Goal: Transaction & Acquisition: Purchase product/service

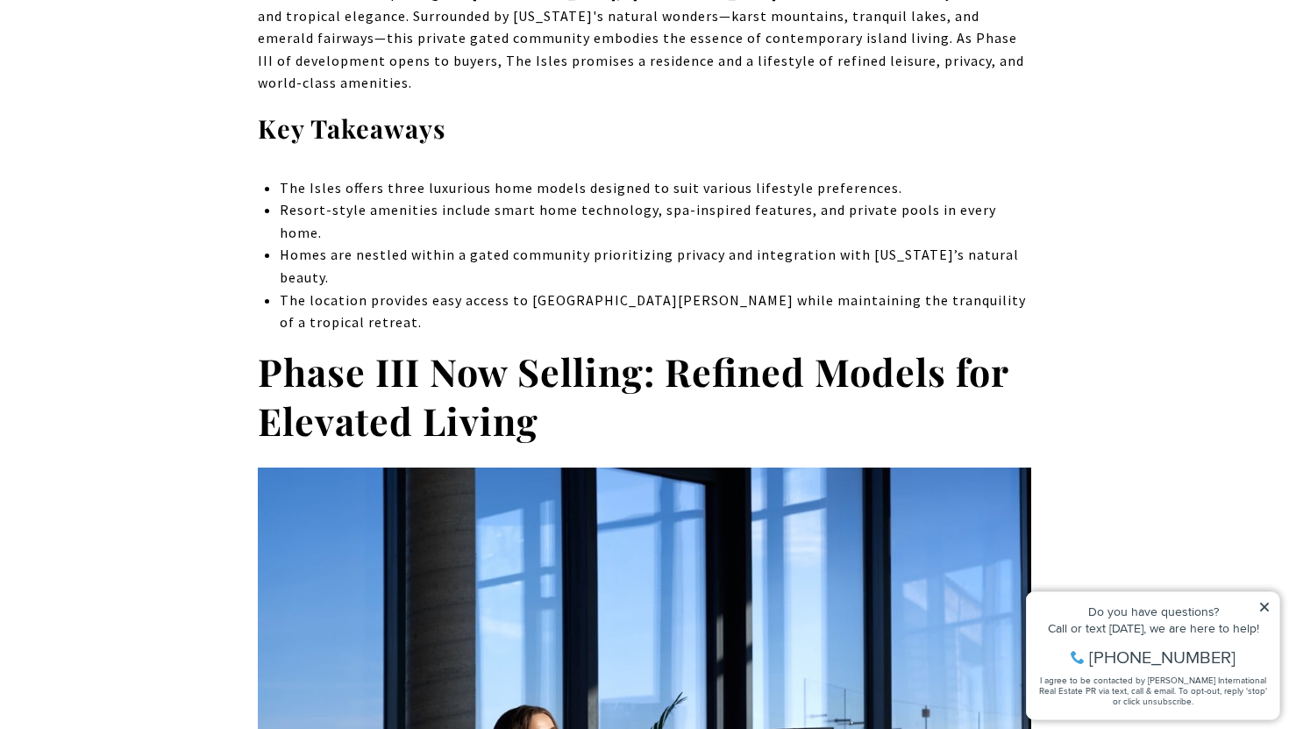
scroll to position [1755, 0]
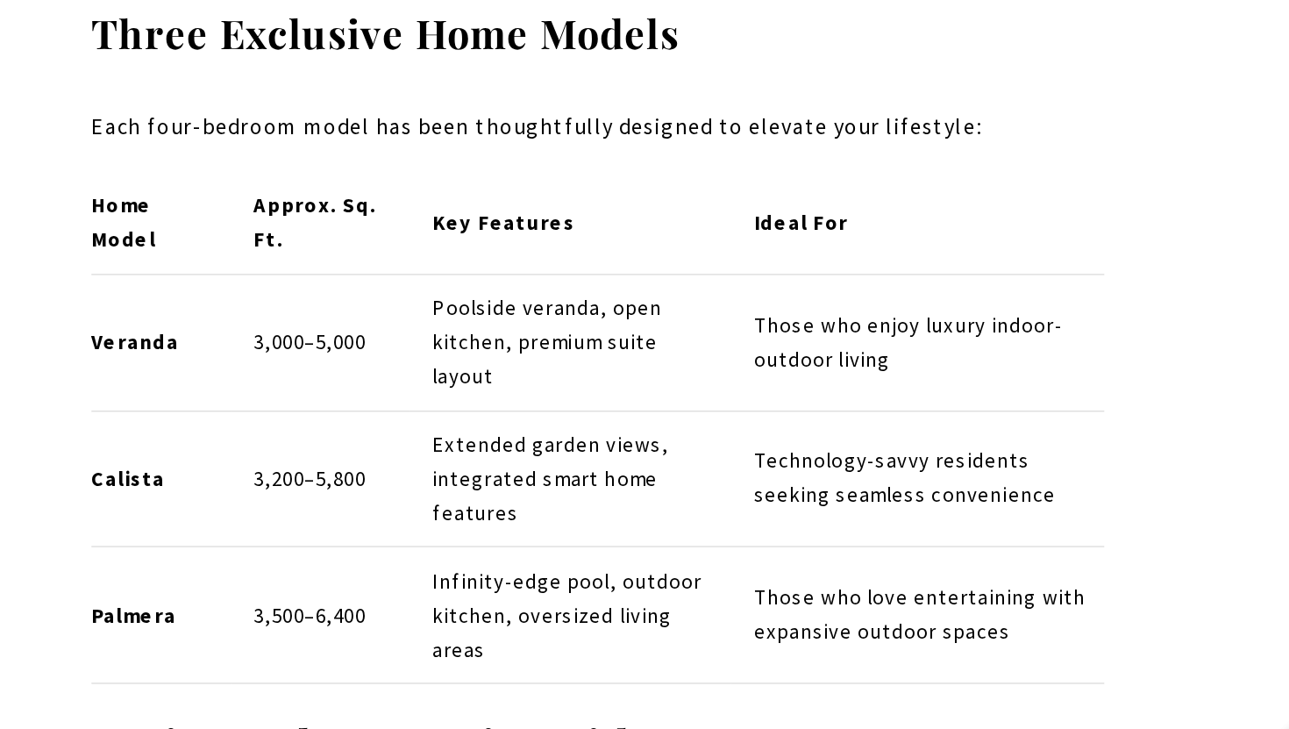
click at [540, 310] on p "Poolside veranda, open kitchen, premium suite layout" at bounding box center [564, 343] width 177 height 66
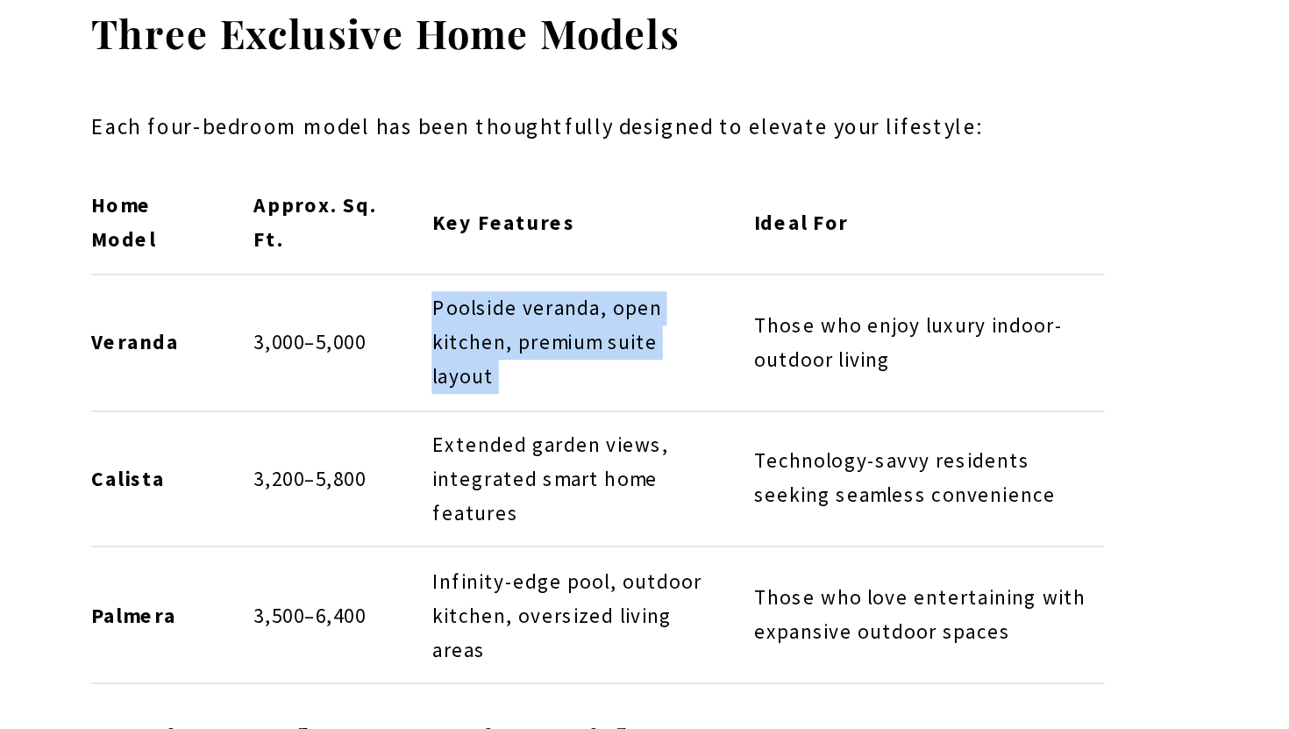
click at [526, 386] on td "Extended garden views, integrated smart home features" at bounding box center [565, 430] width 206 height 88
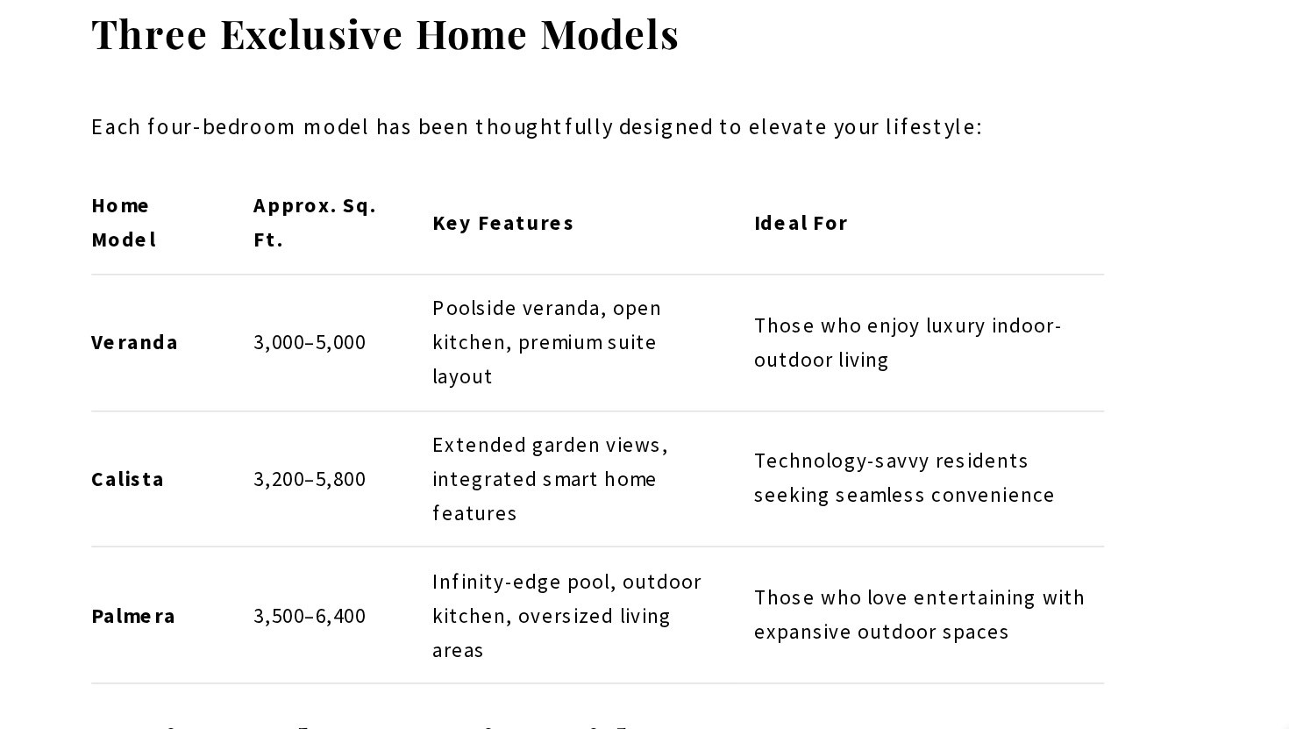
click at [503, 485] on p "Infinity-edge pool, outdoor kitchen, oversized living areas" at bounding box center [564, 518] width 177 height 66
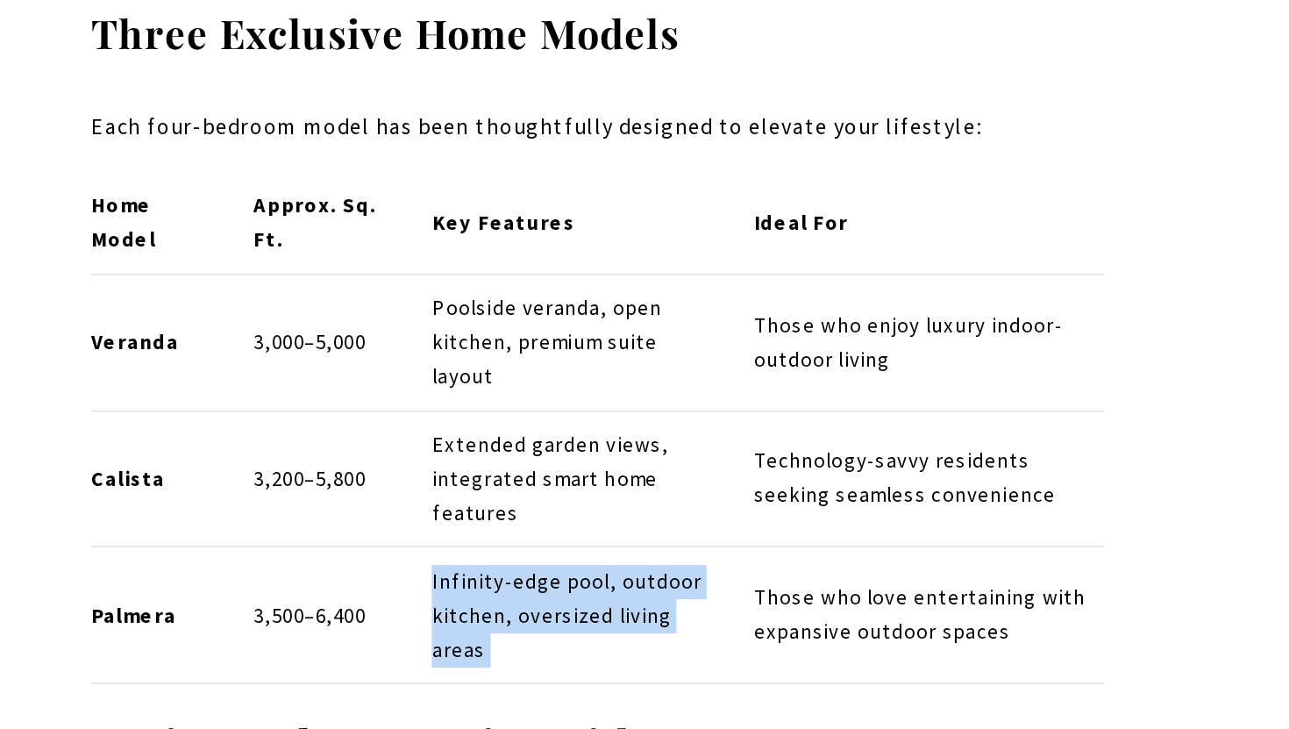
click at [503, 485] on p "Infinity-edge pool, outdoor kitchen, oversized living areas" at bounding box center [564, 518] width 177 height 66
click at [500, 485] on p "Infinity-edge pool, outdoor kitchen, oversized living areas" at bounding box center [564, 518] width 177 height 66
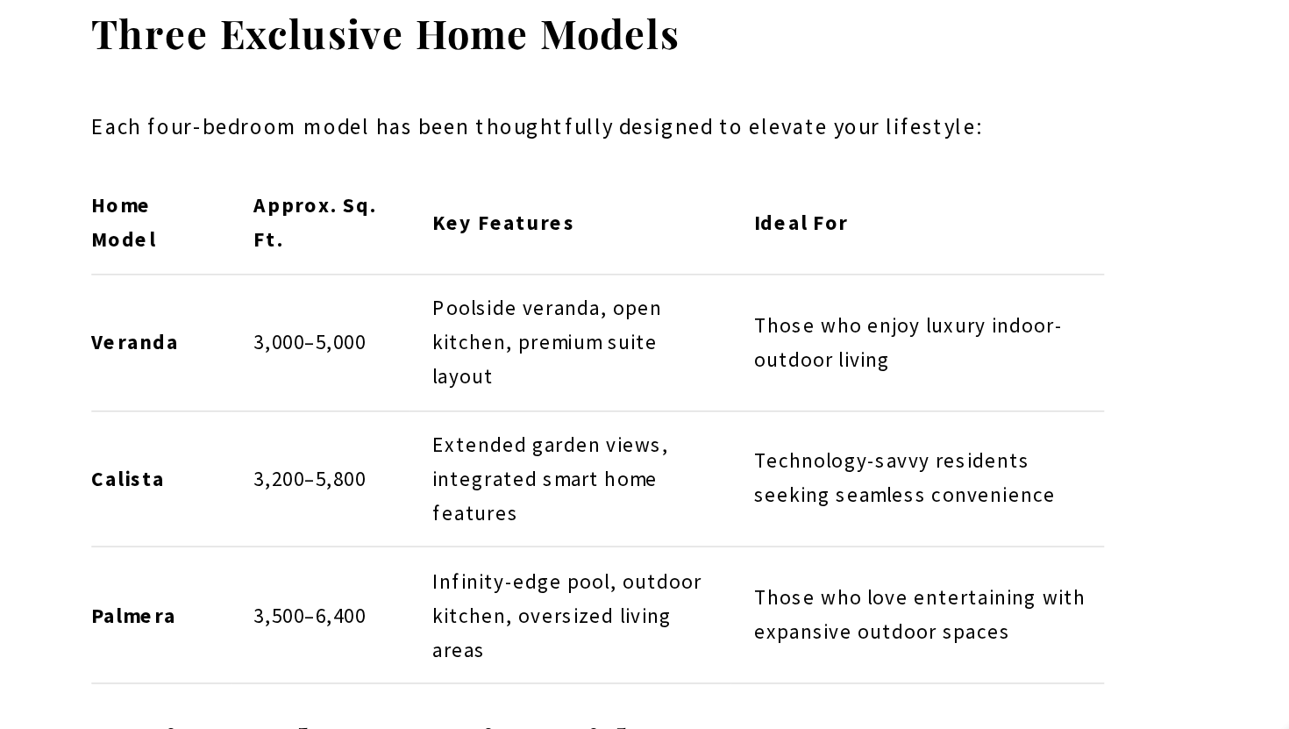
click at [500, 485] on p "Infinity-edge pool, outdoor kitchen, oversized living areas" at bounding box center [564, 518] width 177 height 66
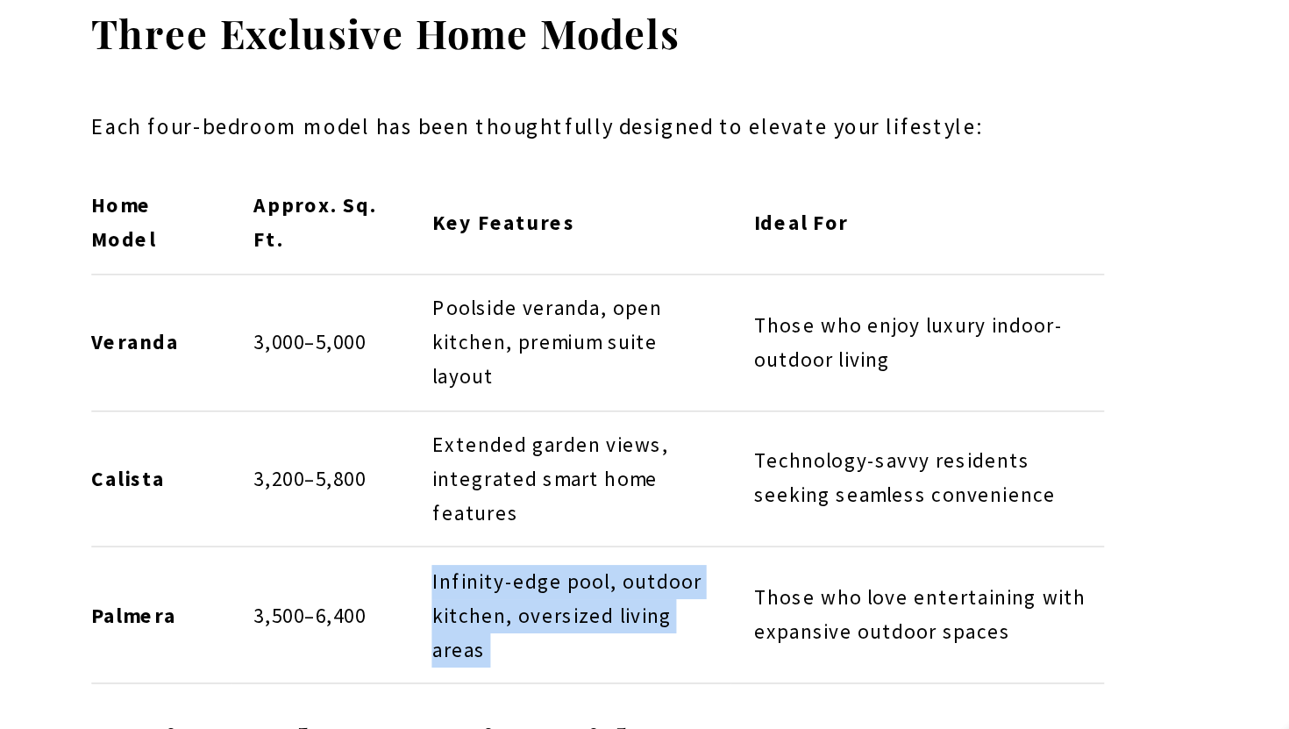
click at [500, 485] on p "Infinity-edge pool, outdoor kitchen, oversized living areas" at bounding box center [564, 518] width 177 height 66
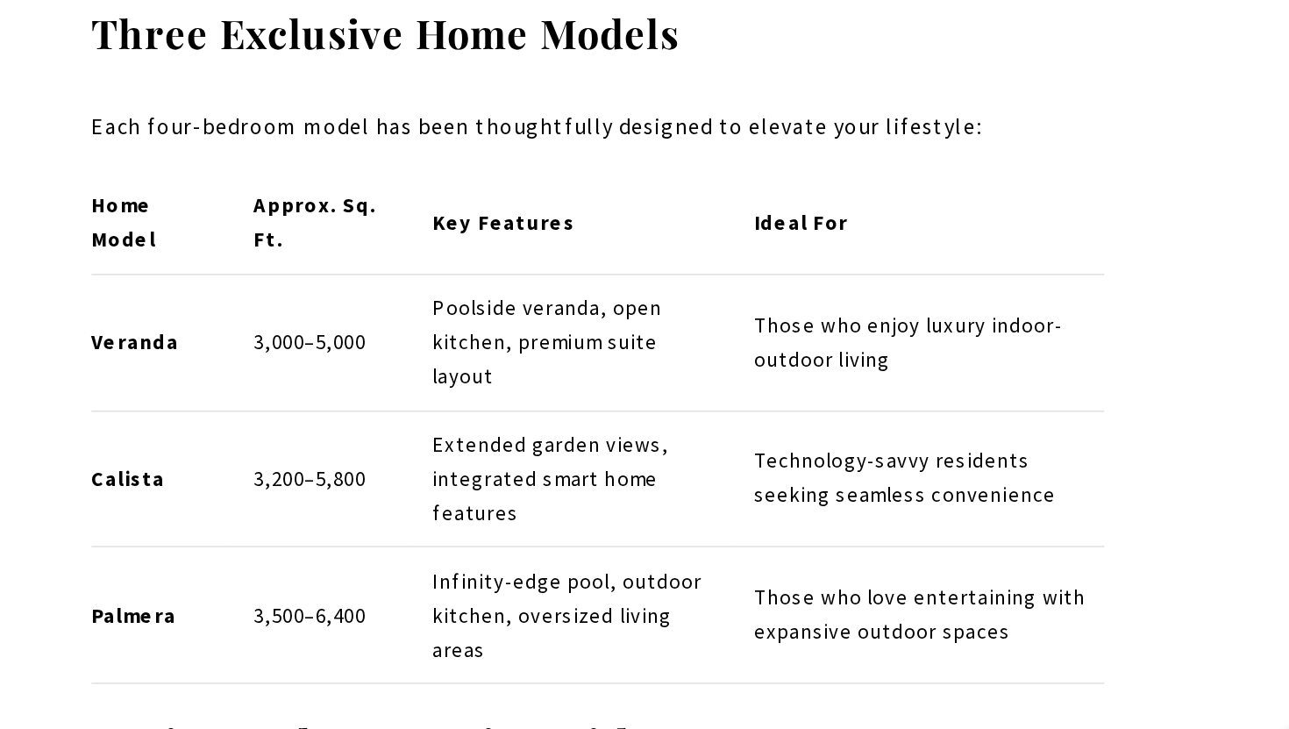
click at [500, 485] on p "Infinity-edge pool, outdoor kitchen, oversized living areas" at bounding box center [564, 518] width 177 height 66
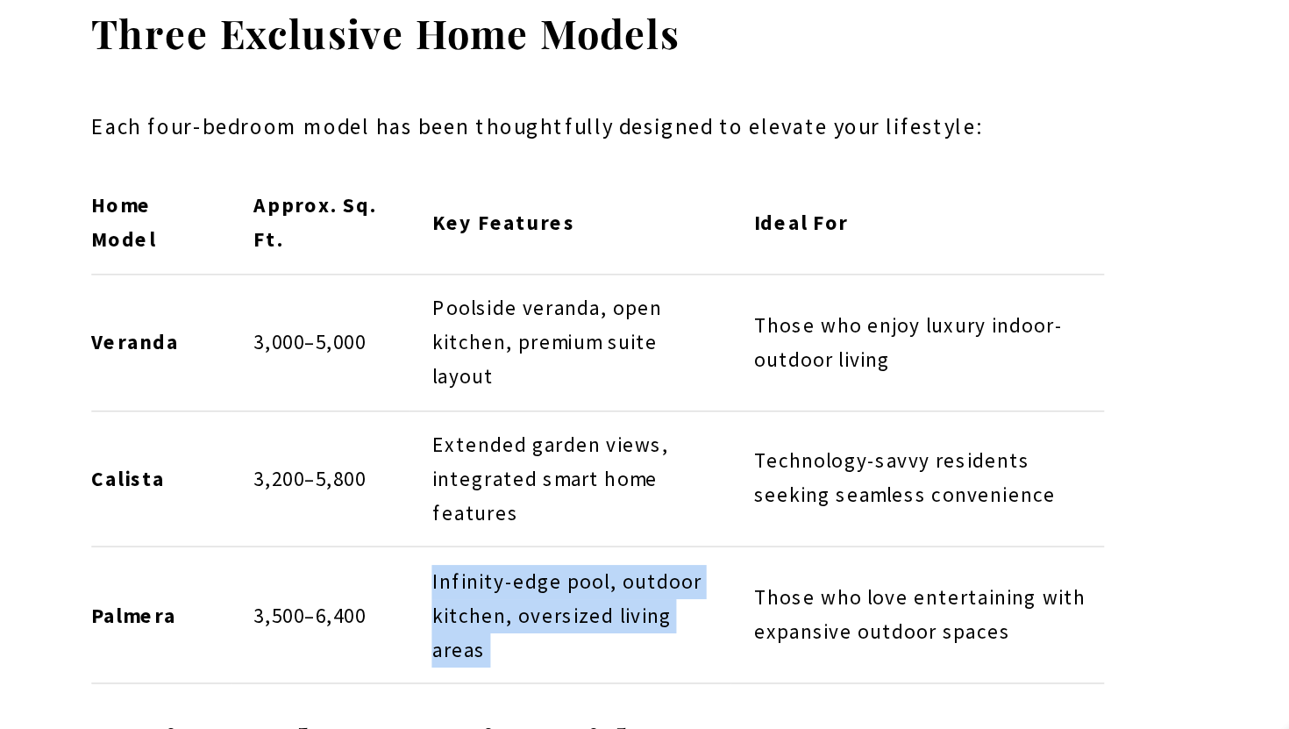
click at [500, 485] on p "Infinity-edge pool, outdoor kitchen, oversized living areas" at bounding box center [564, 518] width 177 height 66
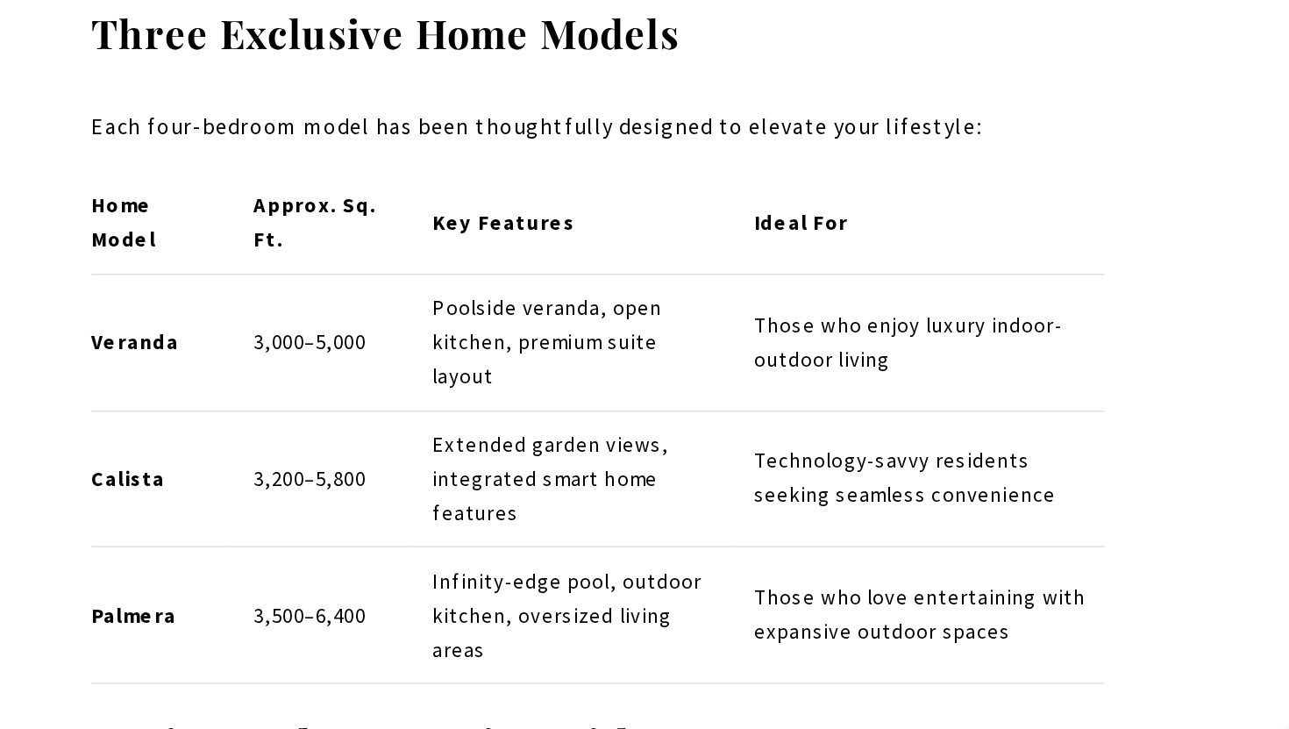
click at [500, 485] on p "Infinity-edge pool, outdoor kitchen, oversized living areas" at bounding box center [564, 518] width 177 height 66
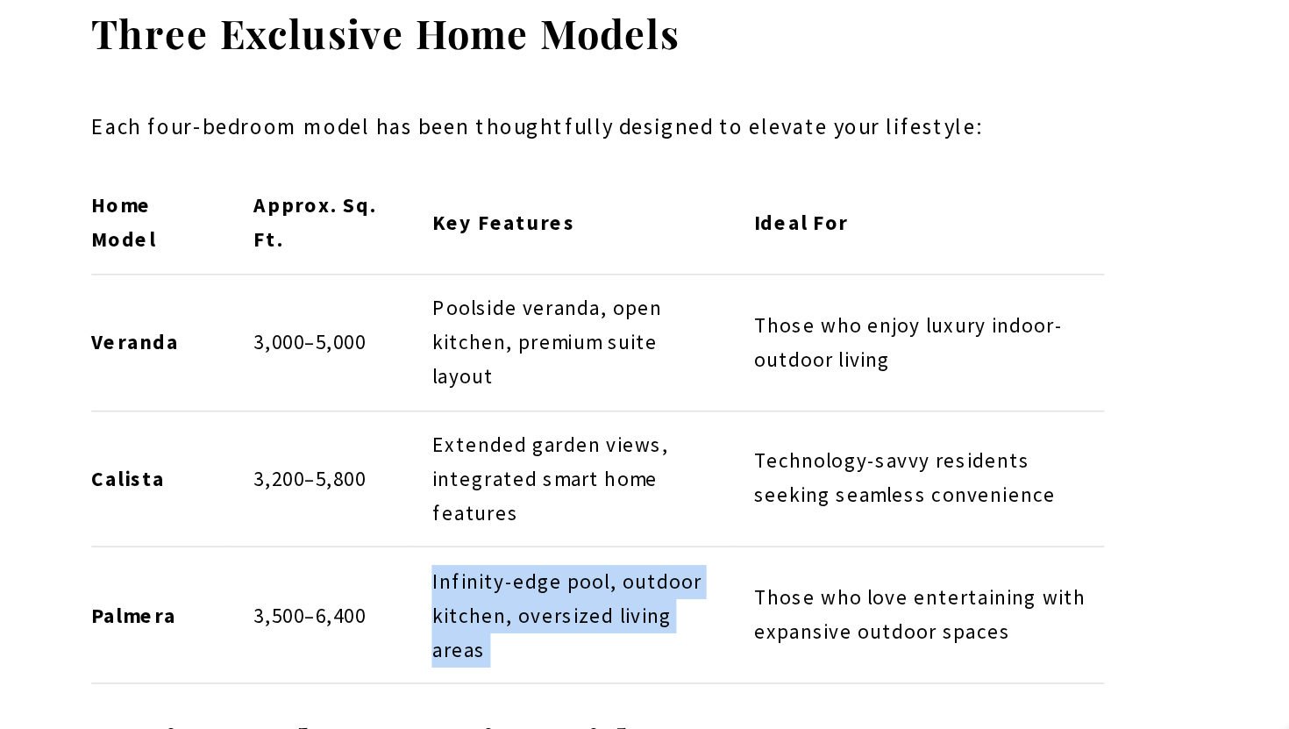
click at [500, 485] on p "Infinity-edge pool, outdoor kitchen, oversized living areas" at bounding box center [564, 518] width 177 height 66
click at [511, 500] on p "Infinity-edge pool, outdoor kitchen, oversized living areas" at bounding box center [564, 518] width 177 height 66
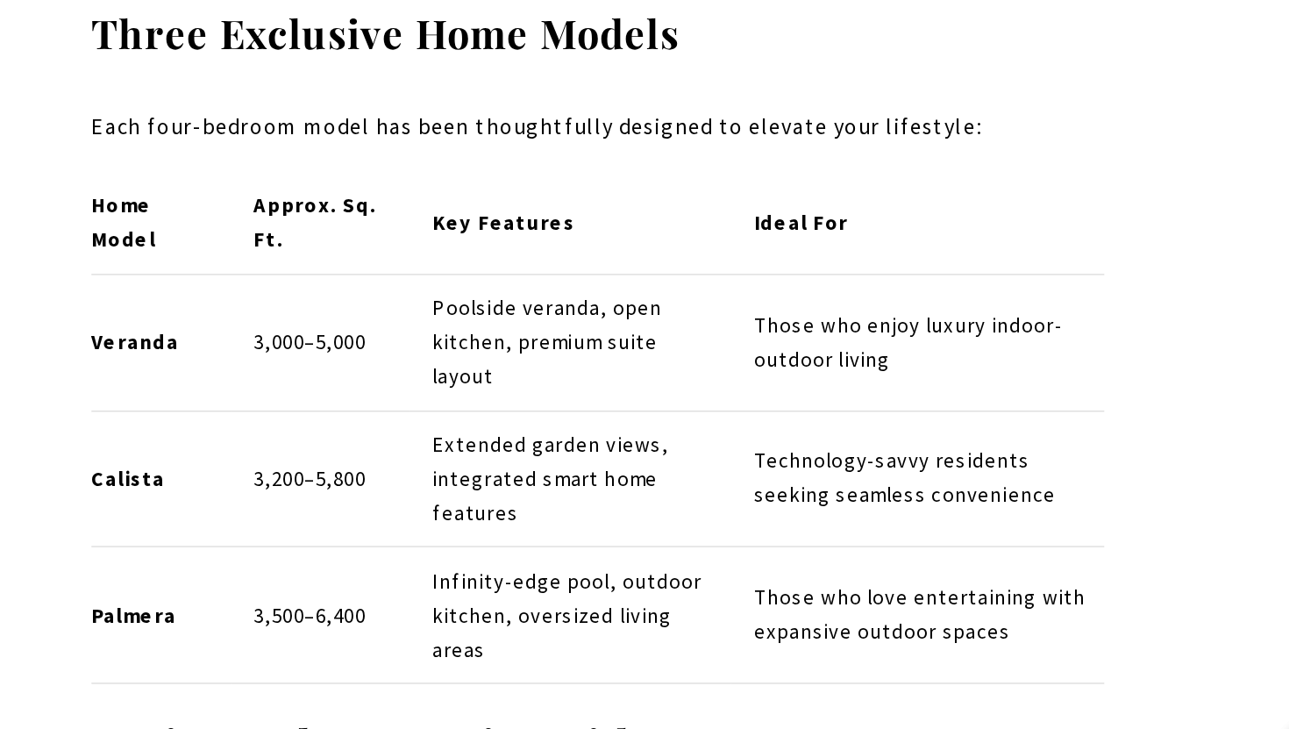
click at [511, 500] on p "Infinity-edge pool, outdoor kitchen, oversized living areas" at bounding box center [564, 518] width 177 height 66
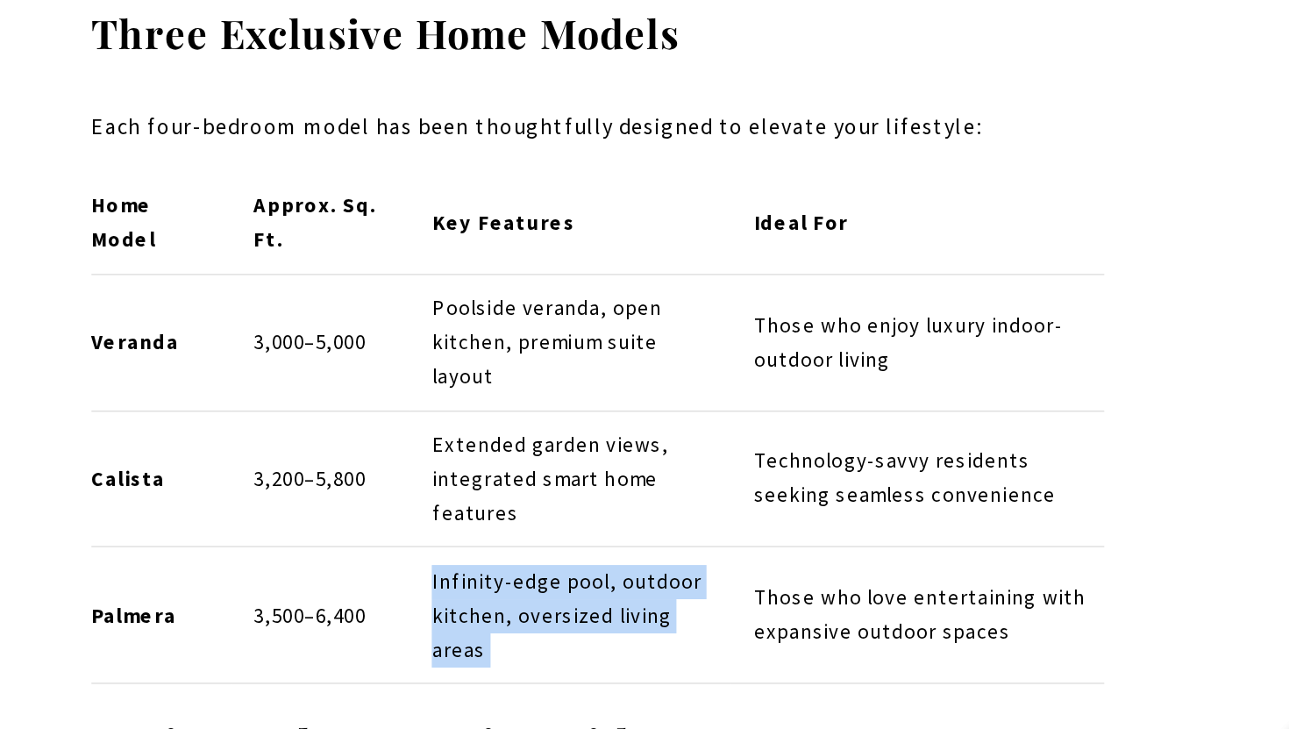
click at [511, 500] on p "Infinity-edge pool, outdoor kitchen, oversized living areas" at bounding box center [564, 518] width 177 height 66
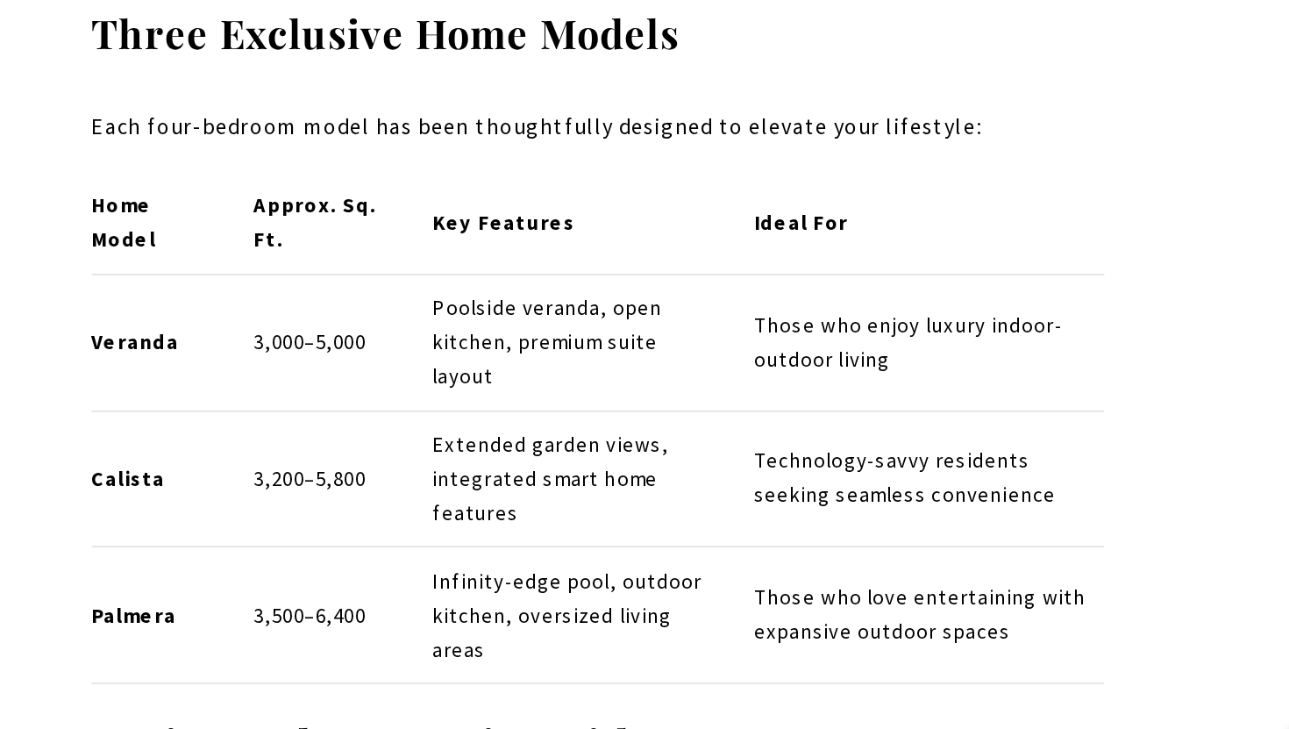
click at [758, 321] on p "Those who enjoy luxury indoor-outdoor living" at bounding box center [795, 343] width 225 height 44
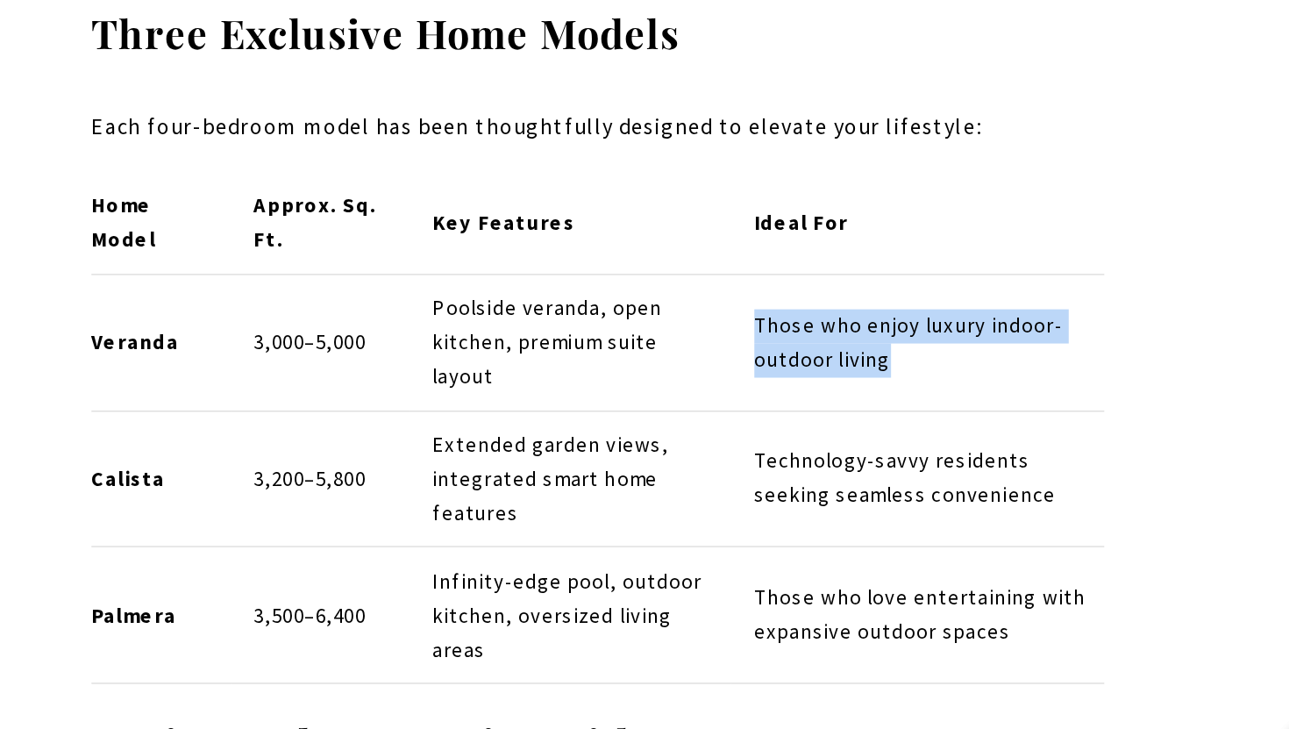
click at [751, 321] on p "Those who enjoy luxury indoor-outdoor living" at bounding box center [795, 343] width 225 height 44
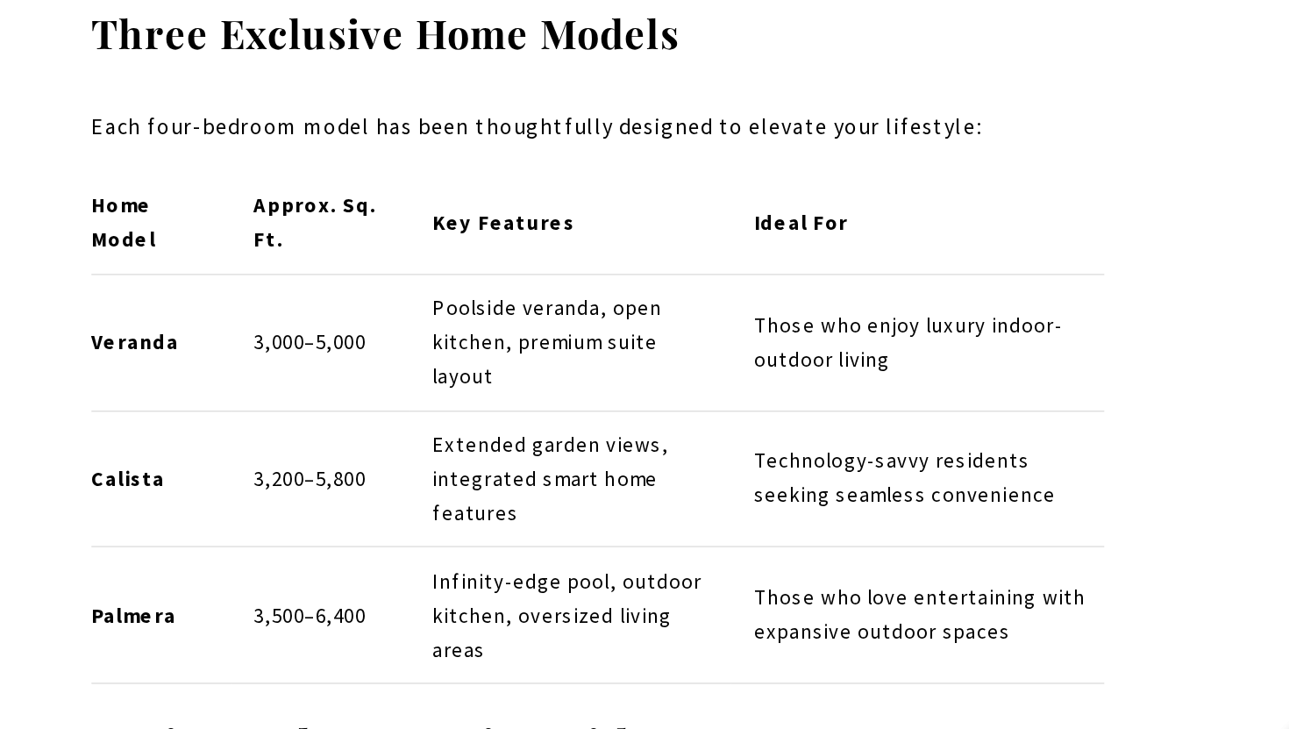
click at [740, 386] on td "Technology-savvy residents seeking seamless convenience" at bounding box center [787, 430] width 239 height 88
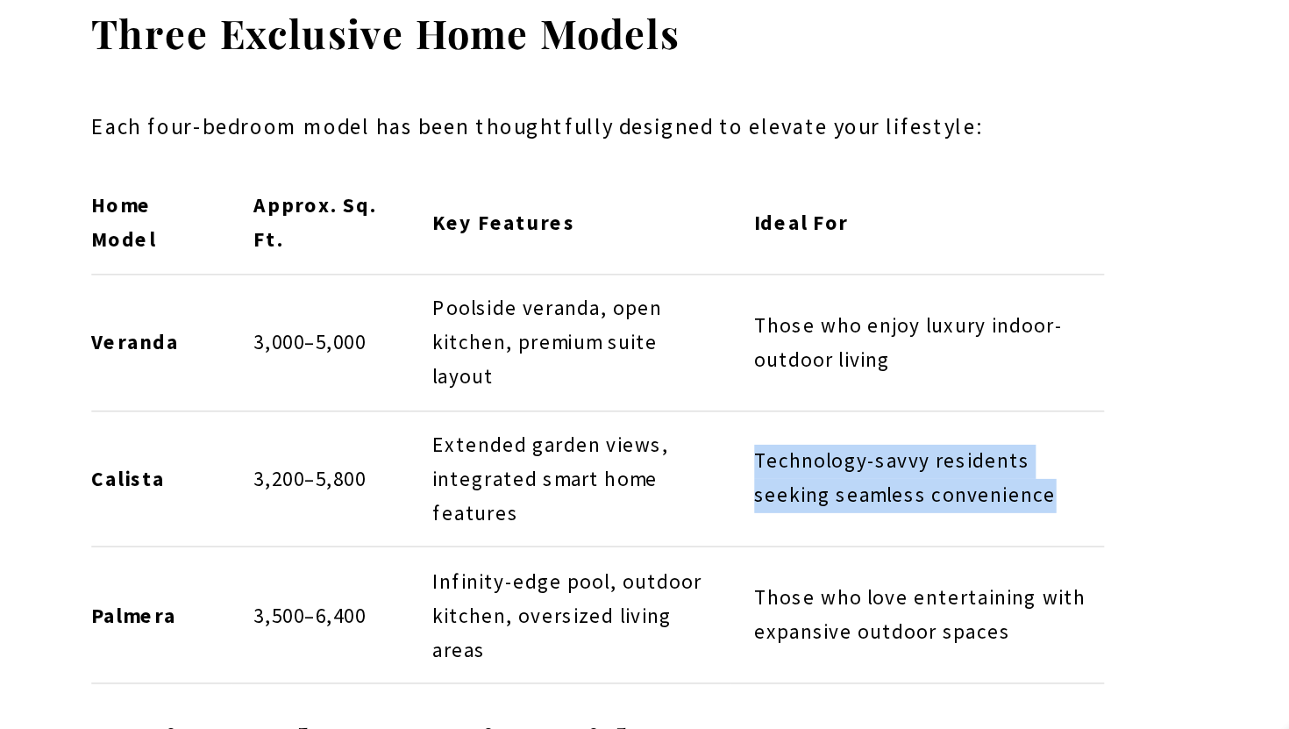
click at [732, 408] on p "Technology-savvy residents seeking seamless convenience" at bounding box center [795, 430] width 225 height 44
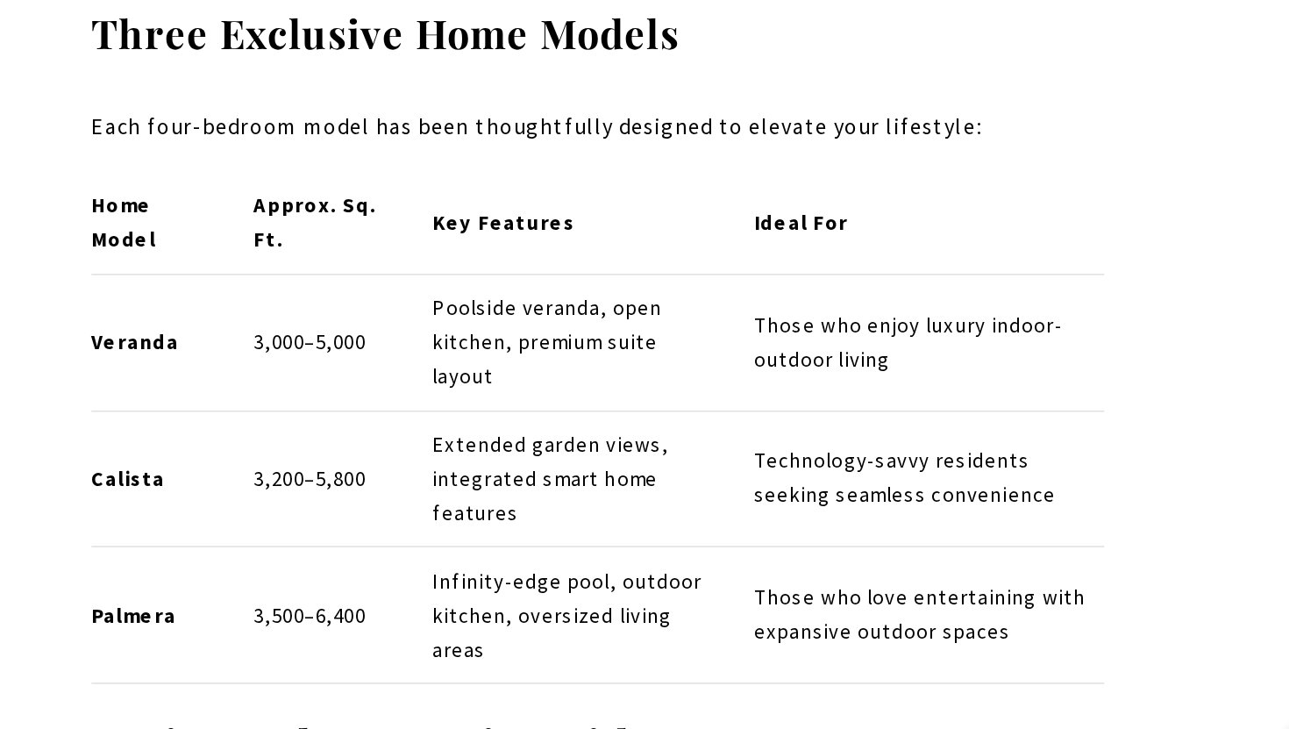
click at [728, 415] on td "Technology-savvy residents seeking seamless convenience" at bounding box center [787, 430] width 239 height 88
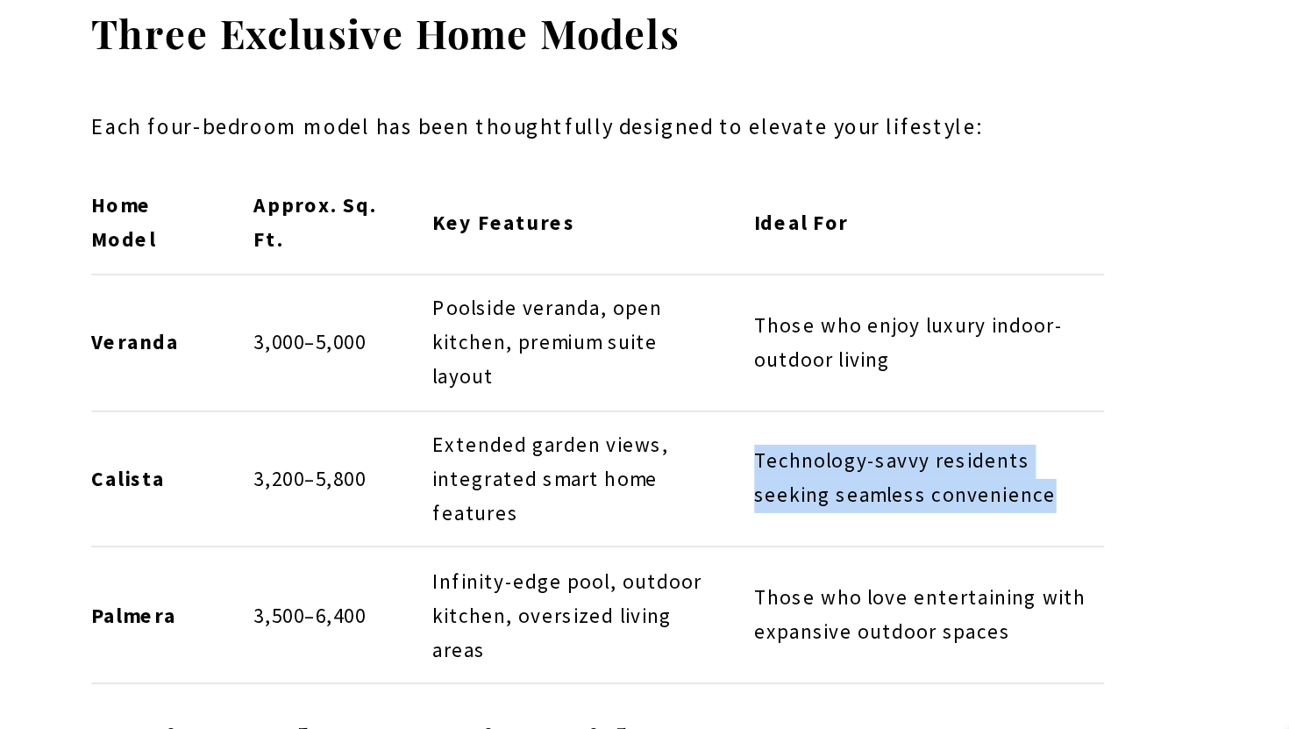
click at [728, 415] on td "Technology-savvy residents seeking seamless convenience" at bounding box center [787, 430] width 239 height 88
click at [714, 496] on p "Those who love entertaining with expansive outdoor spaces" at bounding box center [795, 518] width 225 height 44
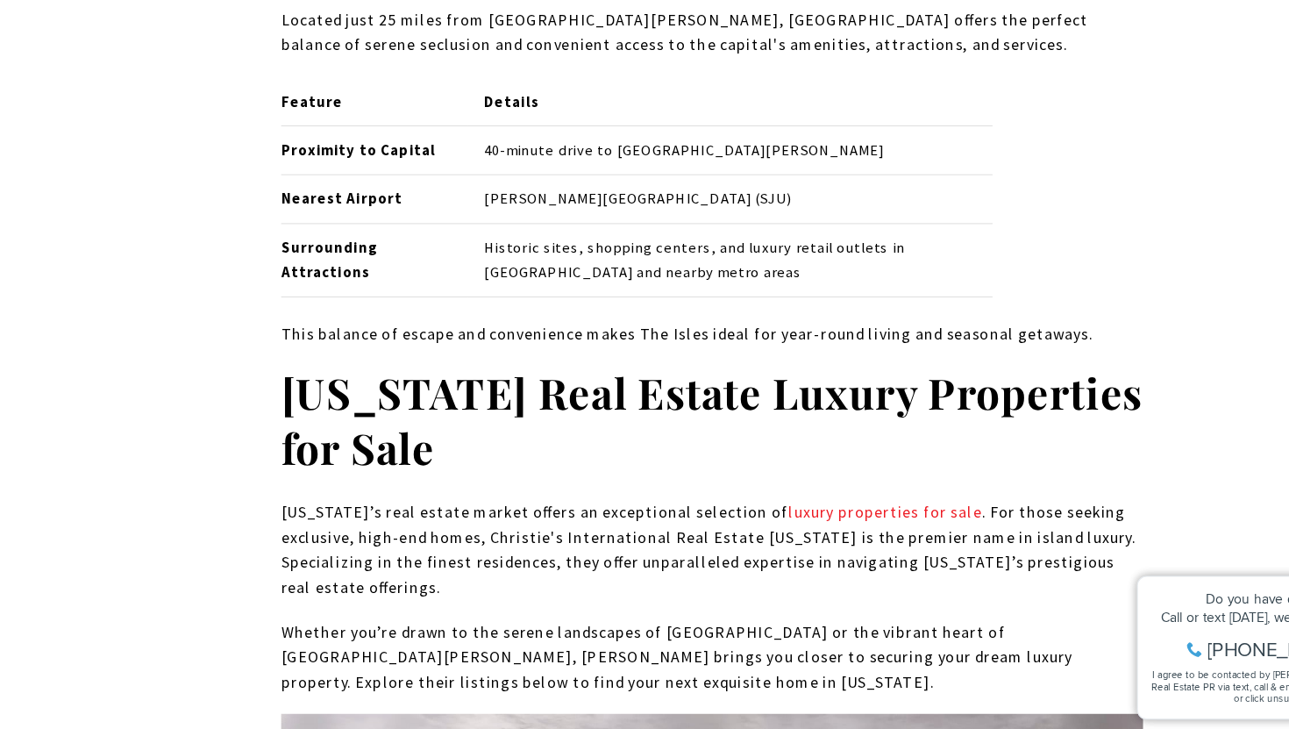
scroll to position [11808, 0]
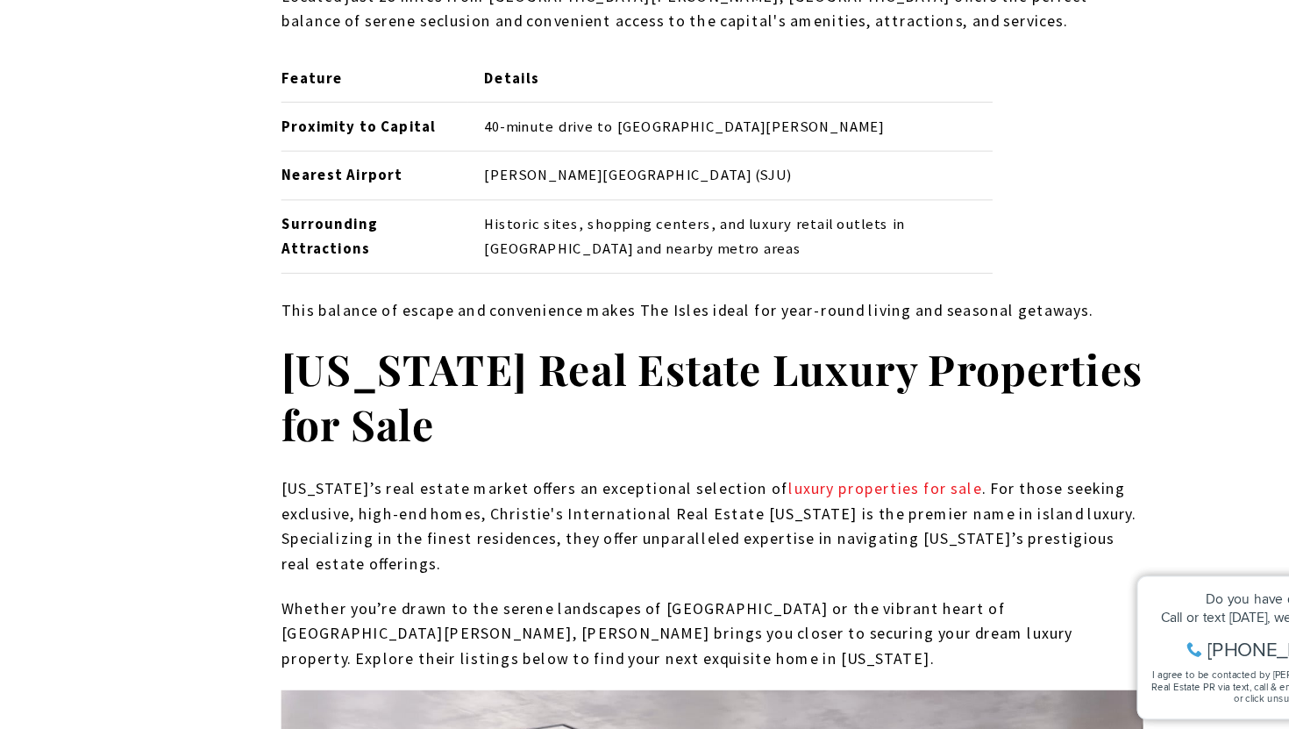
click at [764, 502] on p "Puerto Rico’s real estate market offers an exceptional selection of luxury prop…" at bounding box center [645, 546] width 774 height 89
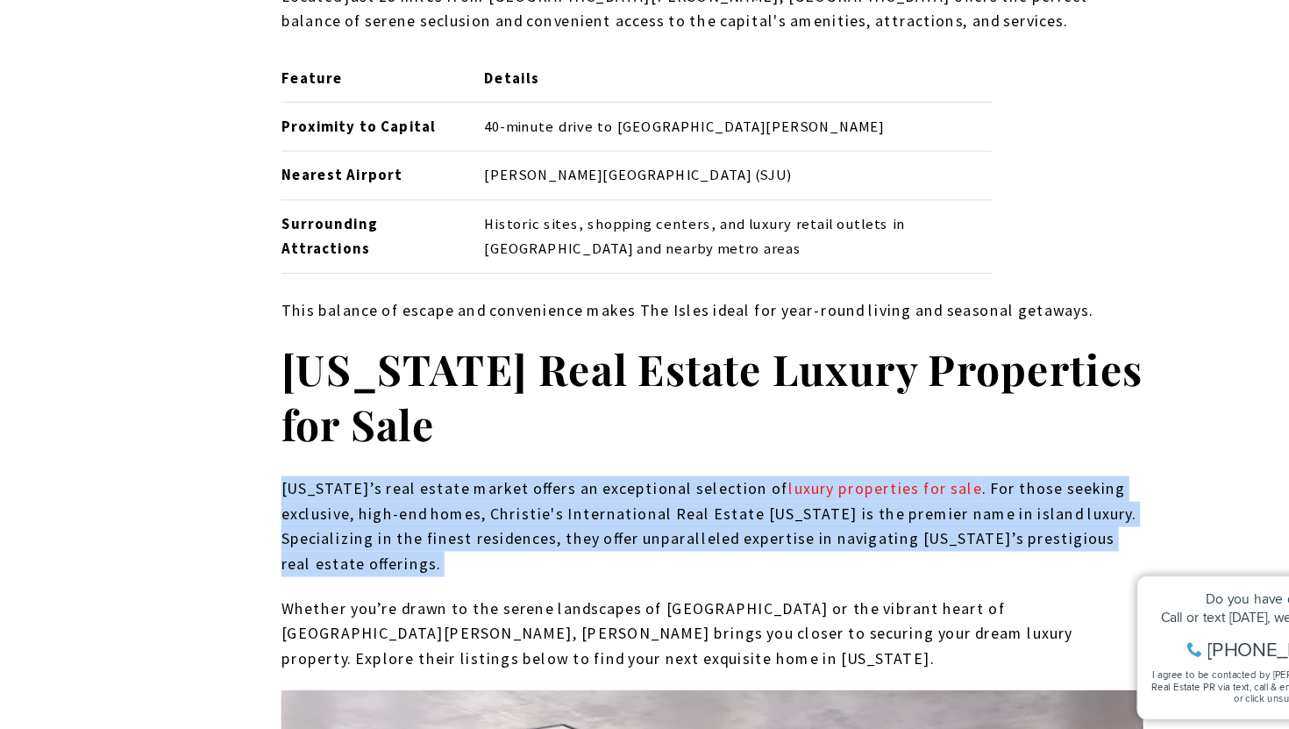
click at [769, 502] on p "Puerto Rico’s real estate market offers an exceptional selection of luxury prop…" at bounding box center [645, 546] width 774 height 89
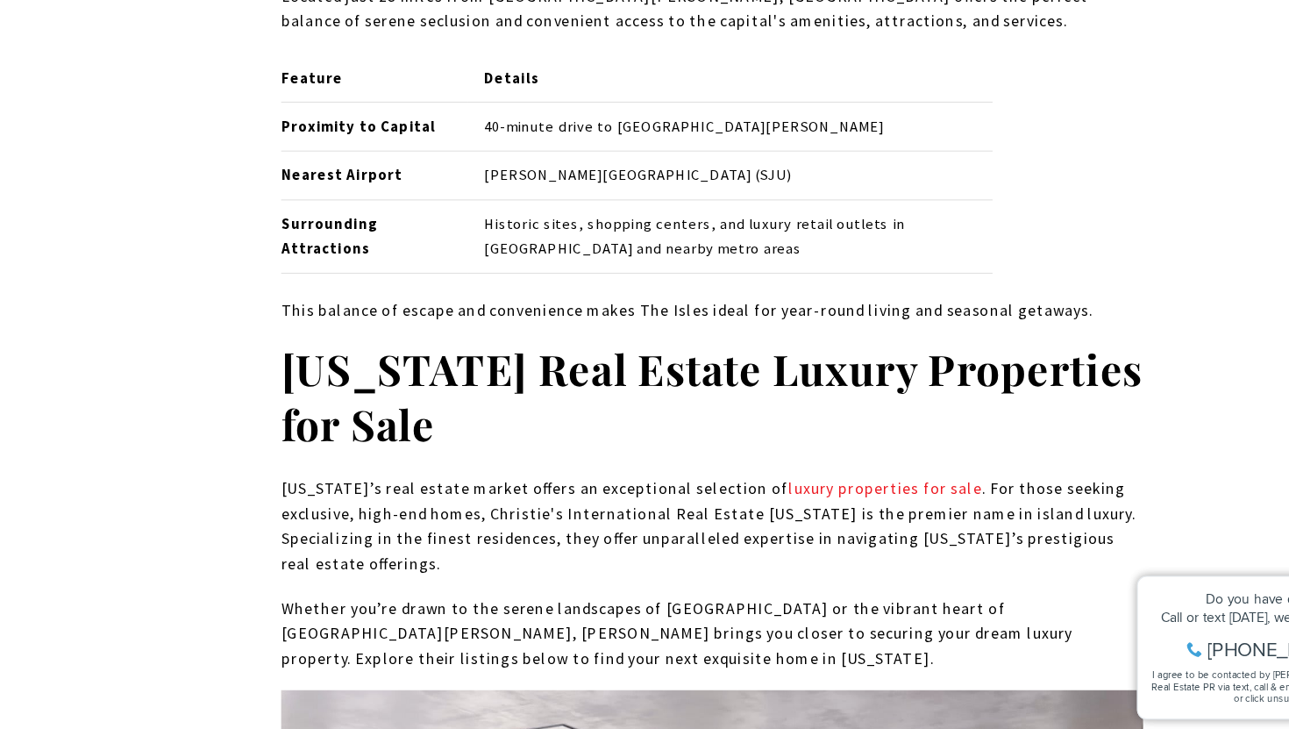
click at [769, 502] on p "Puerto Rico’s real estate market offers an exceptional selection of luxury prop…" at bounding box center [645, 546] width 774 height 89
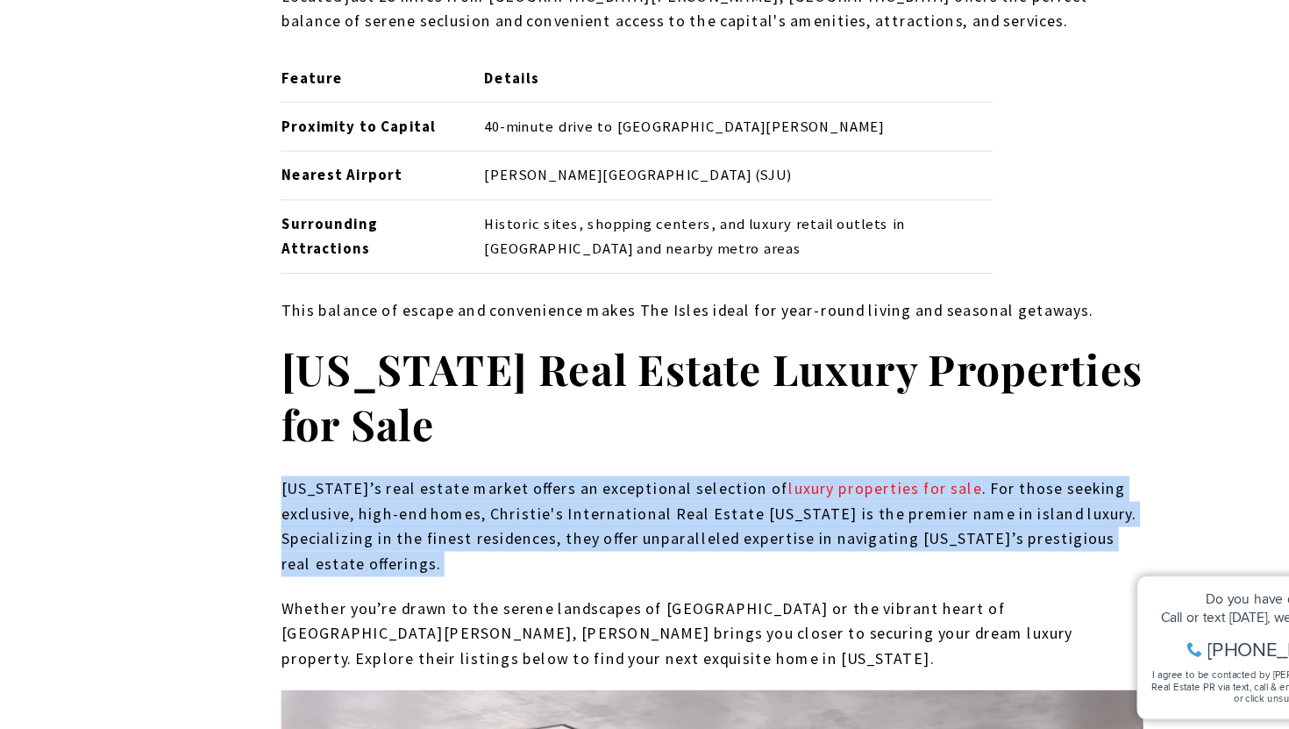
click at [769, 502] on p "Puerto Rico’s real estate market offers an exceptional selection of luxury prop…" at bounding box center [645, 546] width 774 height 89
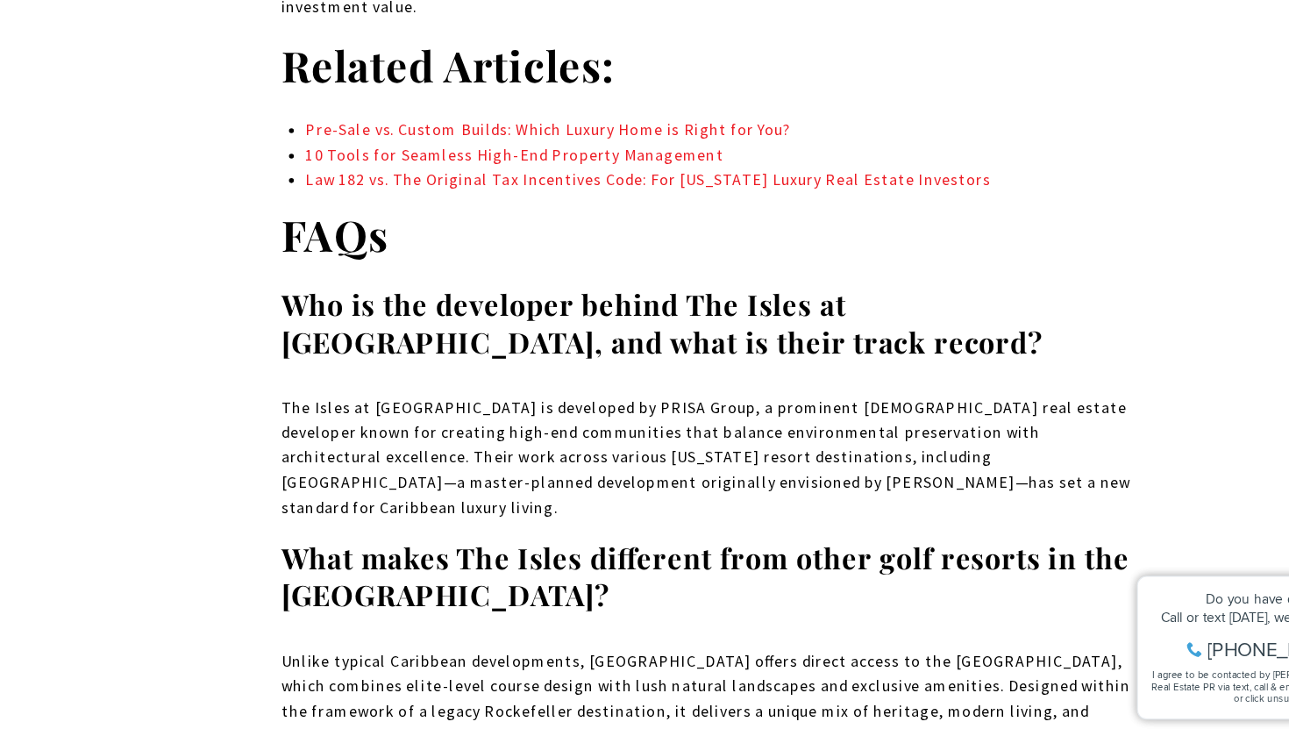
scroll to position [15000, 0]
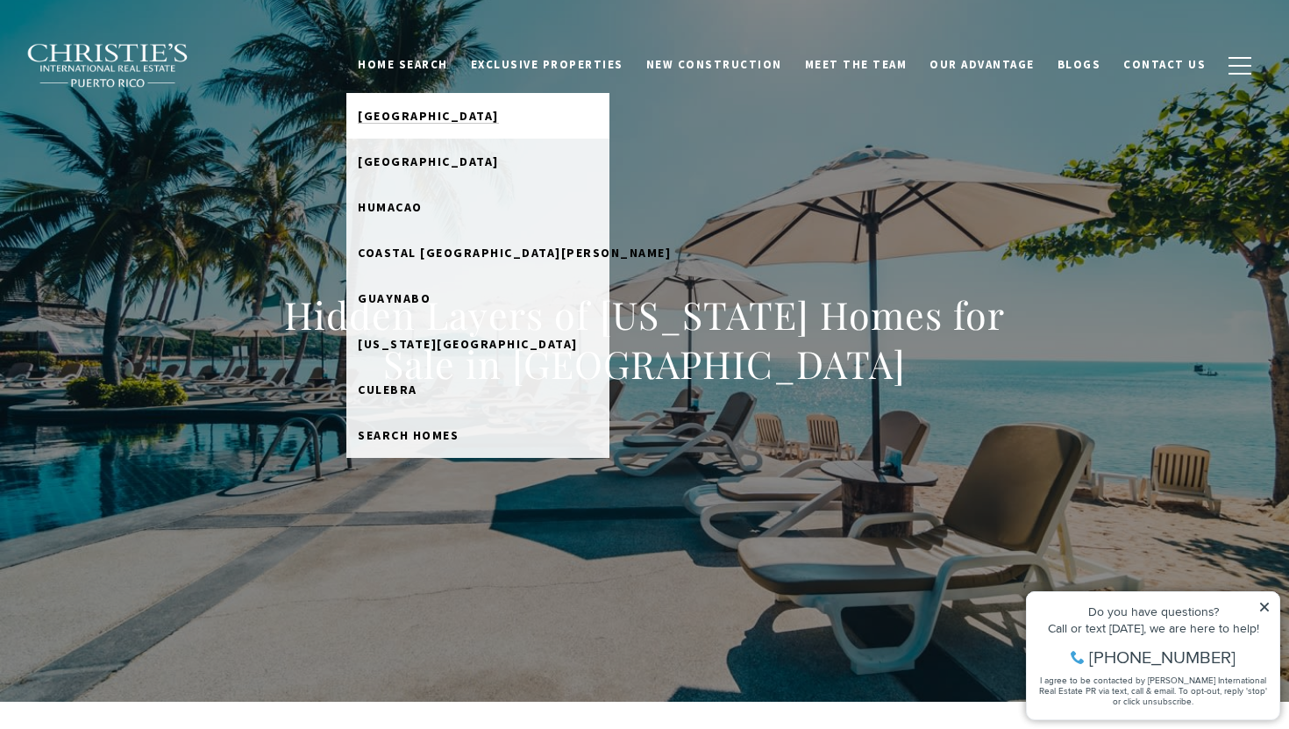
click at [456, 108] on span "Dorado Beach" at bounding box center [428, 116] width 141 height 16
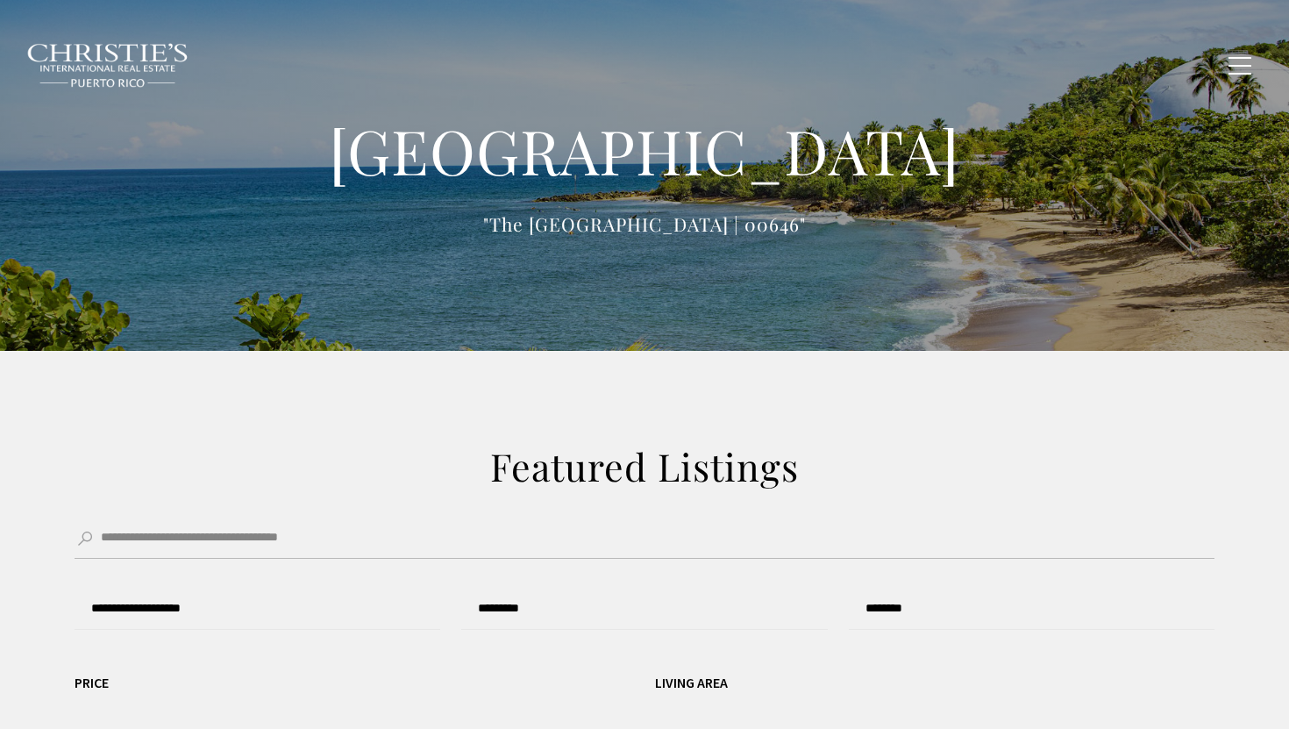
type input "**********"
type input "*********"
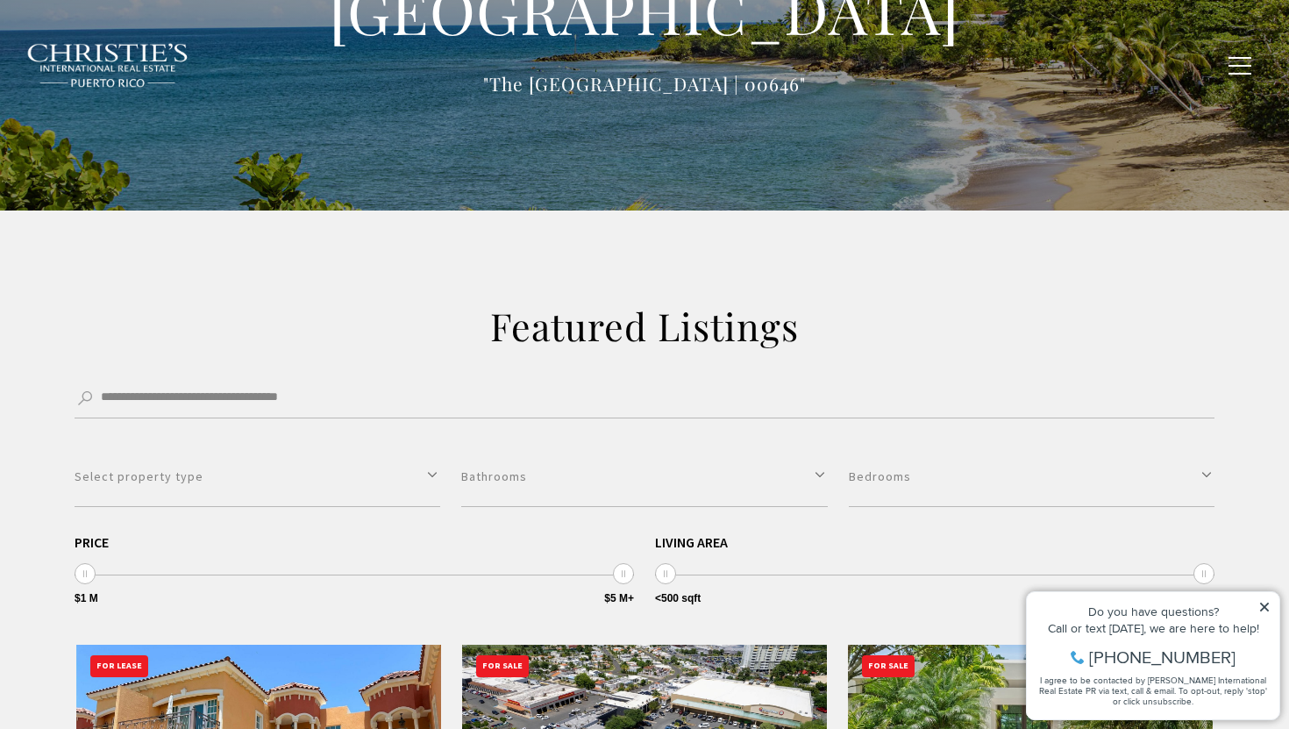
scroll to position [260, 0]
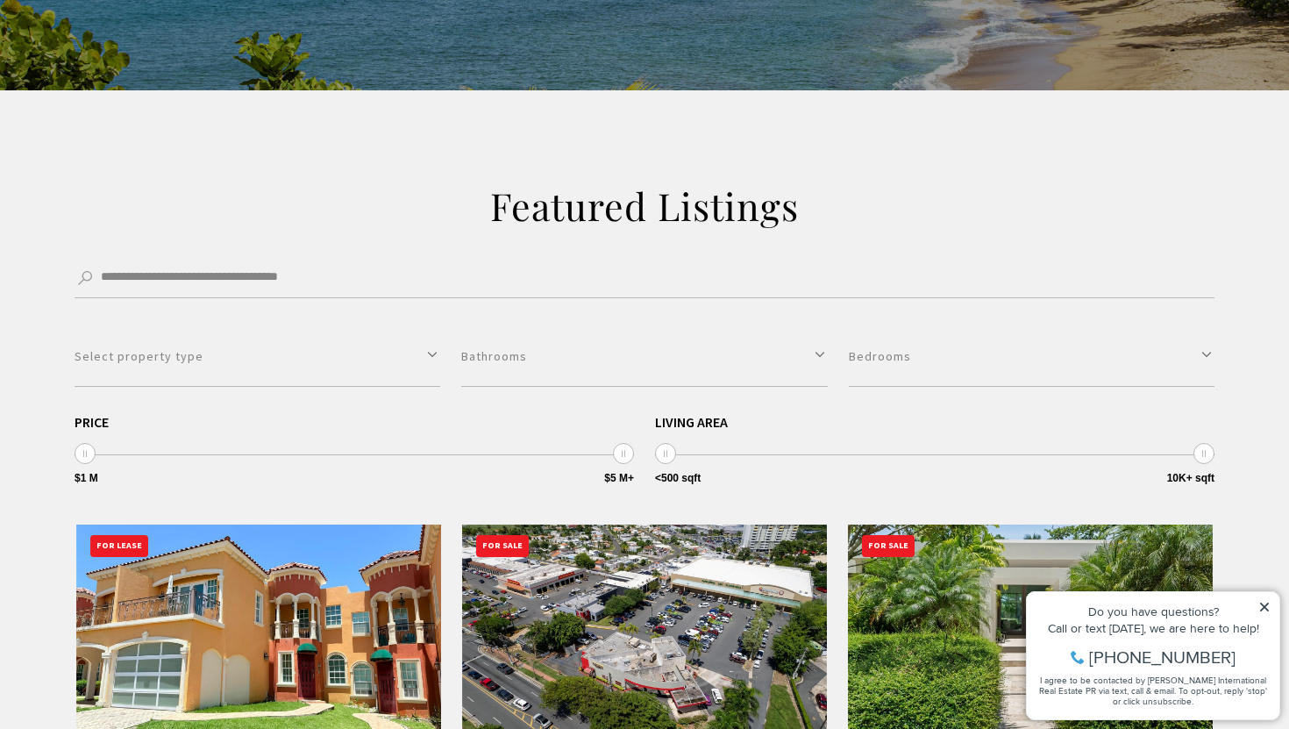
click at [614, 452] on span at bounding box center [623, 453] width 21 height 21
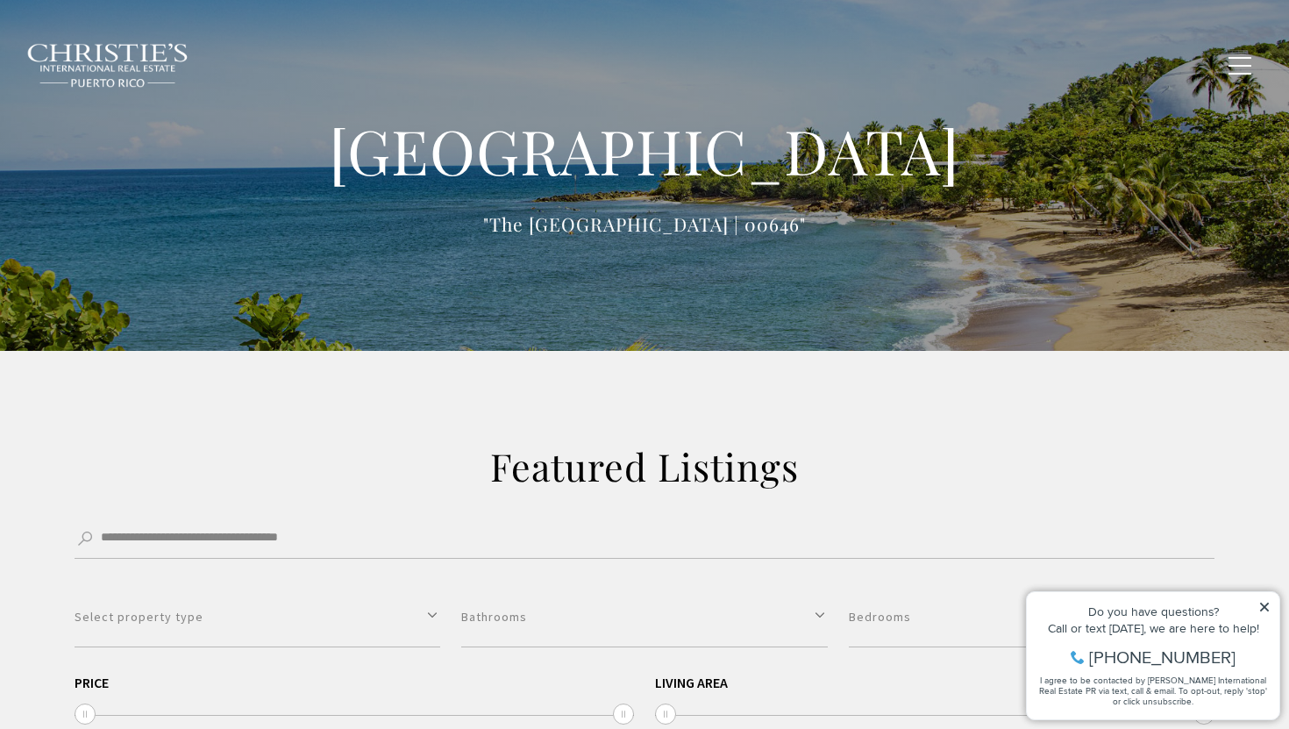
click at [581, 68] on span "Exclusive Properties" at bounding box center [547, 64] width 153 height 15
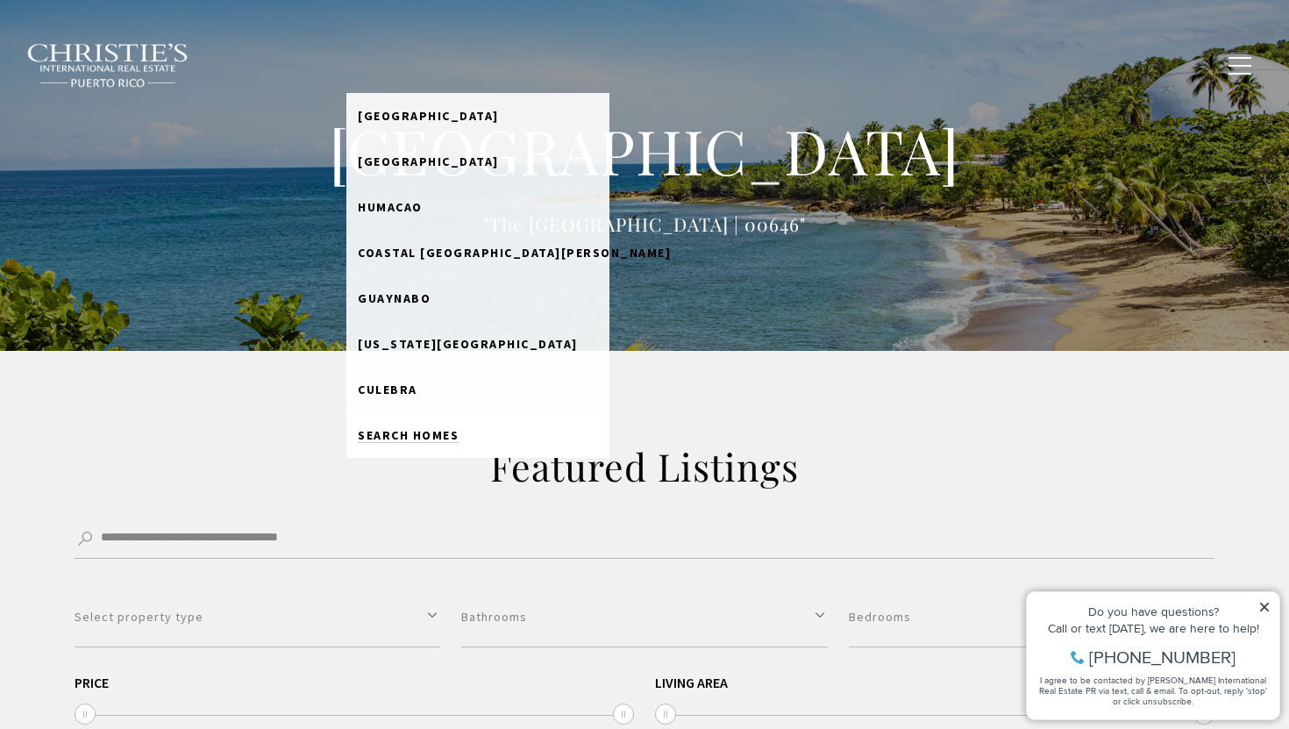
click at [449, 435] on span "Search Homes" at bounding box center [408, 435] width 101 height 16
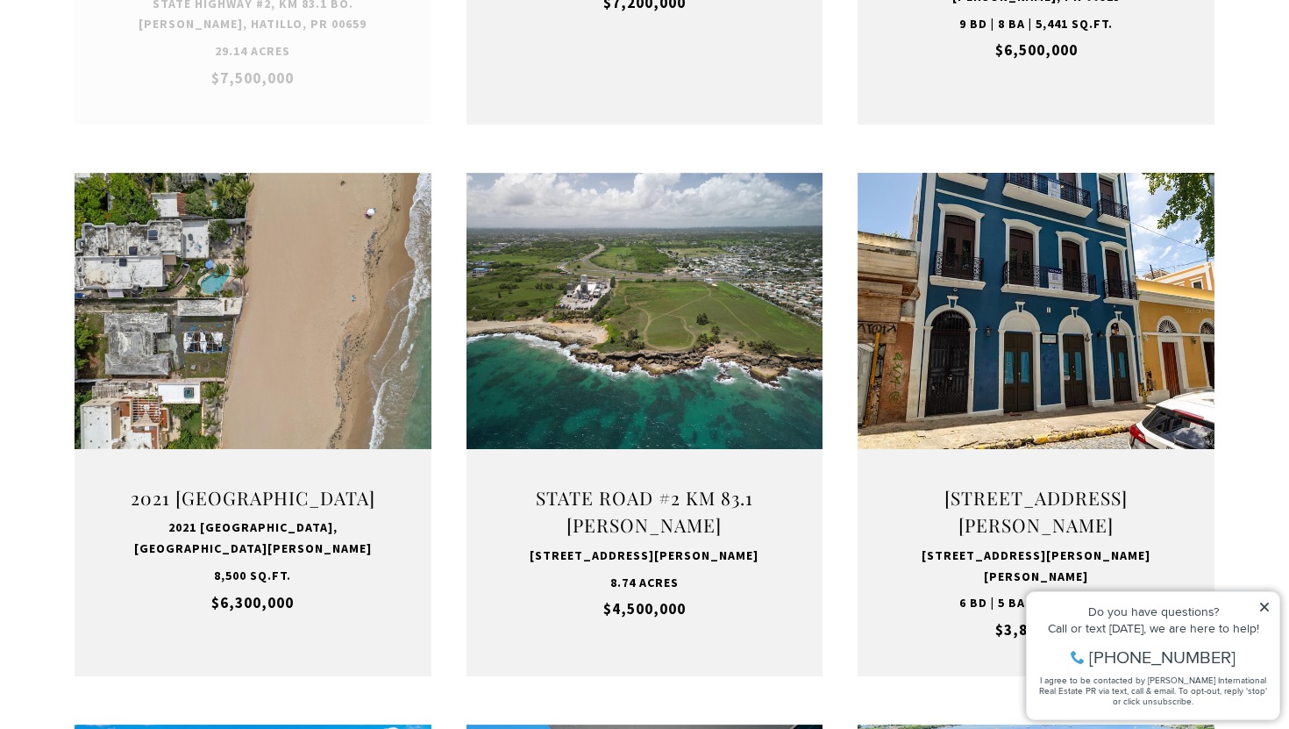
scroll to position [1100, 0]
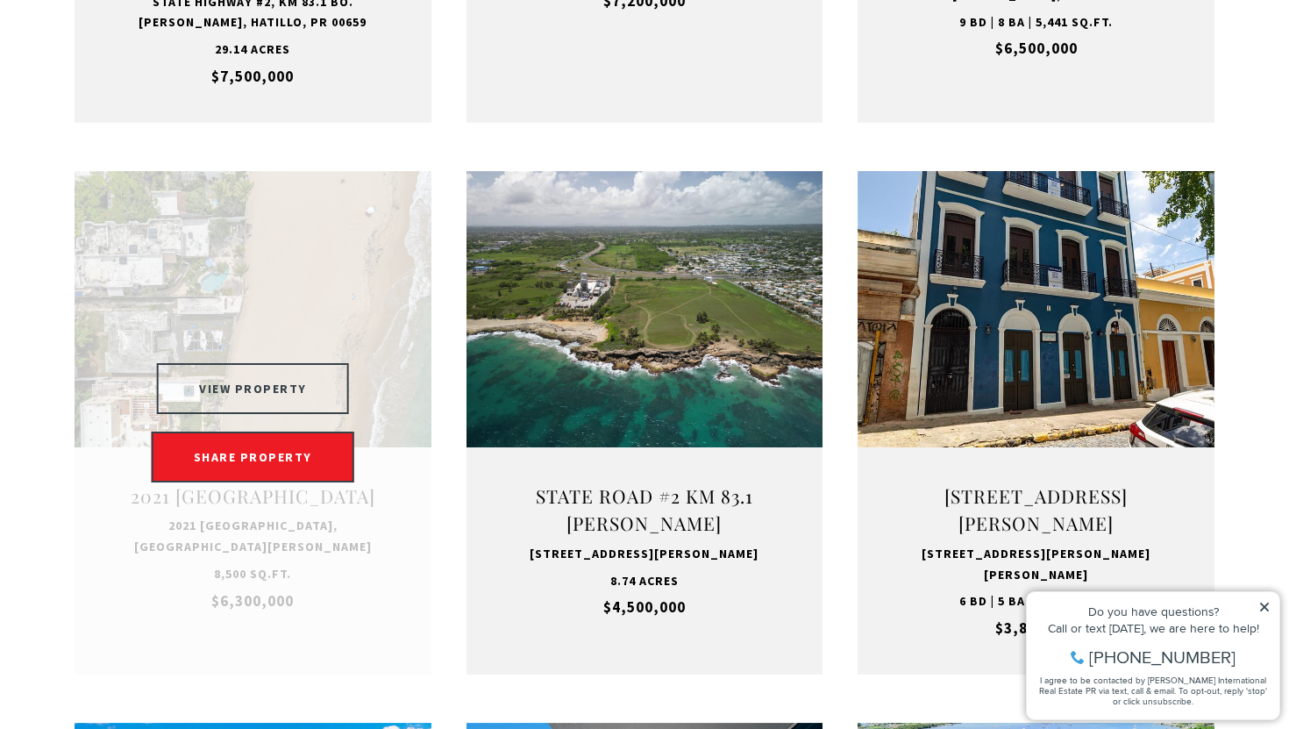
click at [309, 373] on button "VIEW PROPERTY" at bounding box center [253, 388] width 192 height 51
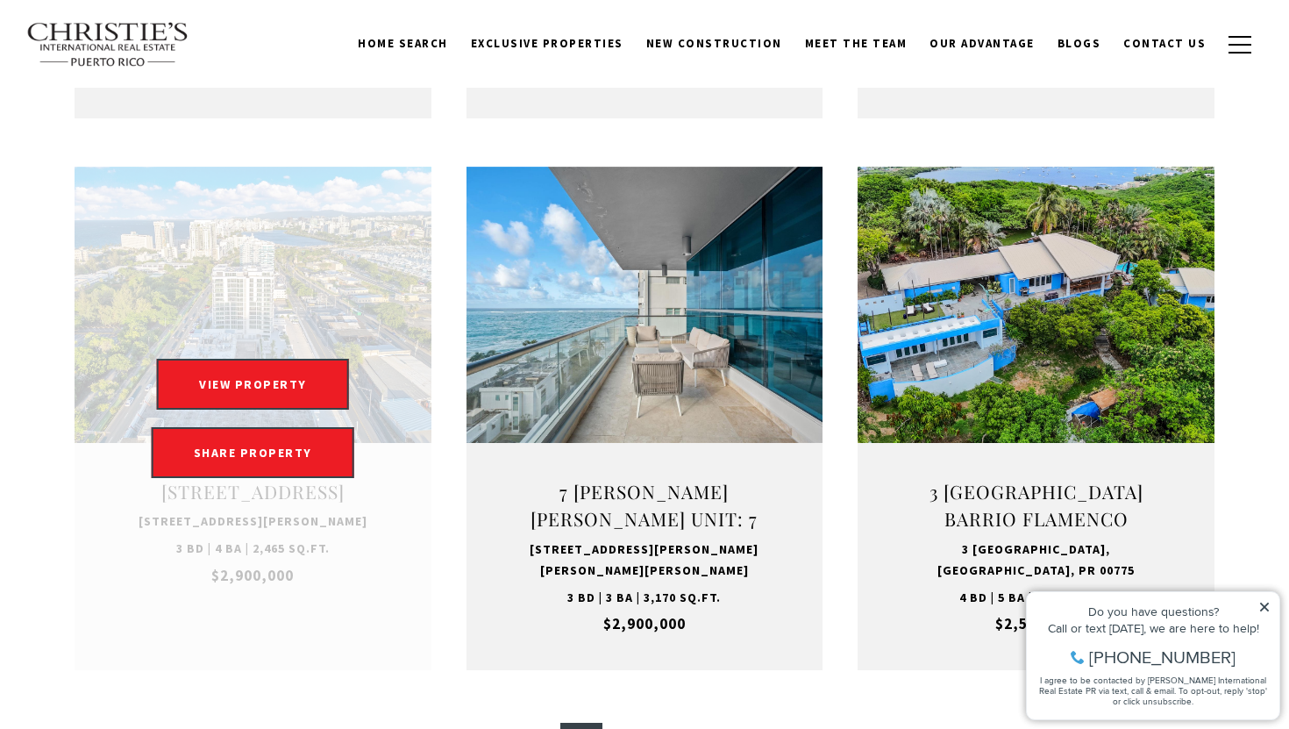
scroll to position [1361, 0]
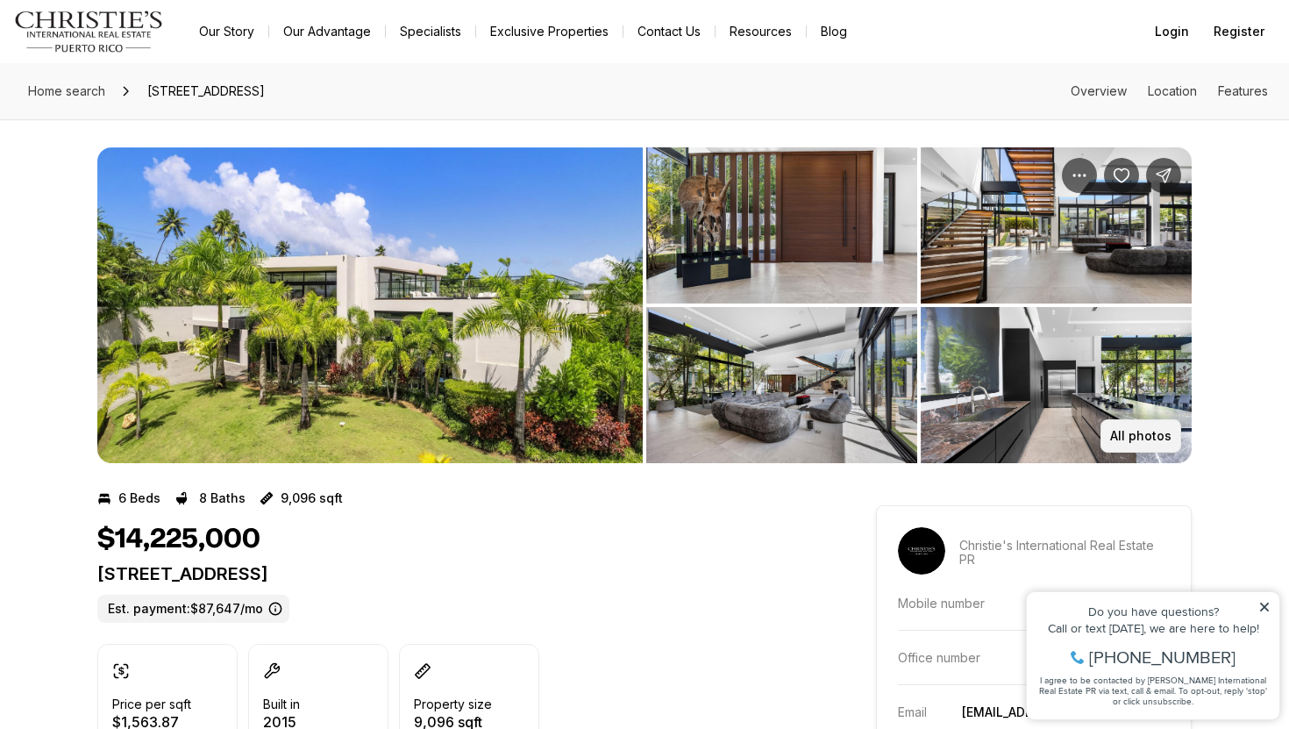
click at [1119, 432] on p "All photos" at bounding box center [1140, 436] width 61 height 14
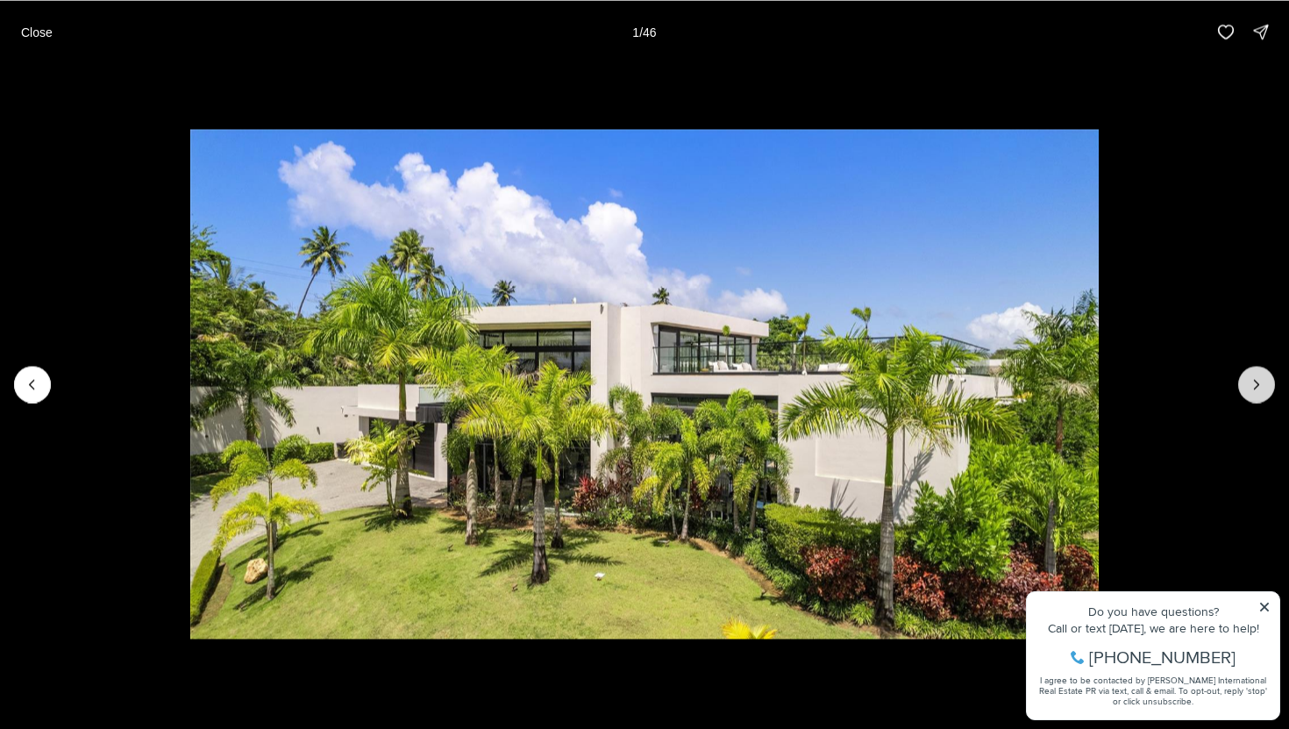
click at [1250, 389] on icon "Next slide" at bounding box center [1257, 384] width 18 height 18
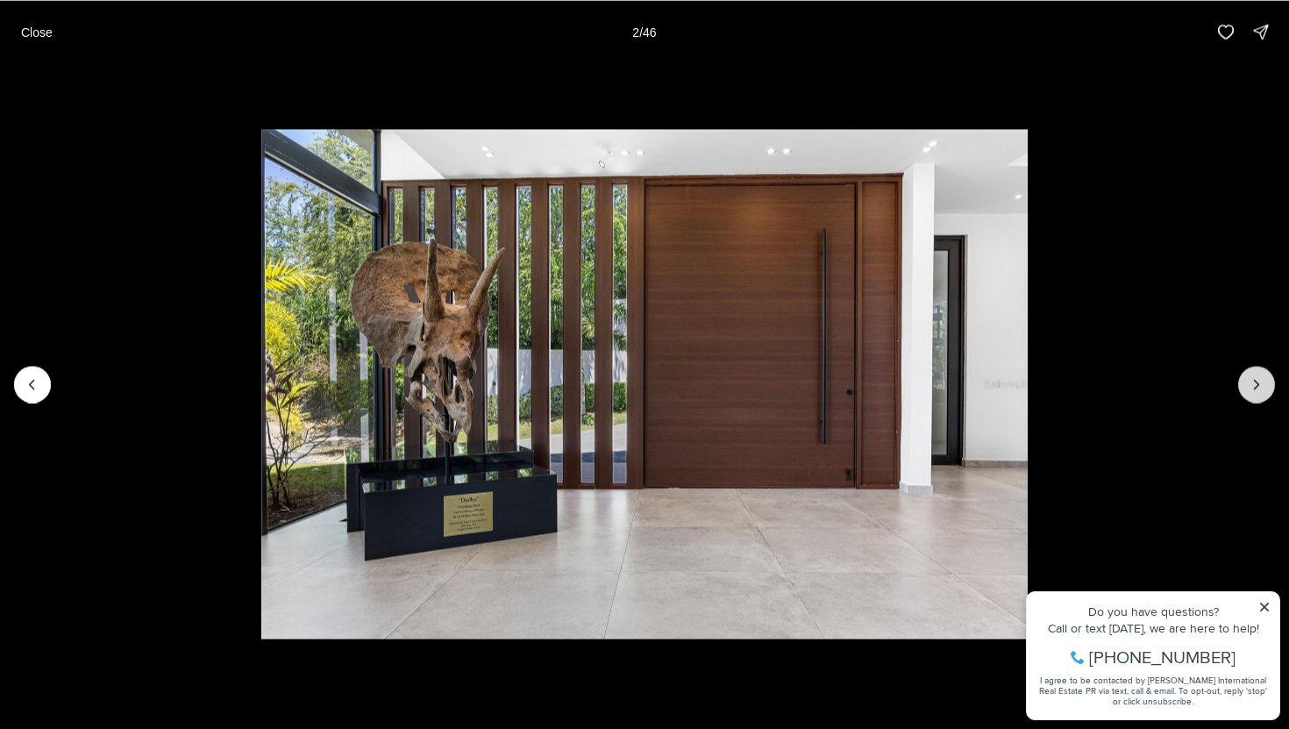
click at [1250, 389] on icon "Next slide" at bounding box center [1257, 384] width 18 height 18
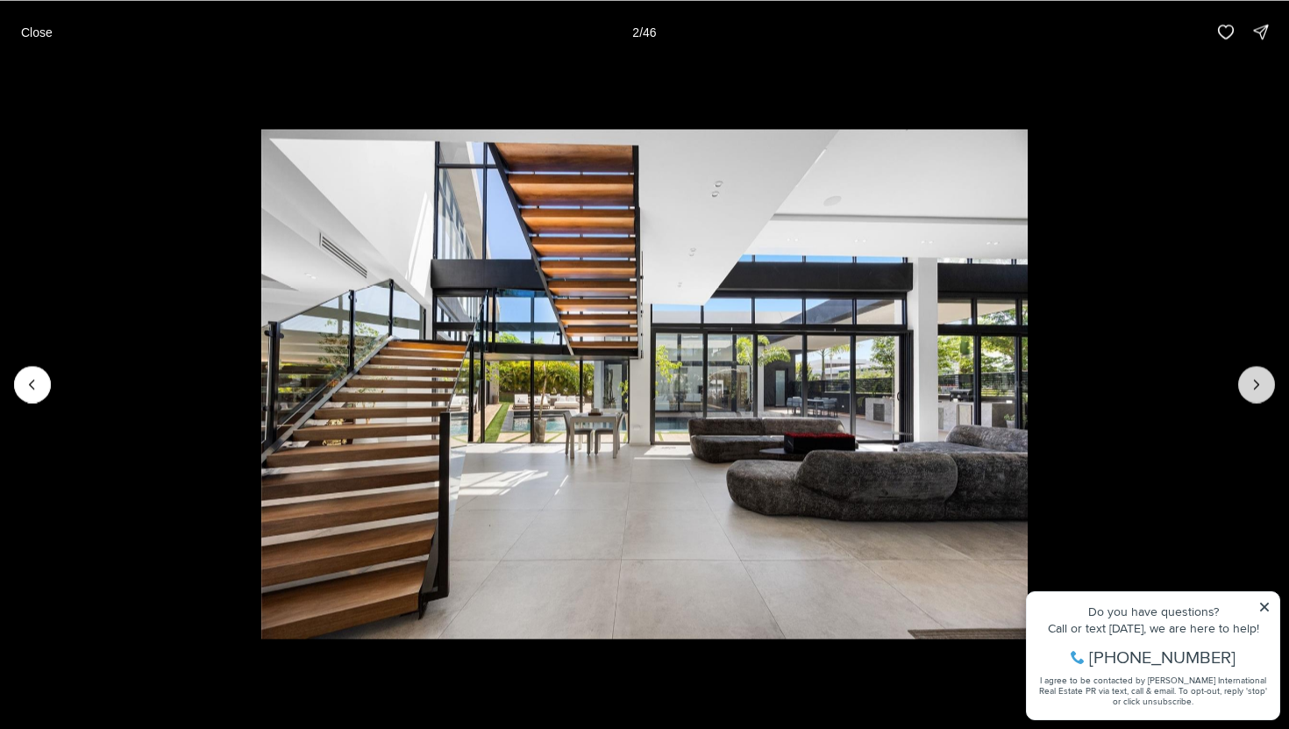
click at [1250, 389] on icon "Next slide" at bounding box center [1257, 384] width 18 height 18
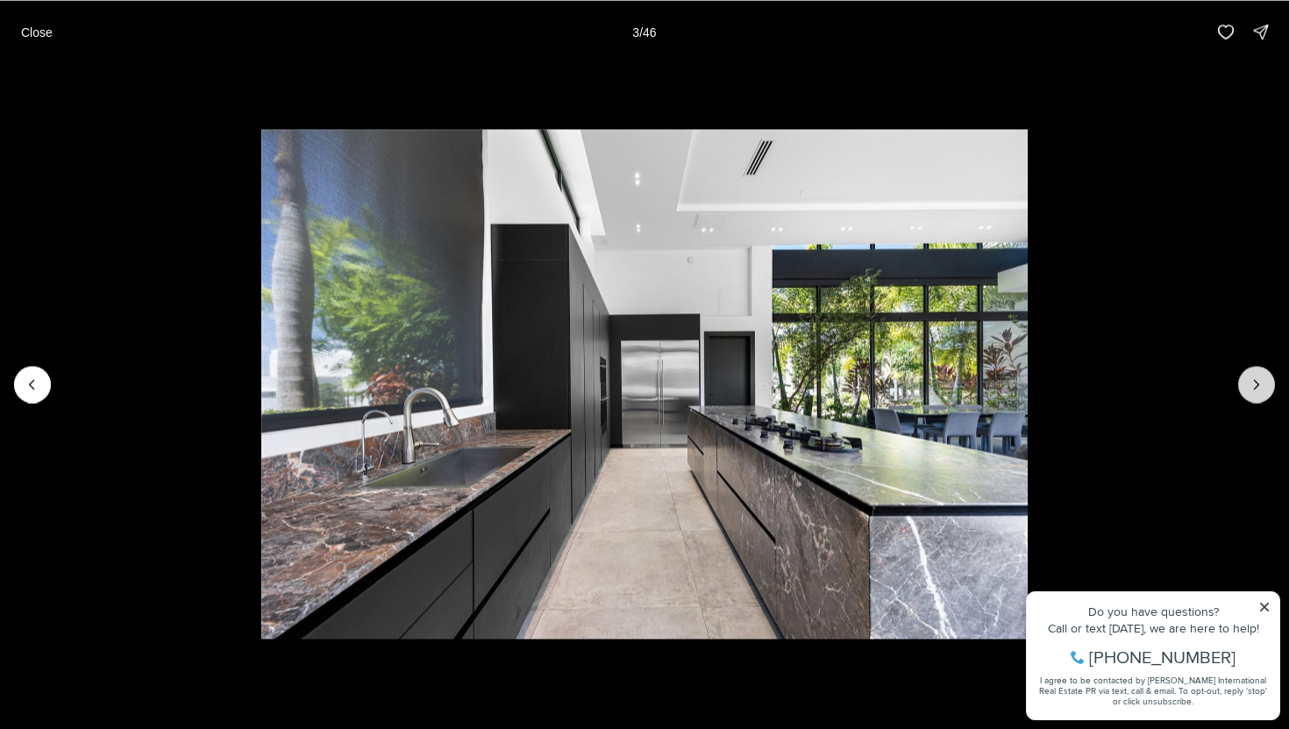
click at [1250, 389] on icon "Next slide" at bounding box center [1257, 384] width 18 height 18
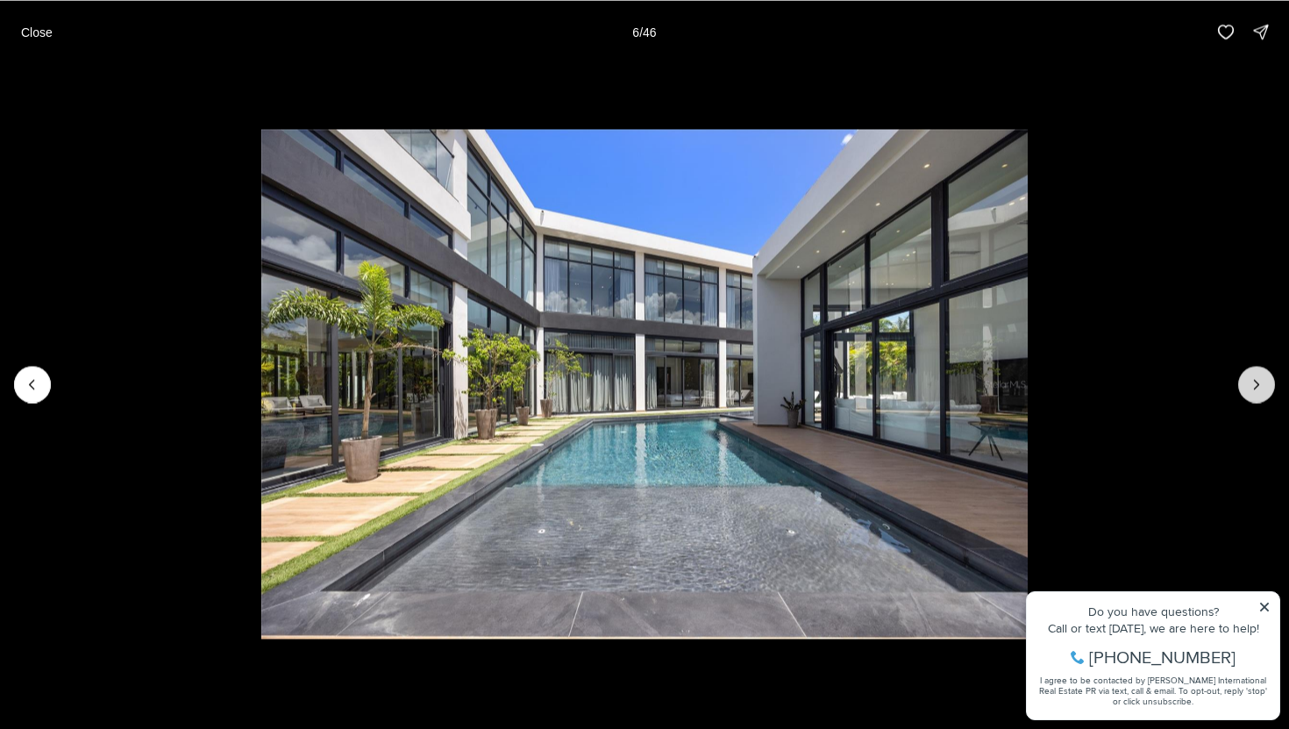
click at [1250, 389] on icon "Next slide" at bounding box center [1257, 384] width 18 height 18
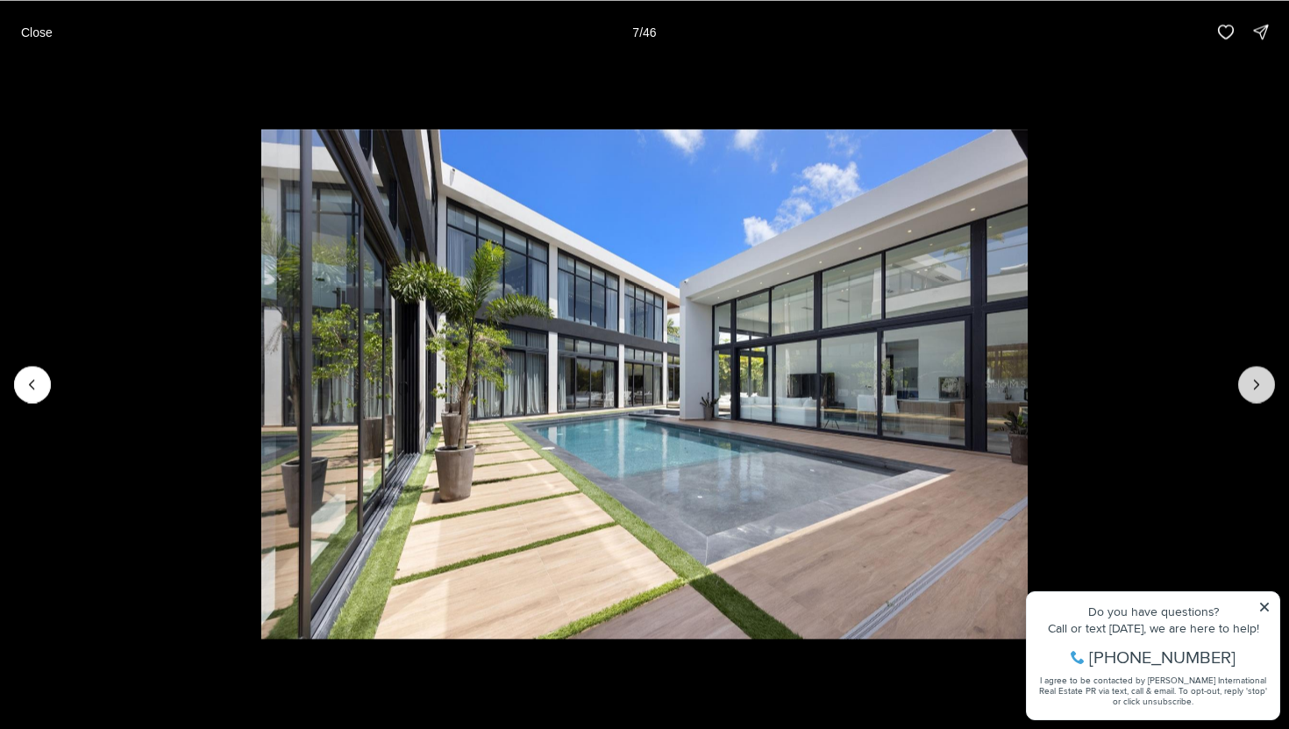
click at [1250, 389] on icon "Next slide" at bounding box center [1257, 384] width 18 height 18
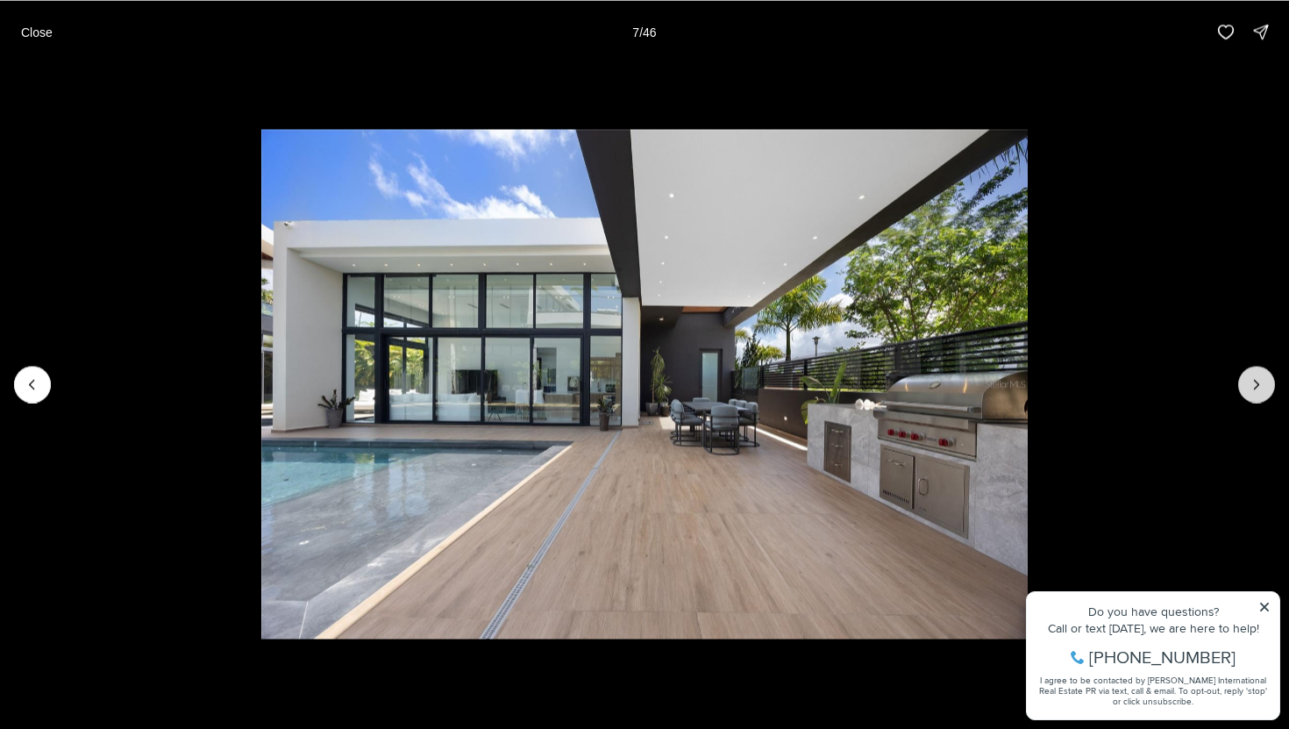
click at [1250, 389] on icon "Next slide" at bounding box center [1257, 384] width 18 height 18
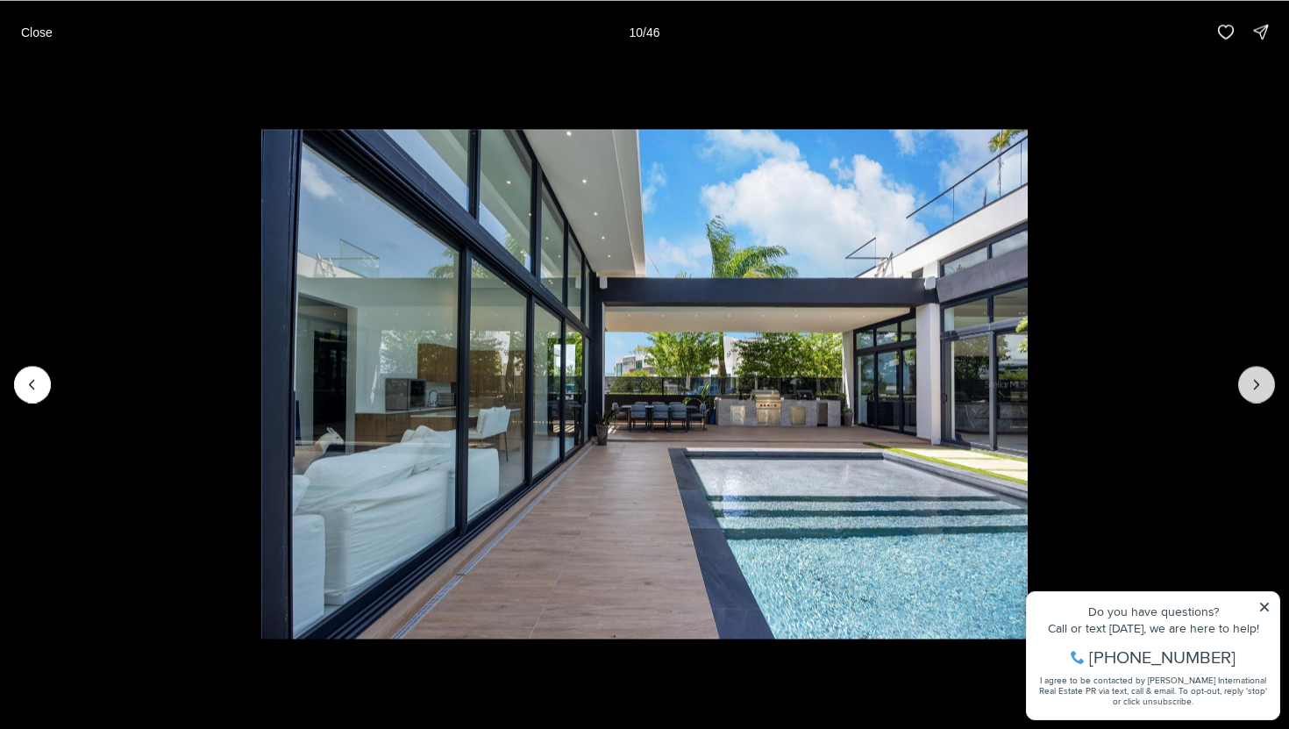
click at [1250, 389] on icon "Next slide" at bounding box center [1257, 384] width 18 height 18
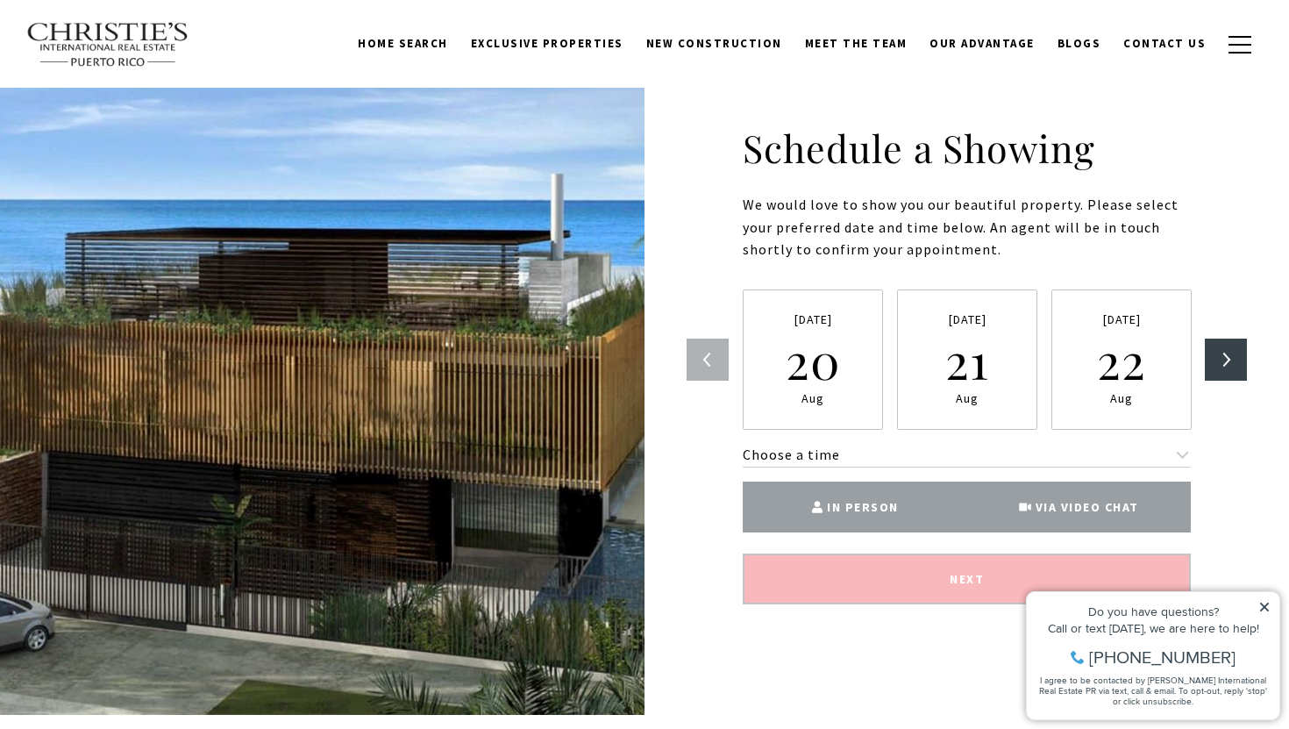
scroll to position [2989, 0]
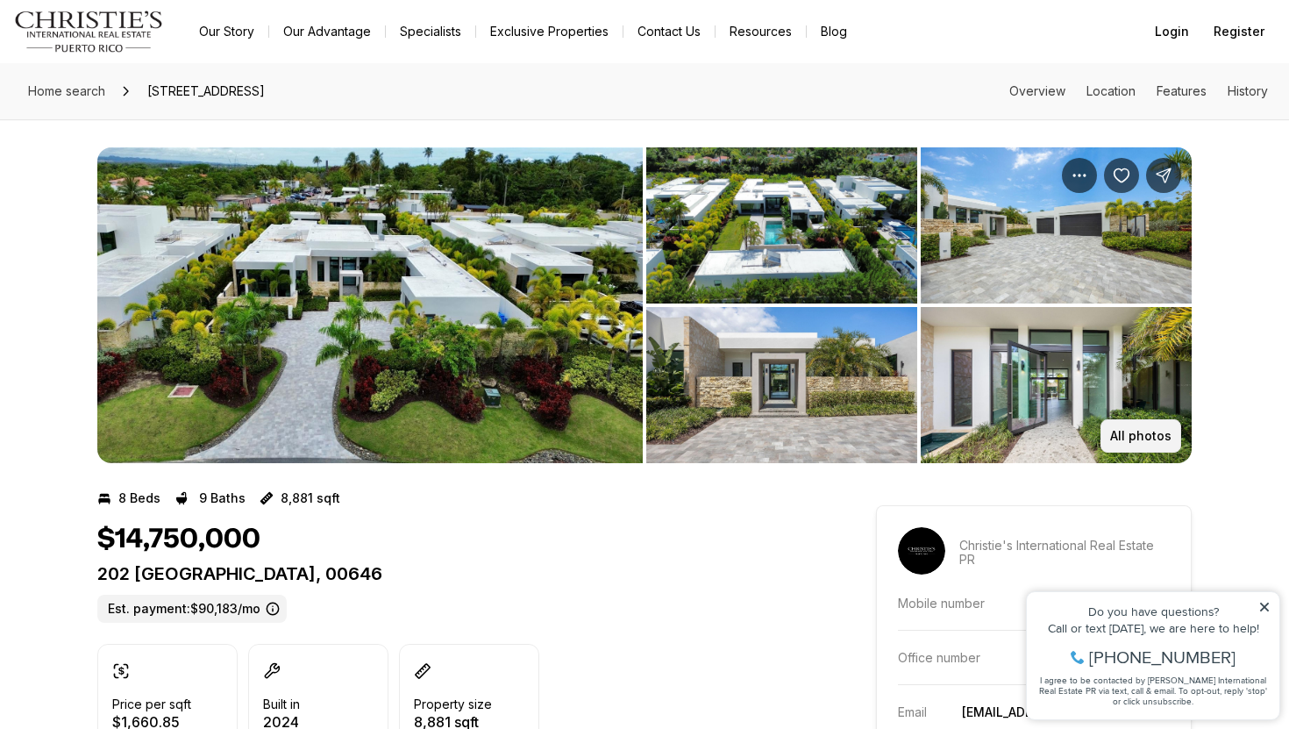
click at [1130, 432] on p "All photos" at bounding box center [1140, 436] width 61 height 14
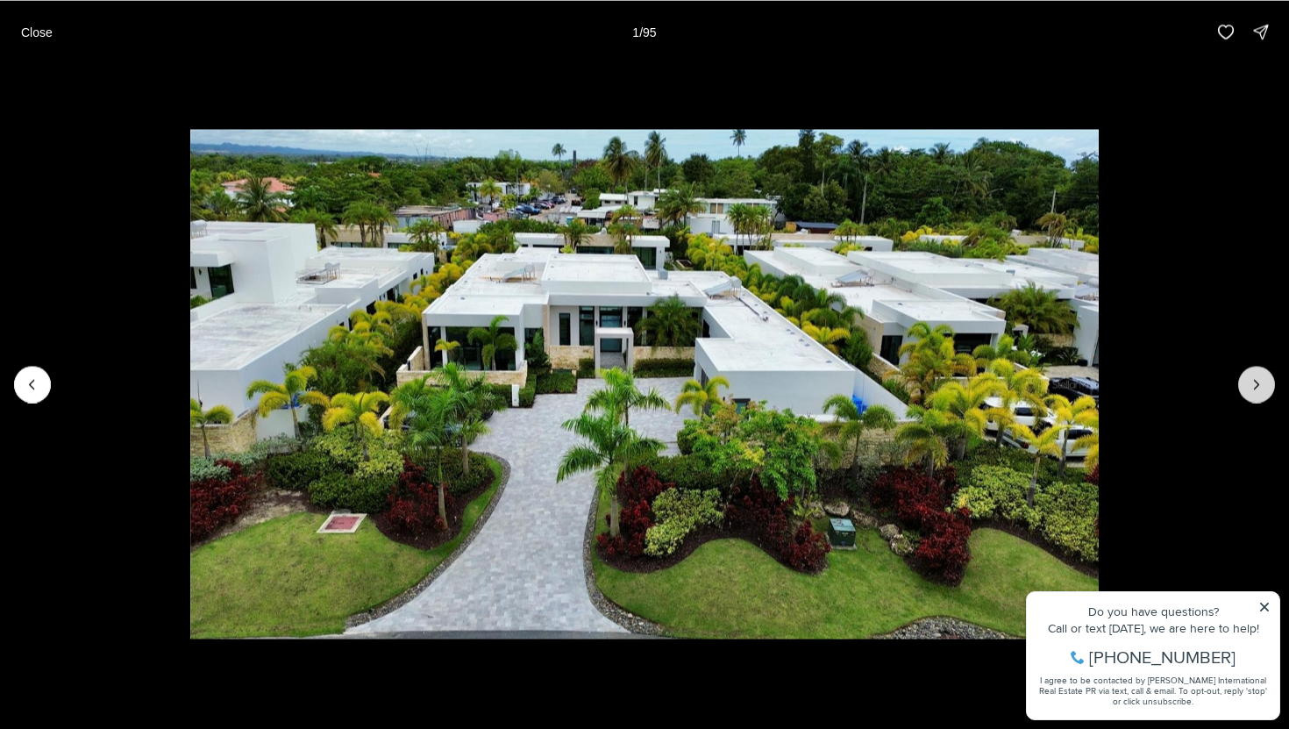
click at [1256, 374] on button "Next slide" at bounding box center [1256, 384] width 37 height 37
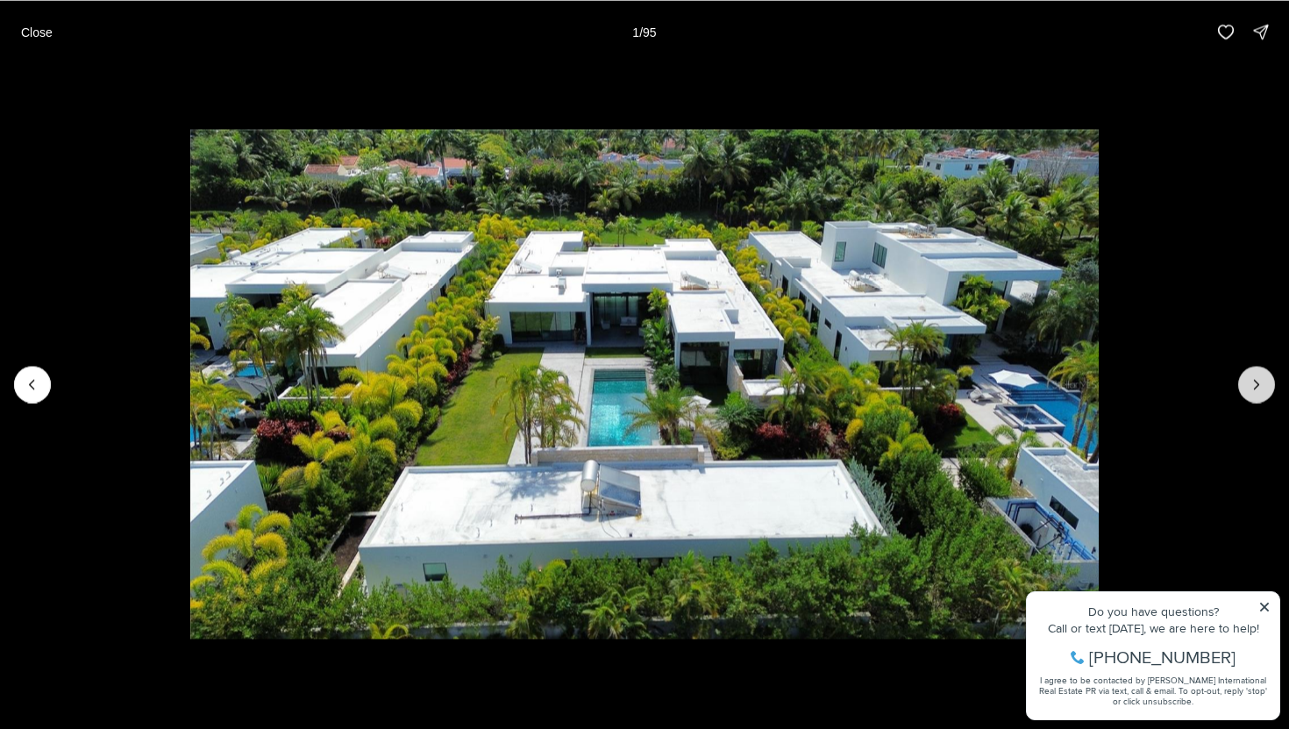
click at [1255, 374] on button "Next slide" at bounding box center [1256, 384] width 37 height 37
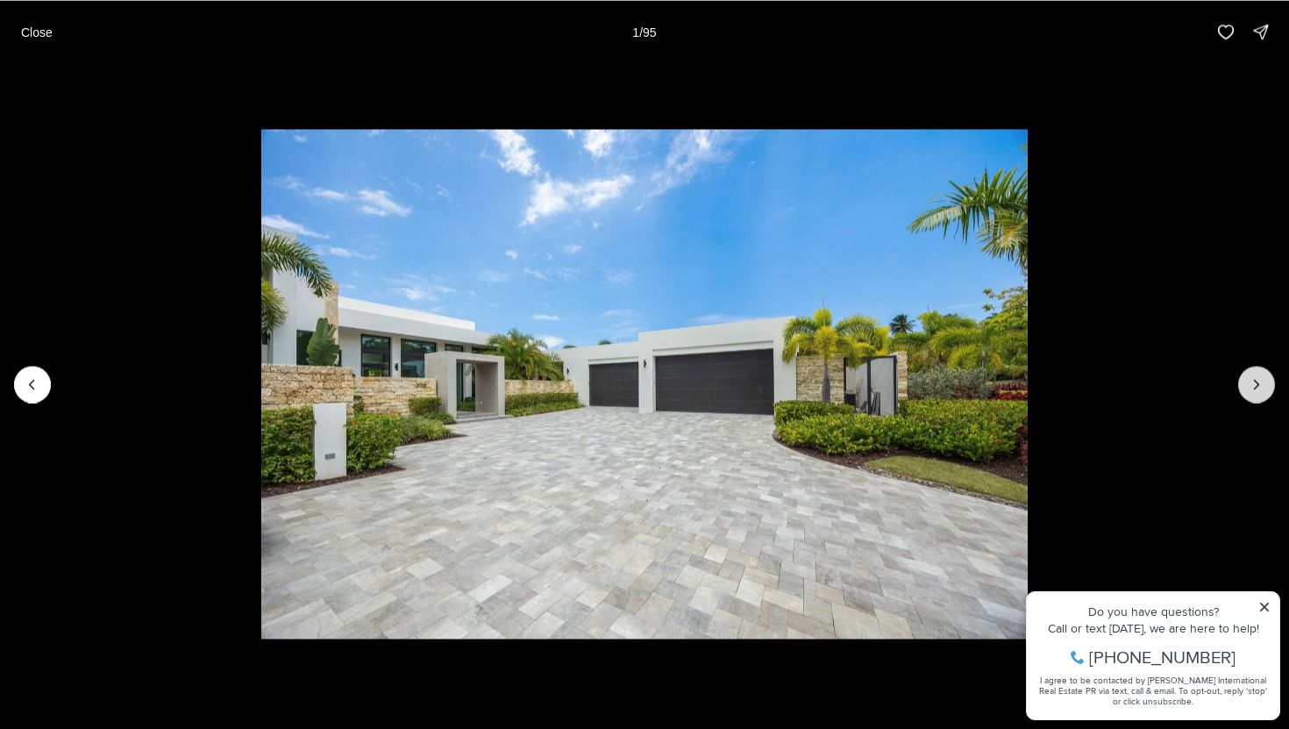
click at [1255, 374] on button "Next slide" at bounding box center [1256, 384] width 37 height 37
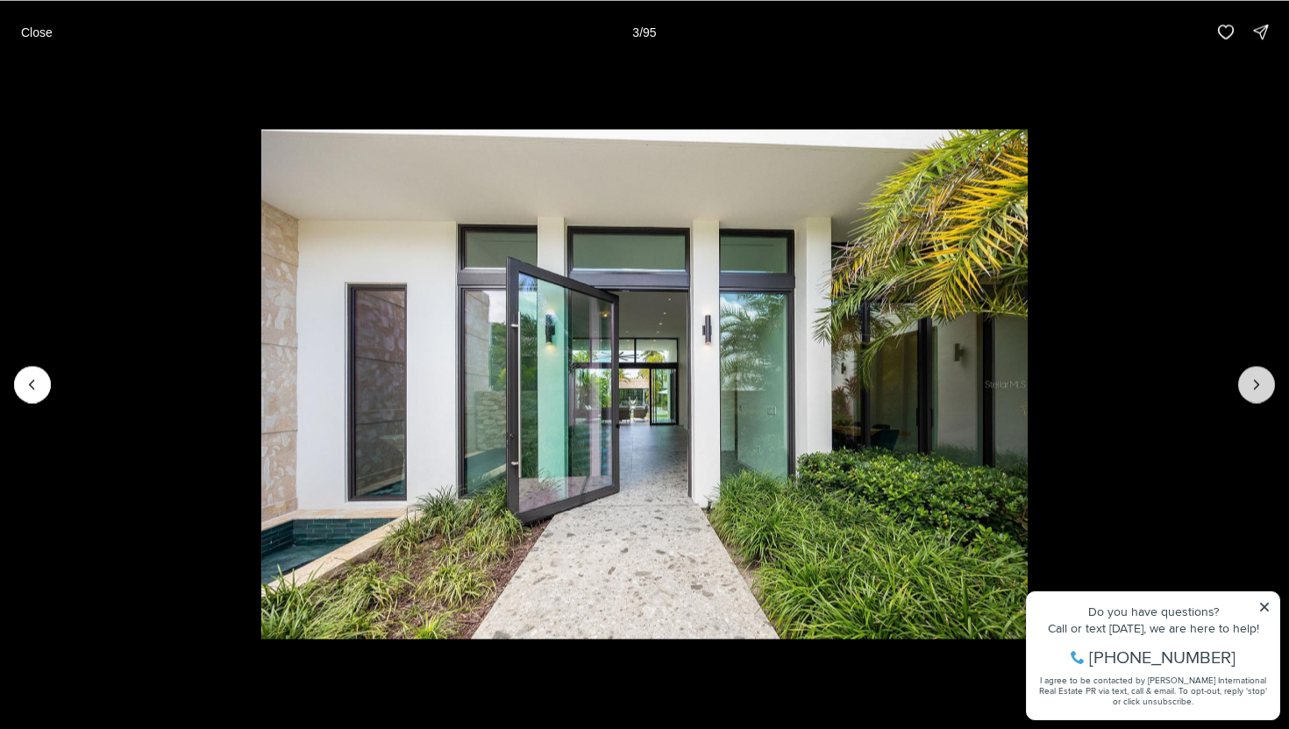
click at [1255, 374] on button "Next slide" at bounding box center [1256, 384] width 37 height 37
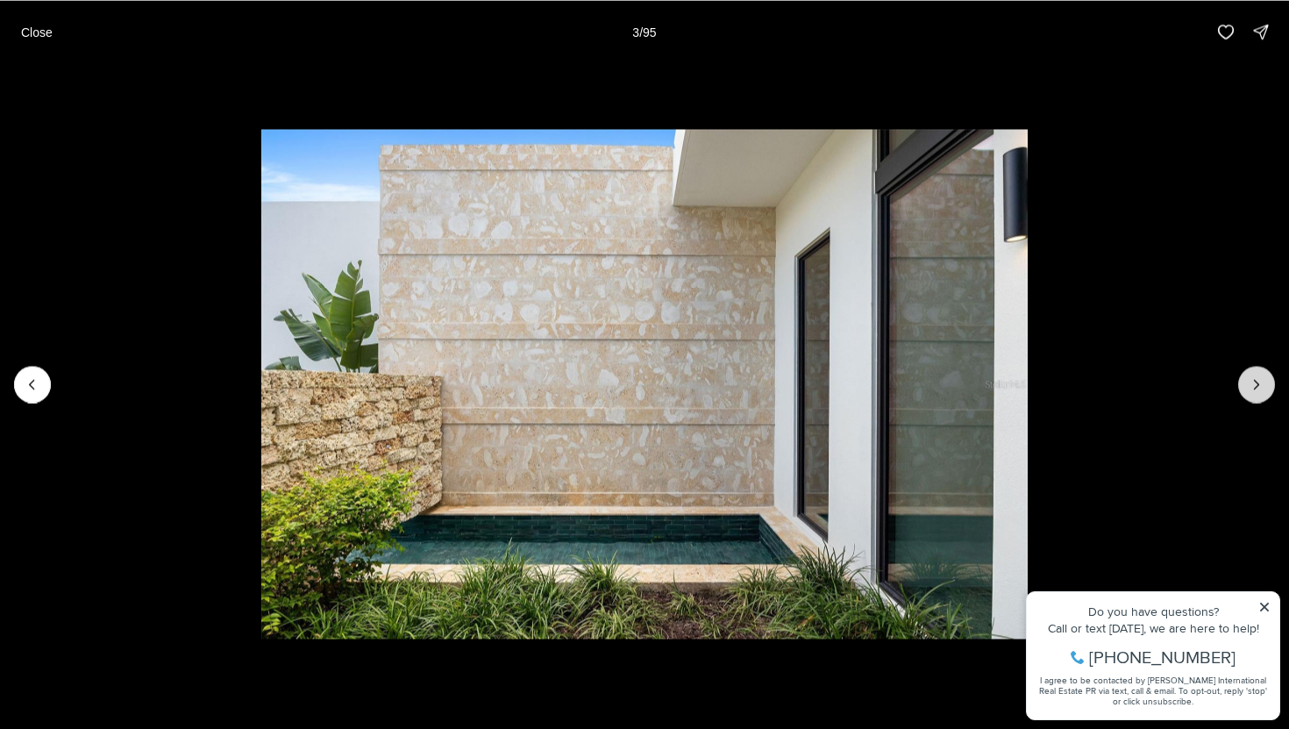
click at [1255, 374] on button "Next slide" at bounding box center [1256, 384] width 37 height 37
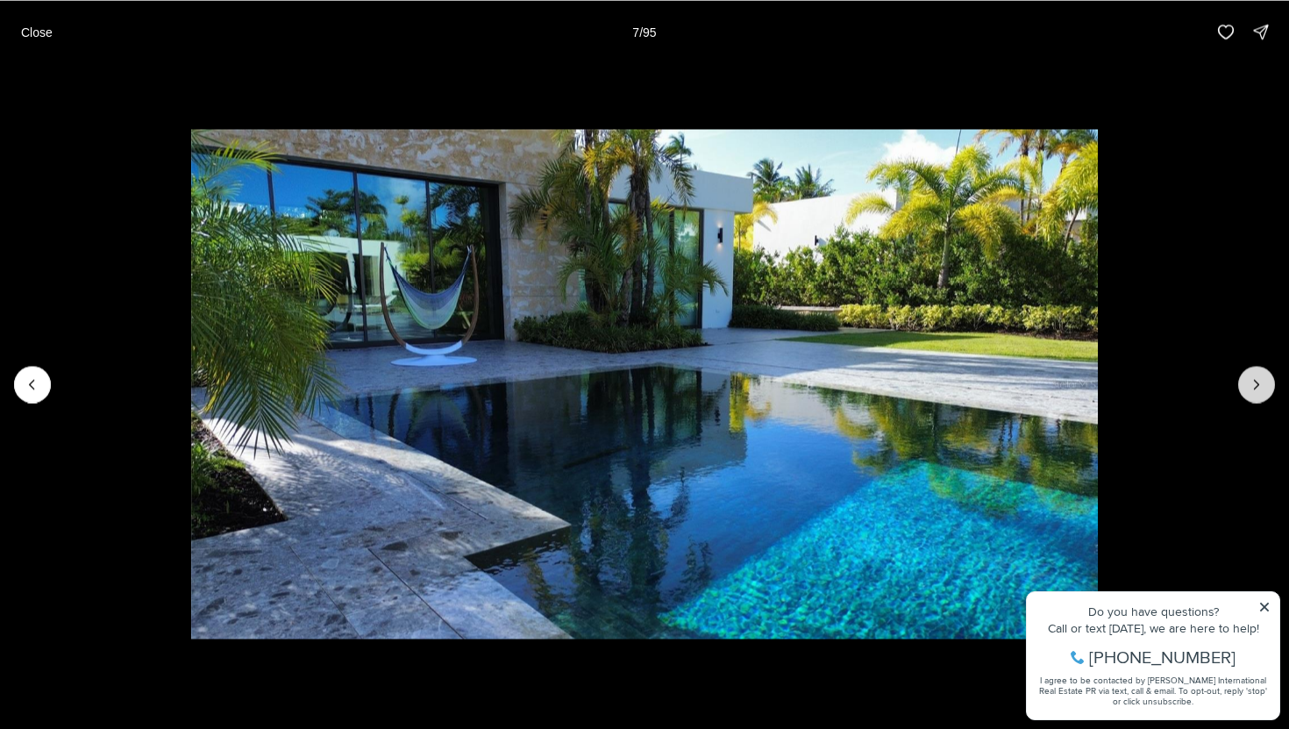
click at [1255, 374] on button "Next slide" at bounding box center [1256, 384] width 37 height 37
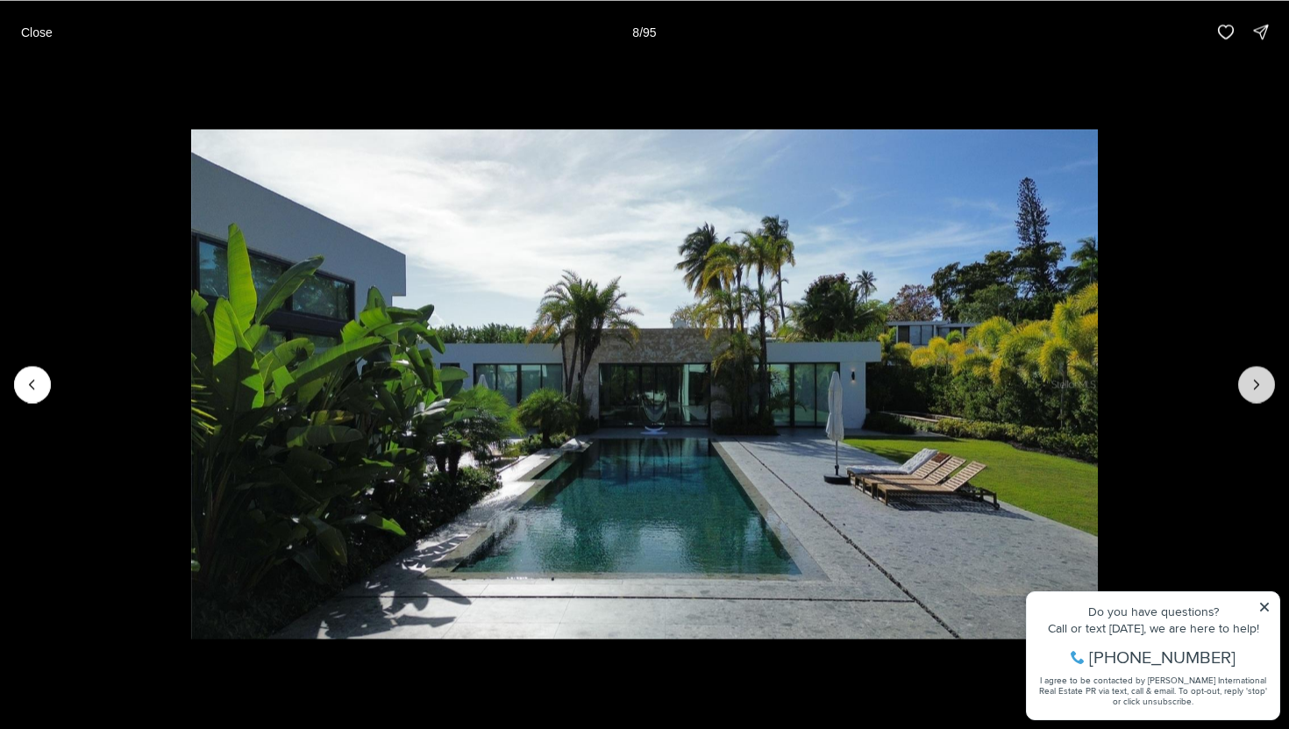
click at [1255, 374] on button "Next slide" at bounding box center [1256, 384] width 37 height 37
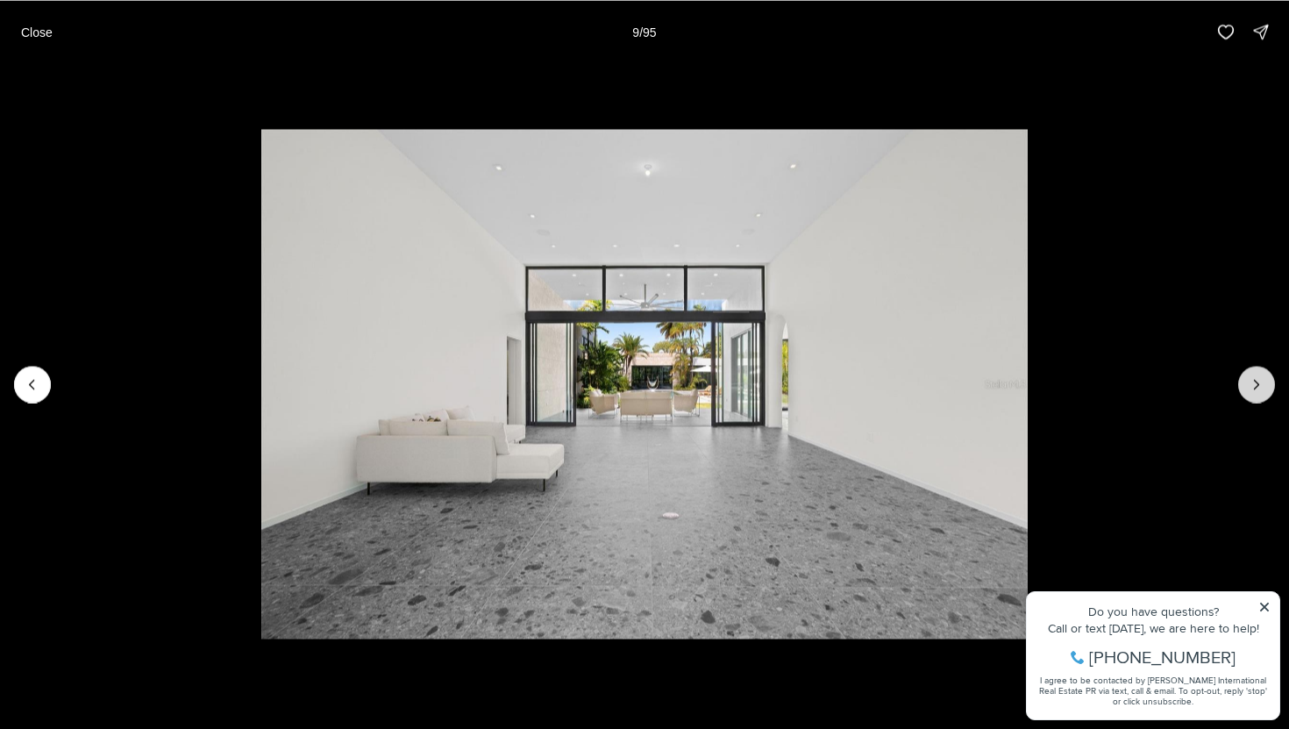
click at [1255, 374] on button "Next slide" at bounding box center [1256, 384] width 37 height 37
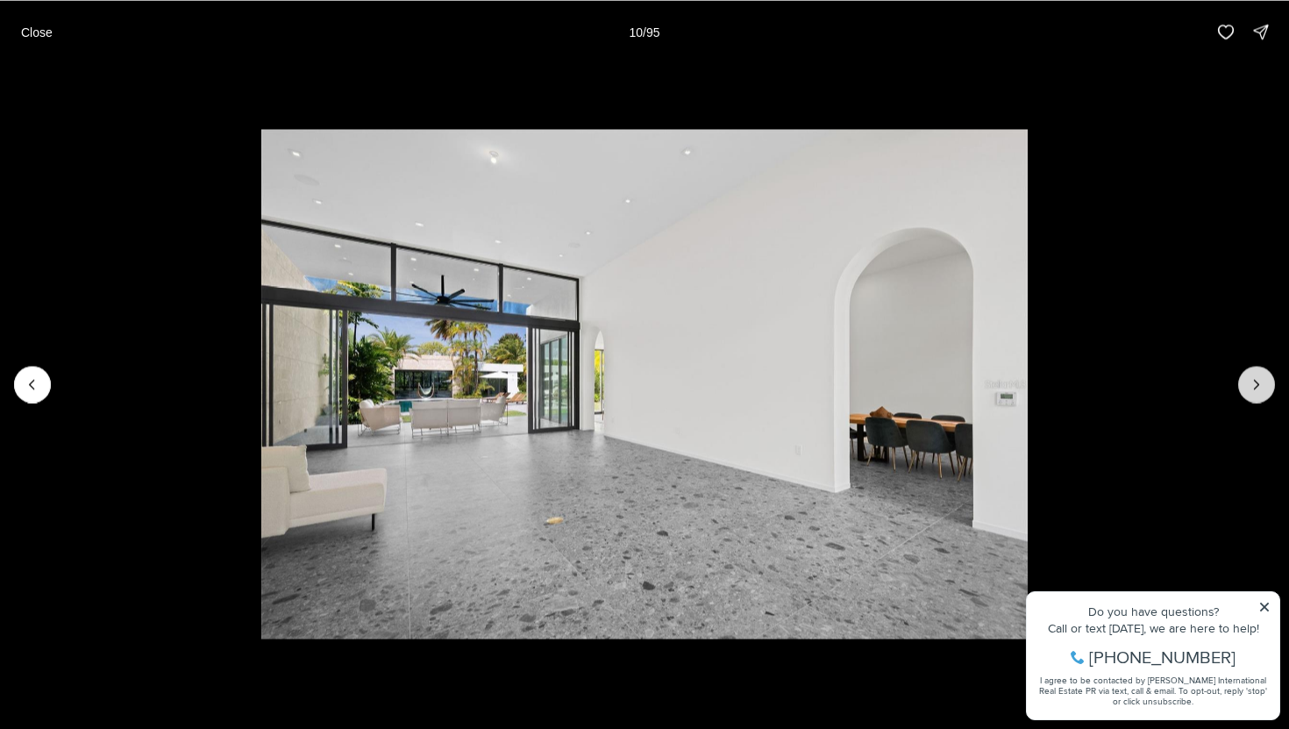
click at [1255, 374] on button "Next slide" at bounding box center [1256, 384] width 37 height 37
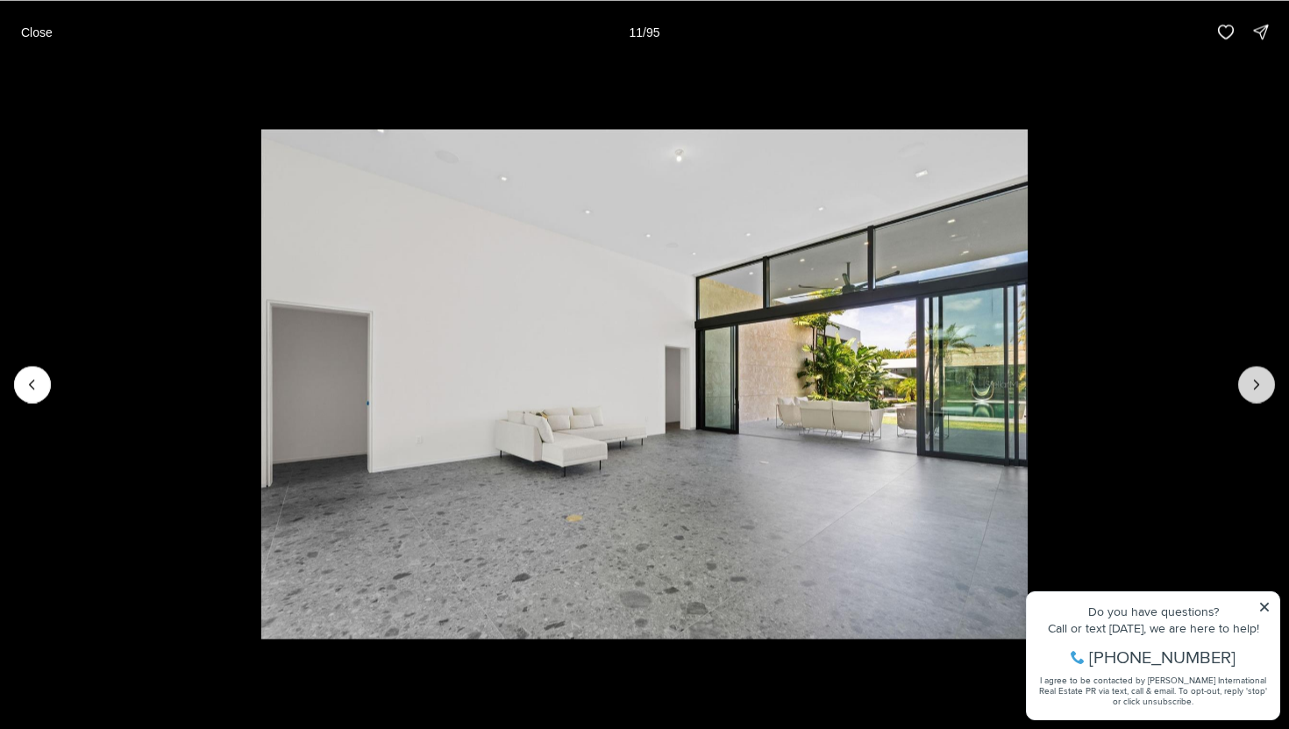
click at [1255, 374] on button "Next slide" at bounding box center [1256, 384] width 37 height 37
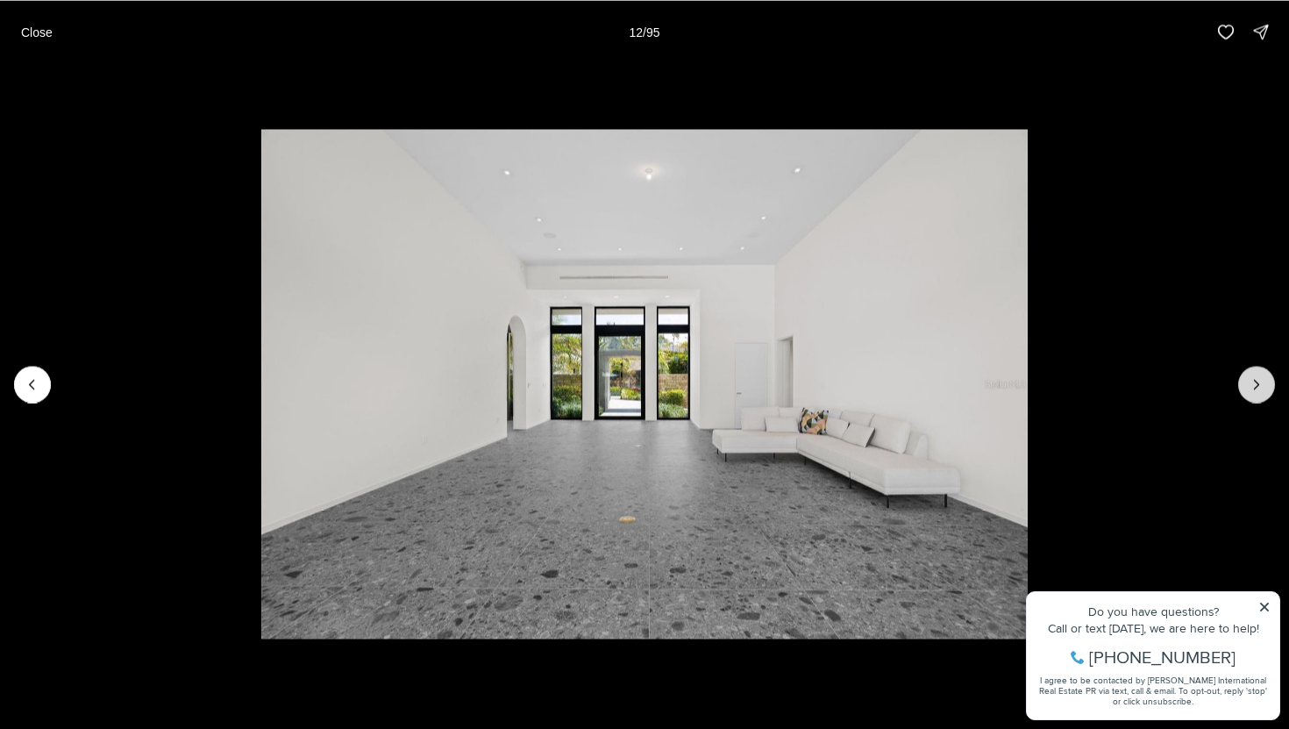
click at [1255, 374] on button "Next slide" at bounding box center [1256, 384] width 37 height 37
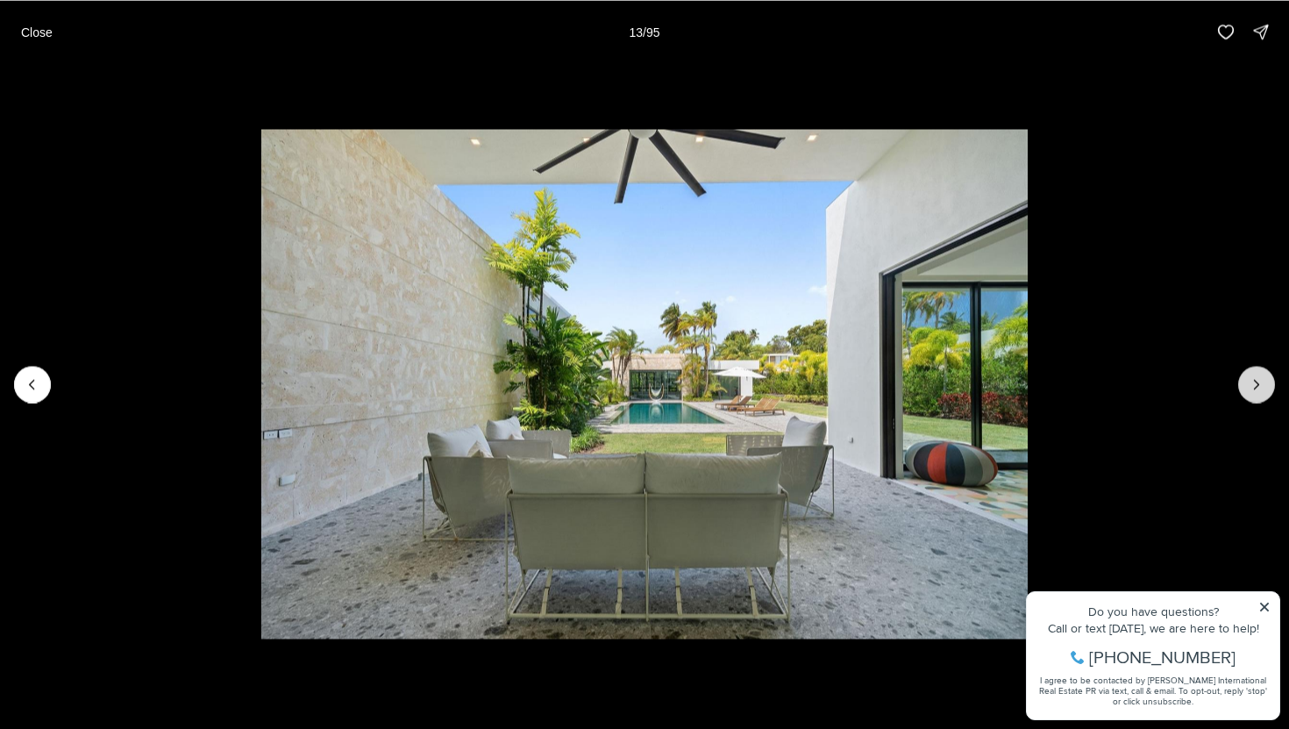
click at [1255, 374] on button "Next slide" at bounding box center [1256, 384] width 37 height 37
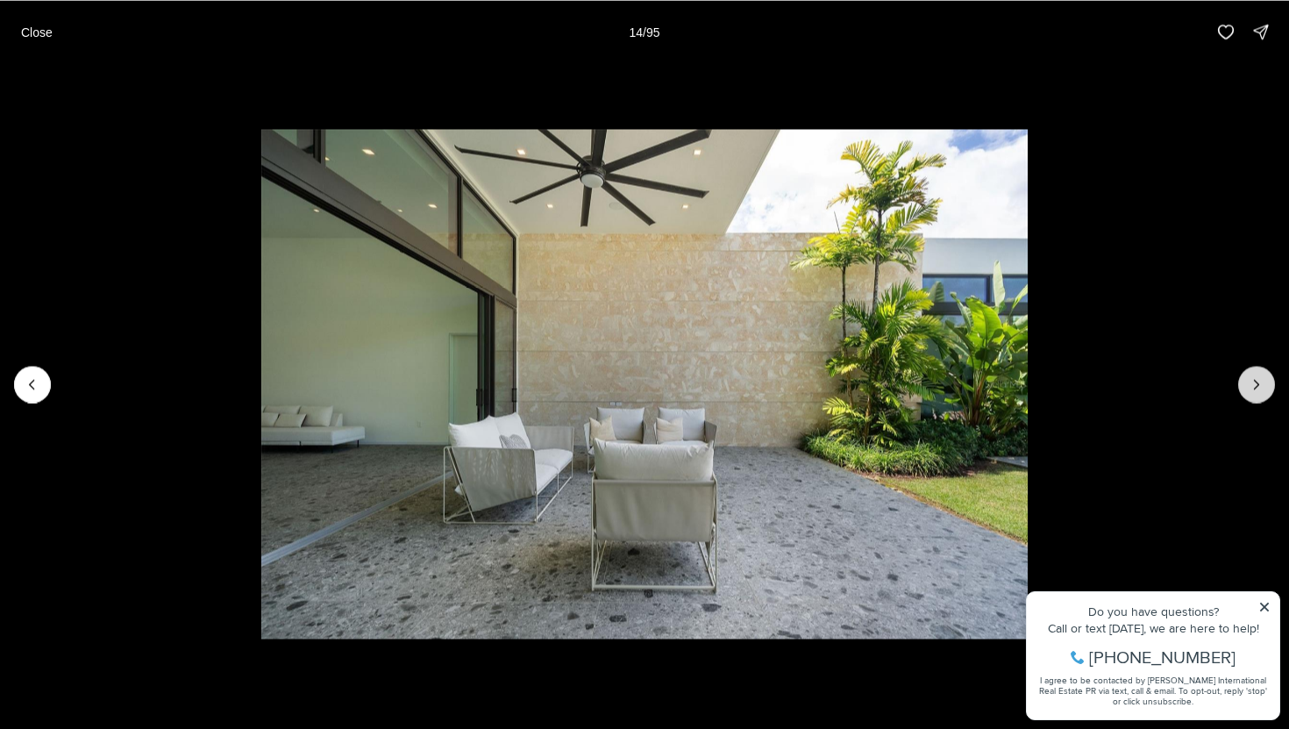
click at [1255, 374] on button "Next slide" at bounding box center [1256, 384] width 37 height 37
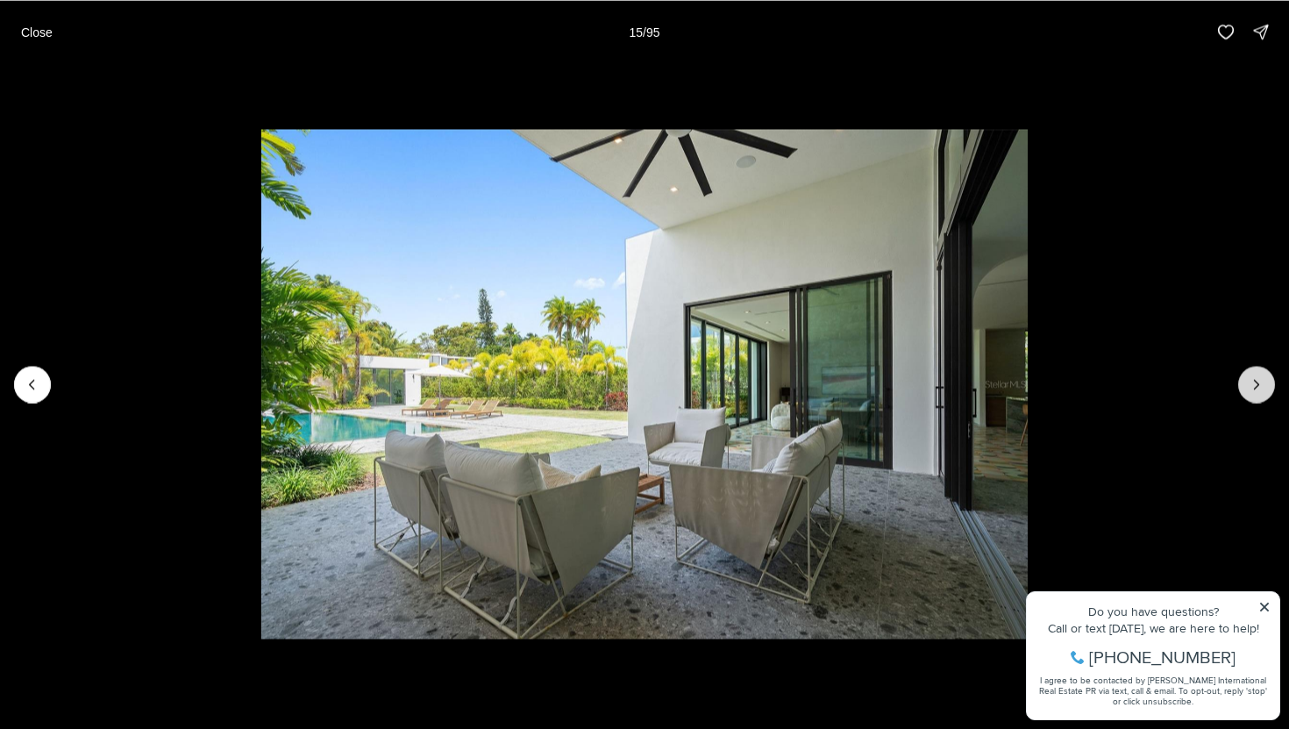
click at [1255, 374] on button "Next slide" at bounding box center [1256, 384] width 37 height 37
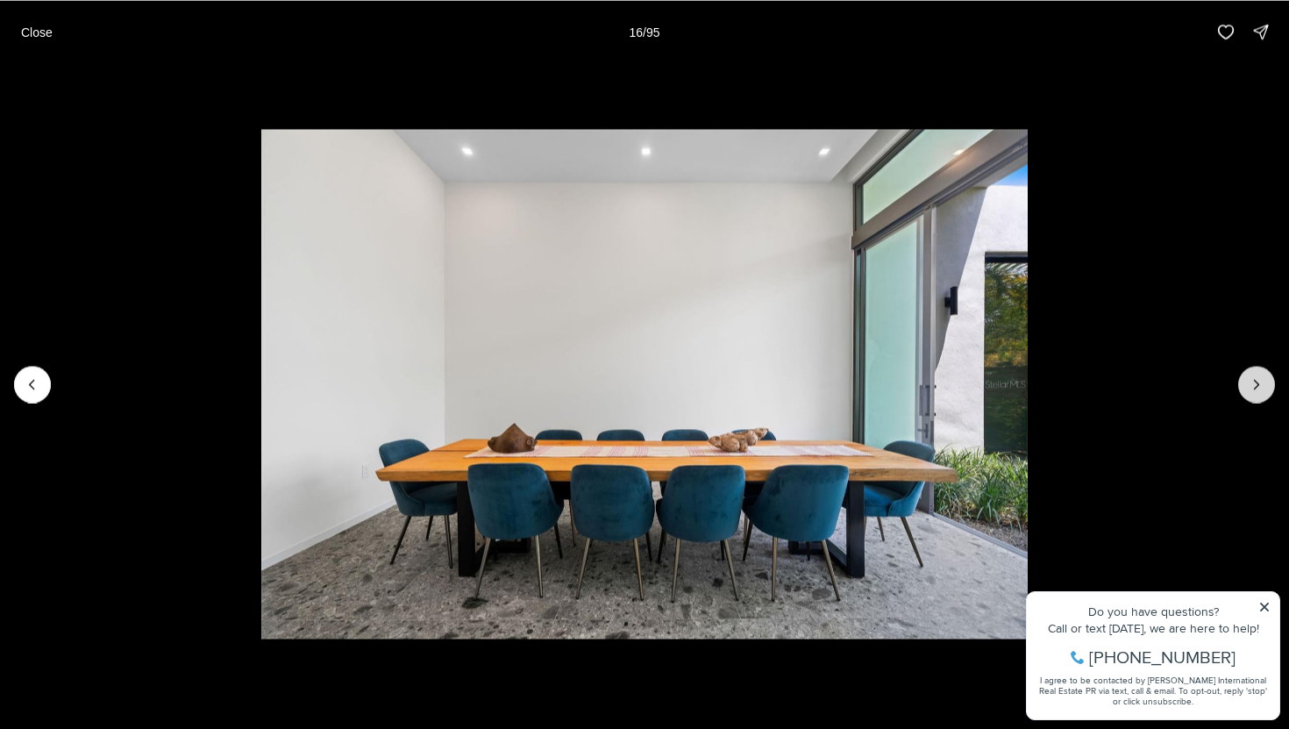
click at [1255, 374] on button "Next slide" at bounding box center [1256, 384] width 37 height 37
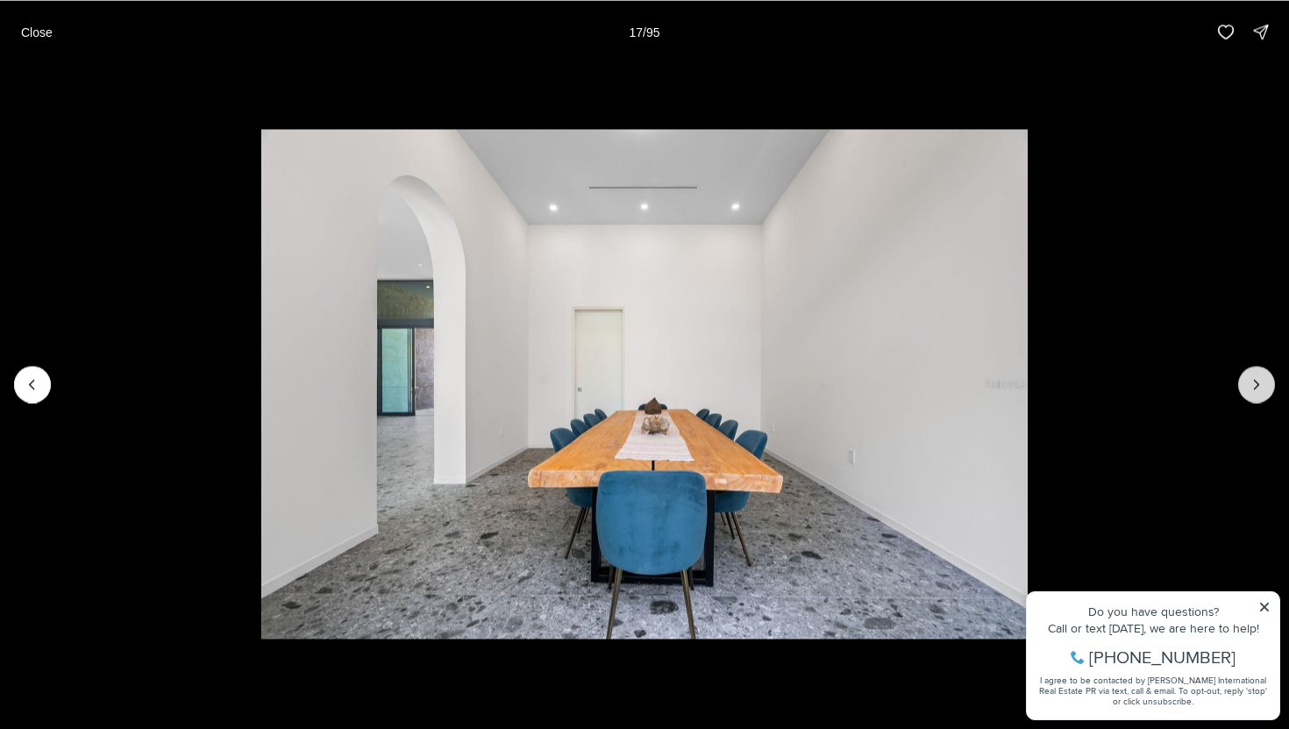
click at [1255, 374] on button "Next slide" at bounding box center [1256, 384] width 37 height 37
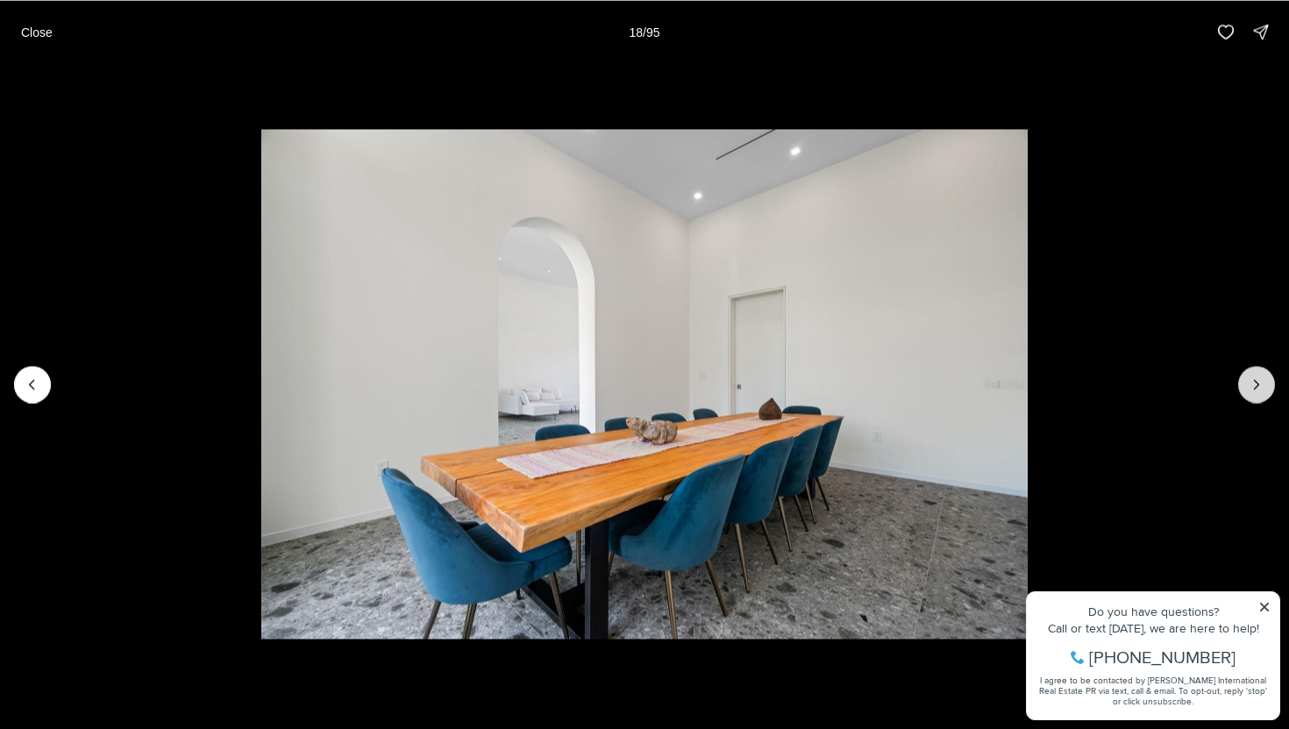
click at [1255, 374] on button "Next slide" at bounding box center [1256, 384] width 37 height 37
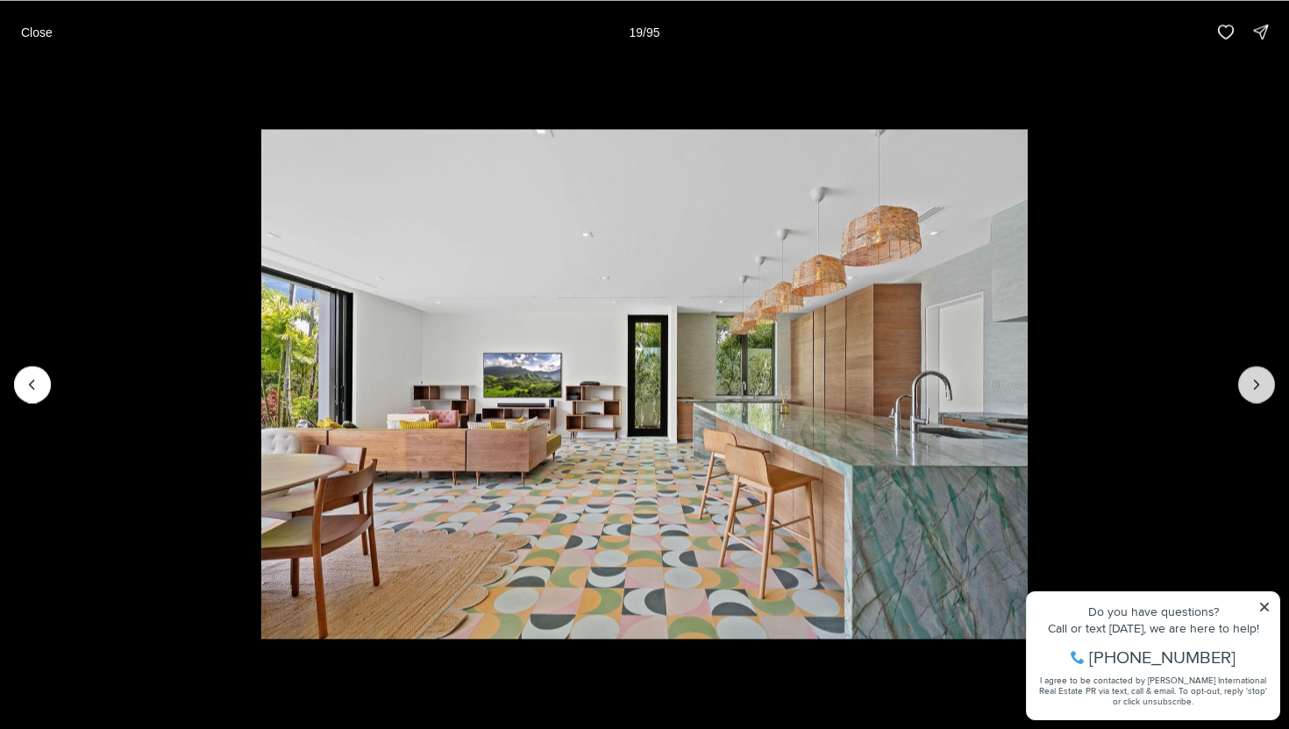
click at [1255, 374] on button "Next slide" at bounding box center [1256, 384] width 37 height 37
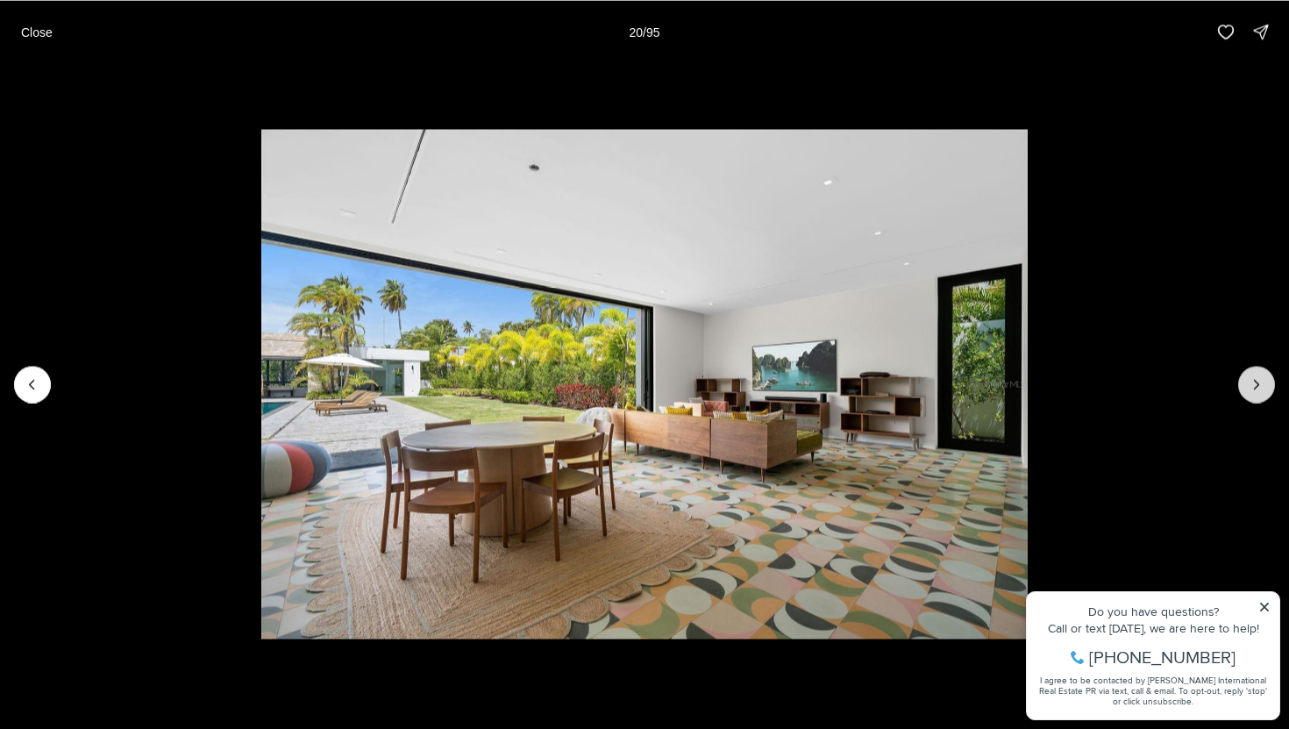
click at [1255, 374] on button "Next slide" at bounding box center [1256, 384] width 37 height 37
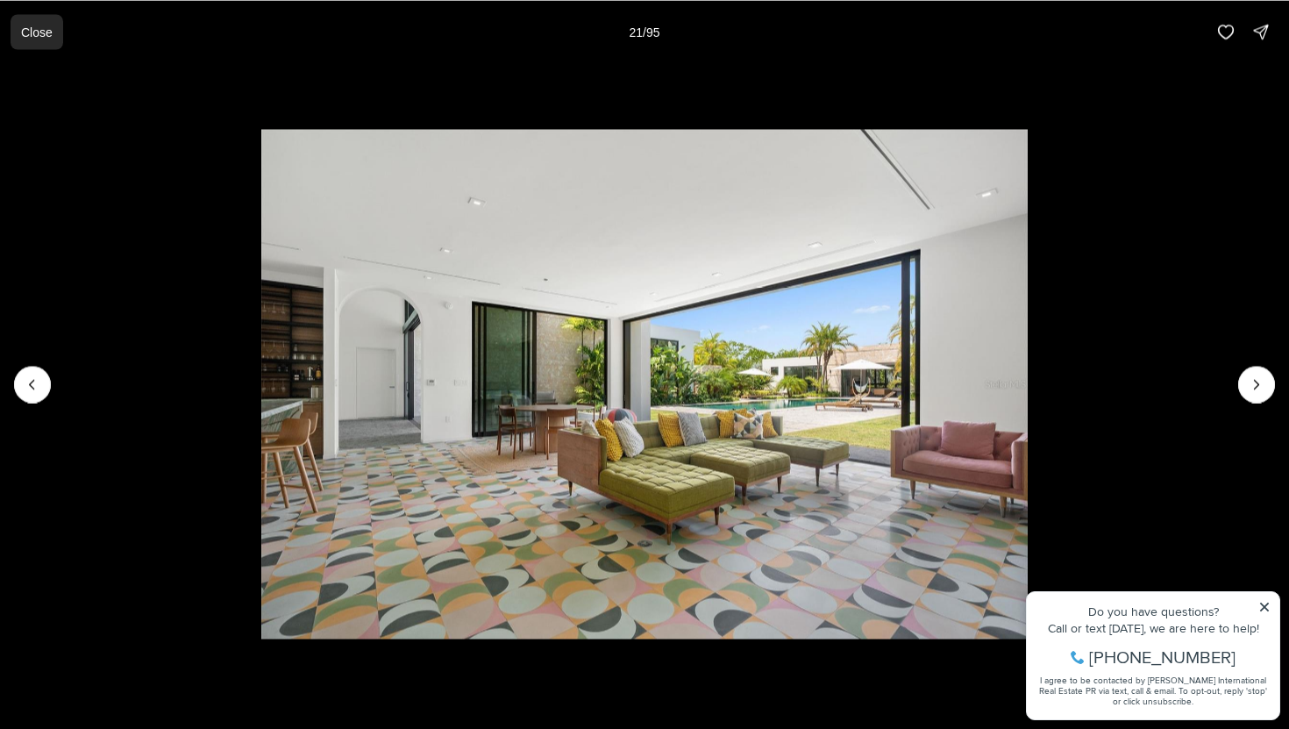
click at [35, 38] on p "Close" at bounding box center [37, 32] width 32 height 14
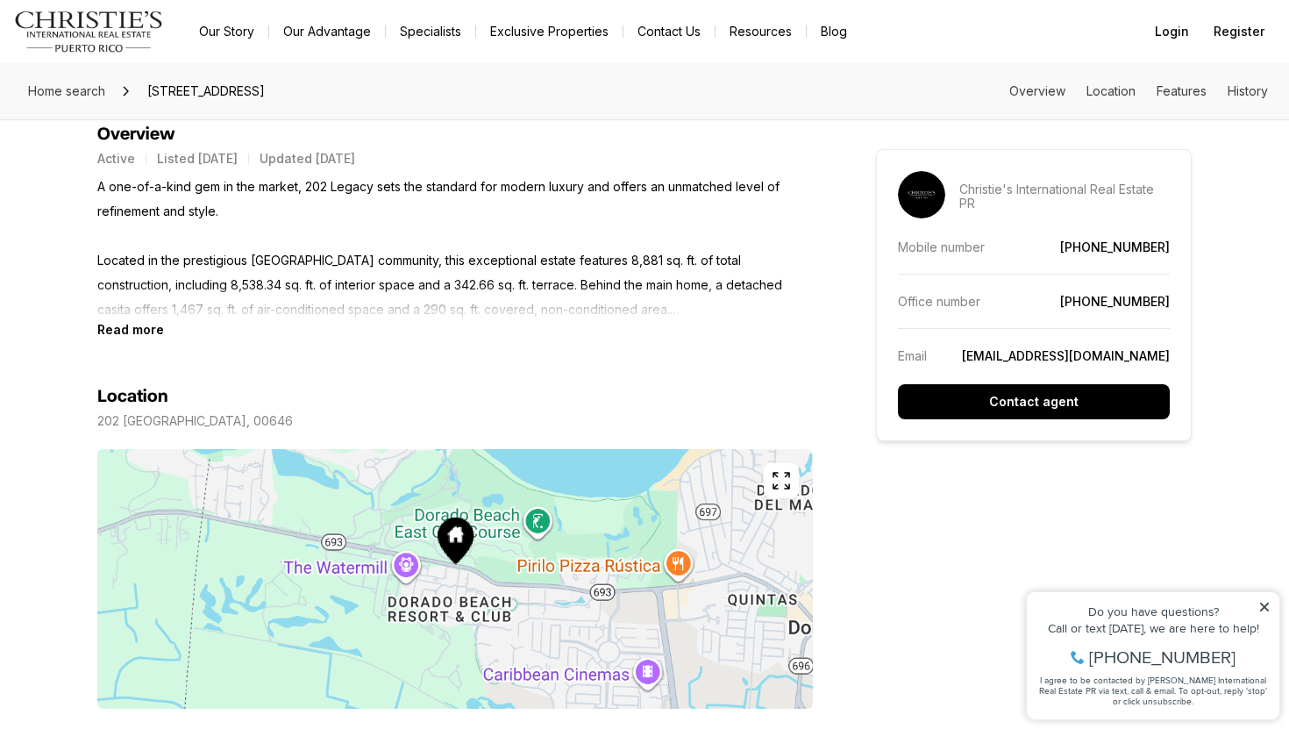
scroll to position [834, 0]
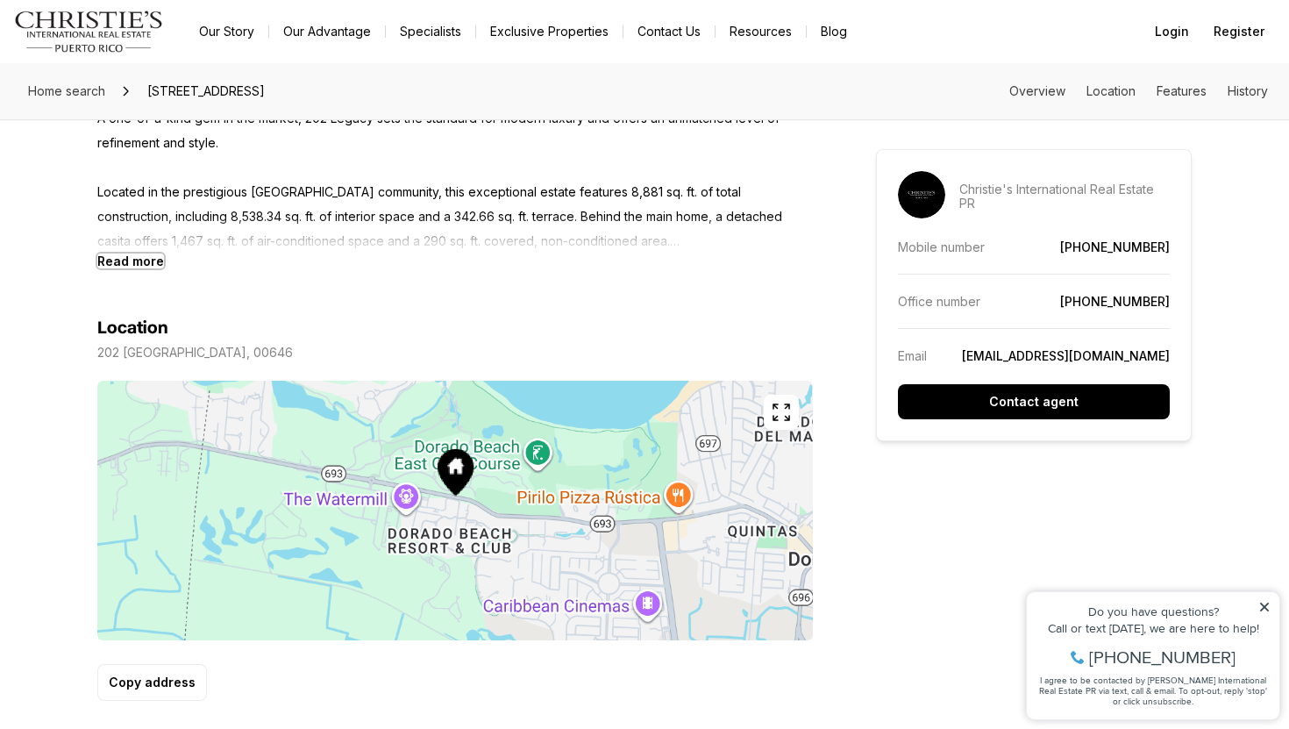
click at [156, 260] on b "Read more" at bounding box center [130, 260] width 67 height 15
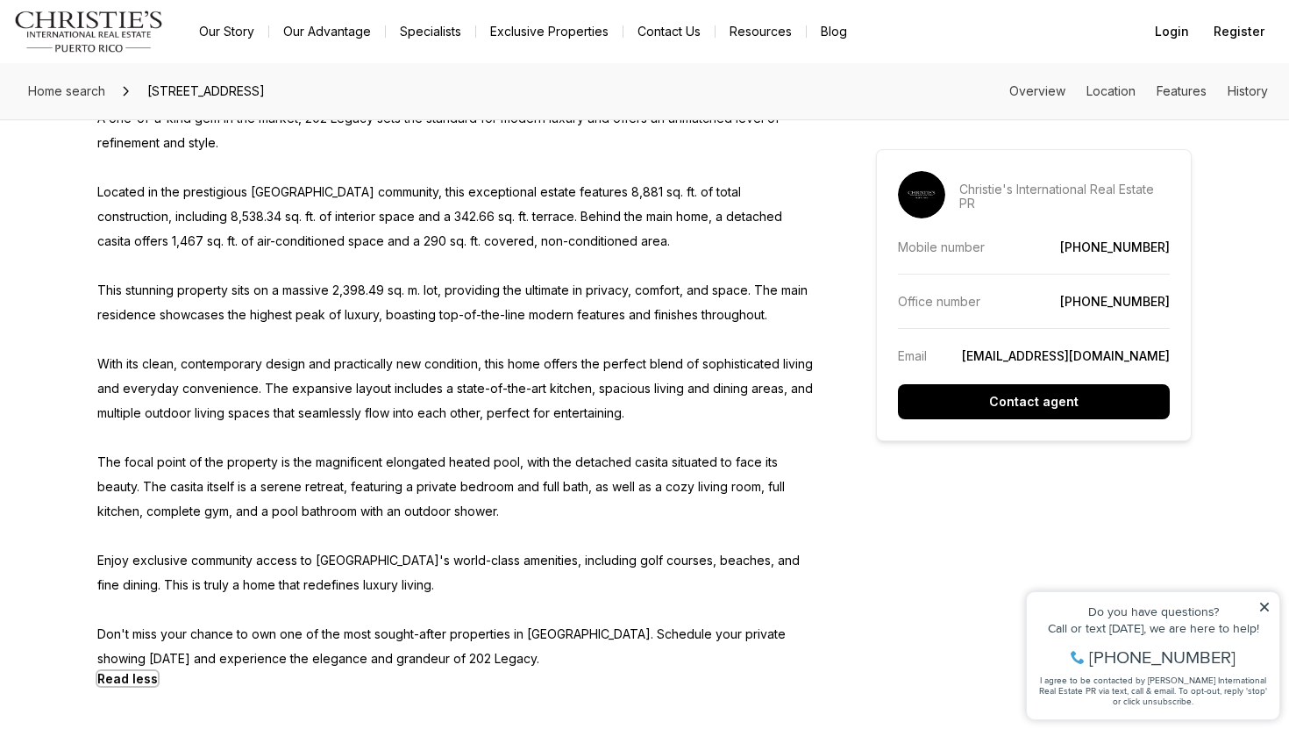
scroll to position [851, 0]
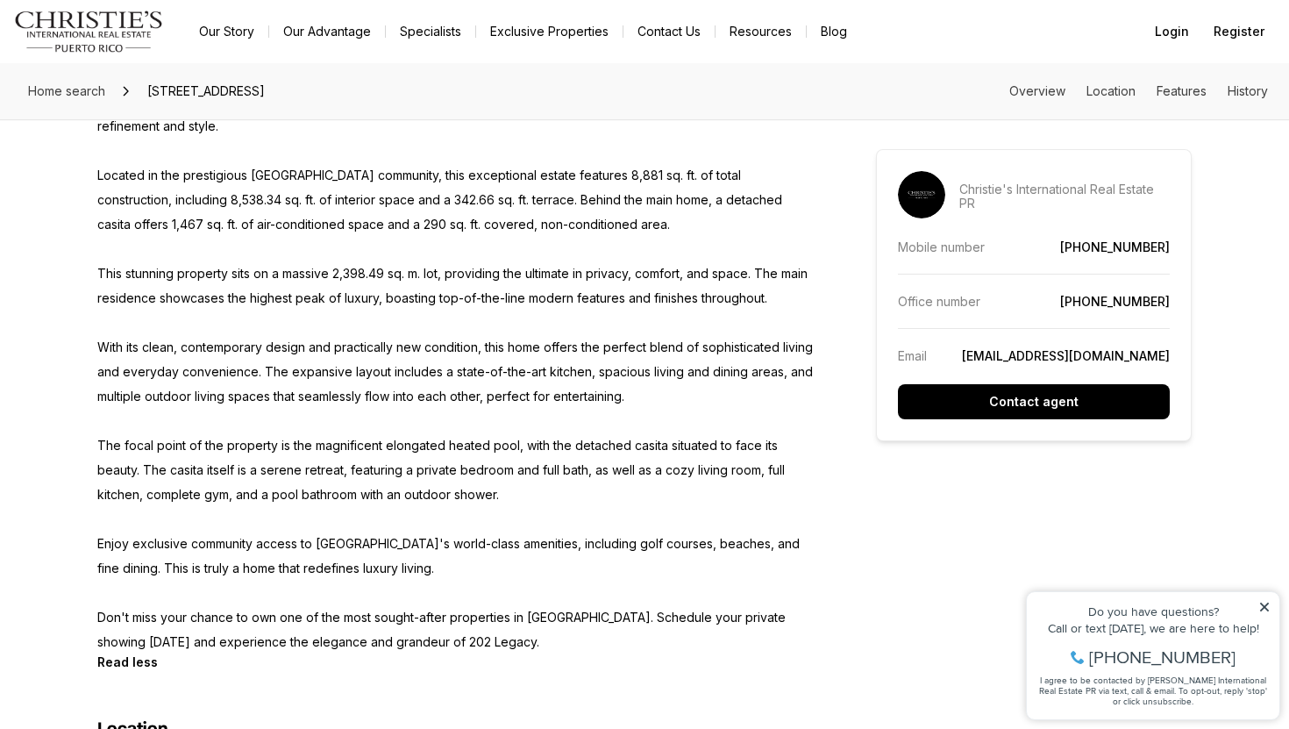
click at [137, 389] on p "A one-of-a-kind gem in the market, 202 Legacy sets the standard for modern luxu…" at bounding box center [455, 371] width 716 height 565
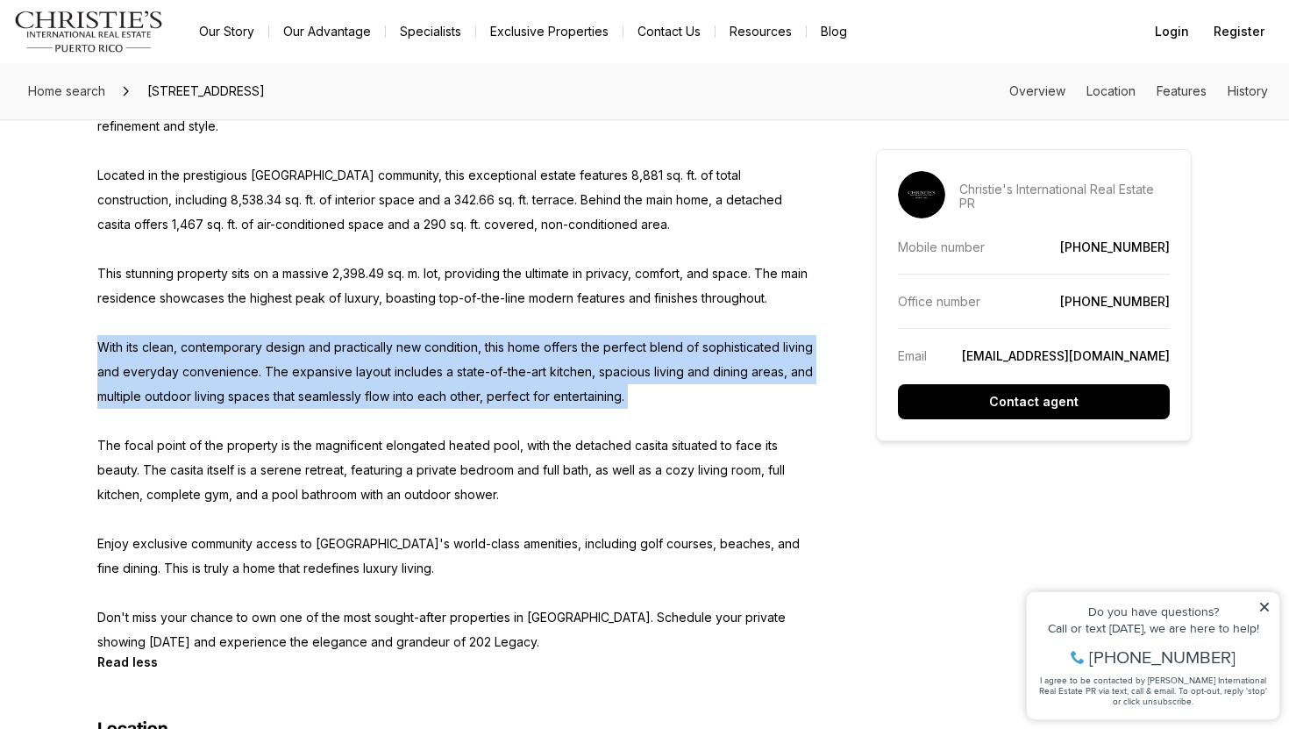
click at [126, 455] on p "A one-of-a-kind gem in the market, 202 Legacy sets the standard for modern luxu…" at bounding box center [455, 371] width 716 height 565
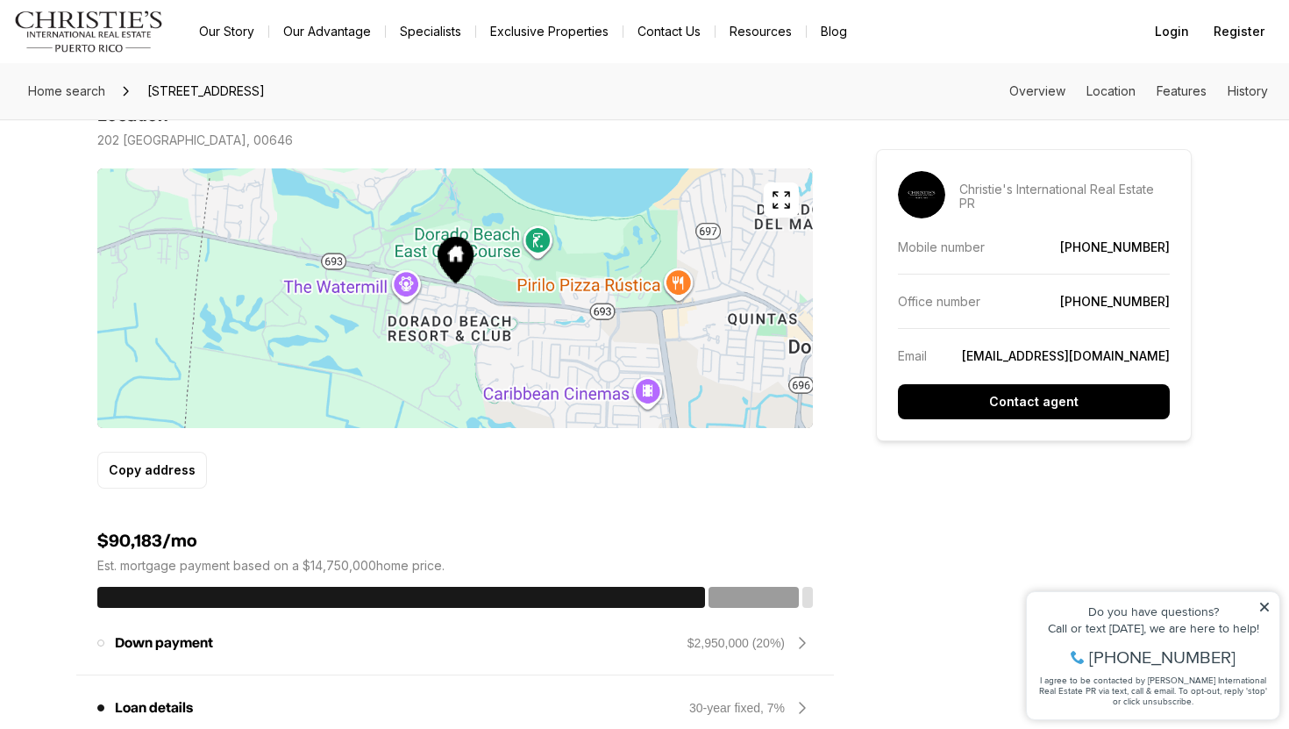
scroll to position [0, 0]
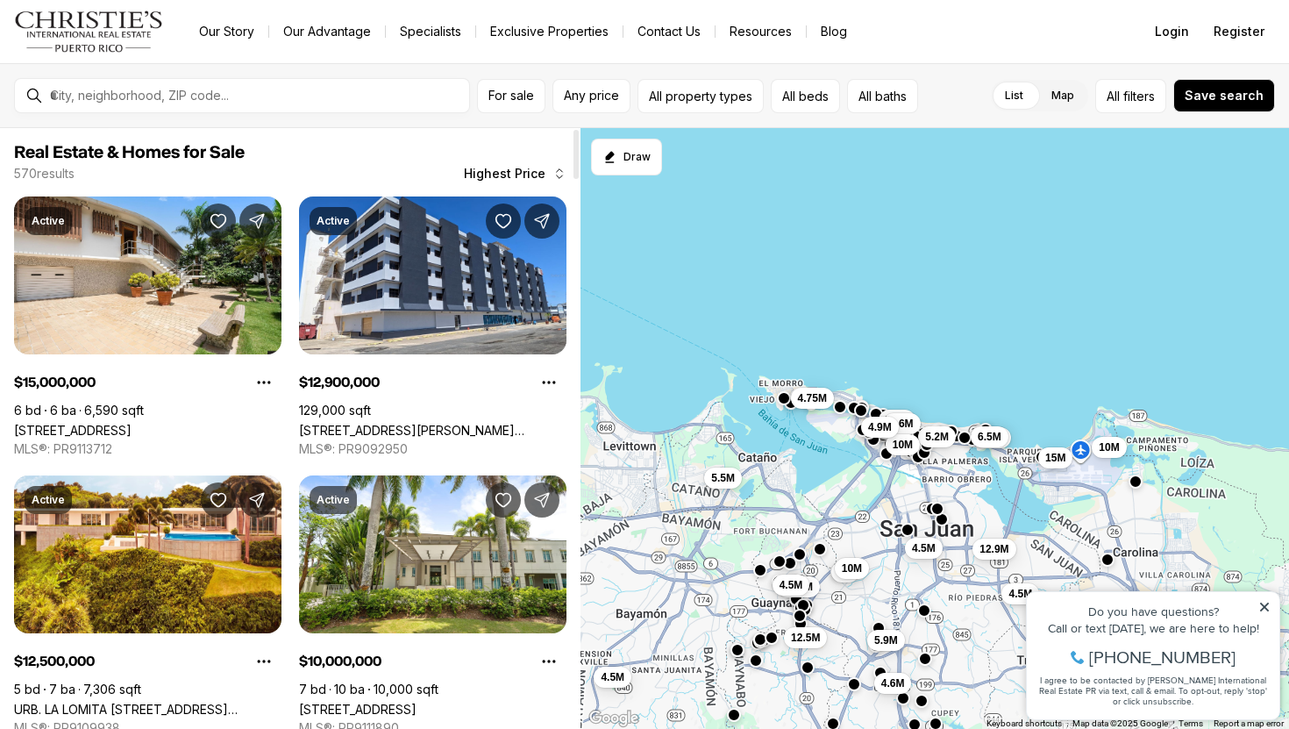
click at [504, 167] on span "Highest Price" at bounding box center [505, 174] width 82 height 14
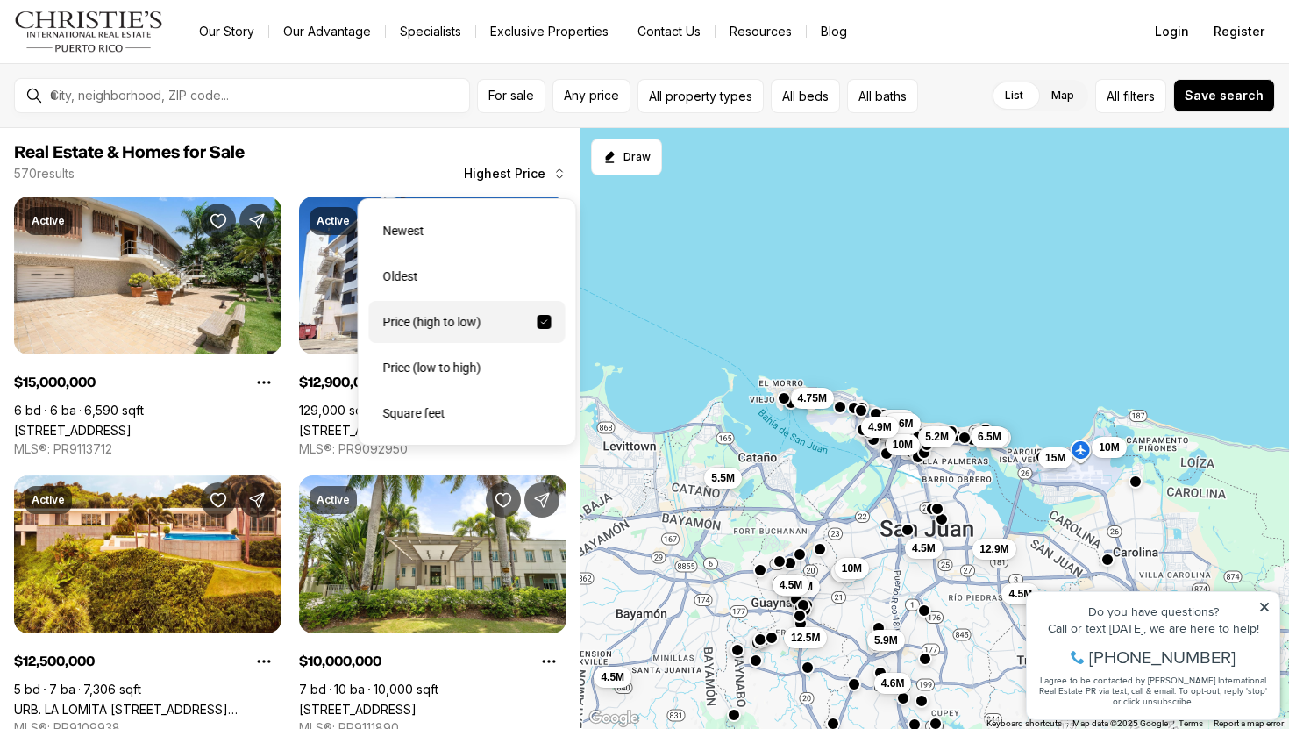
click at [468, 318] on div "Price (high to low)" at bounding box center [467, 322] width 196 height 42
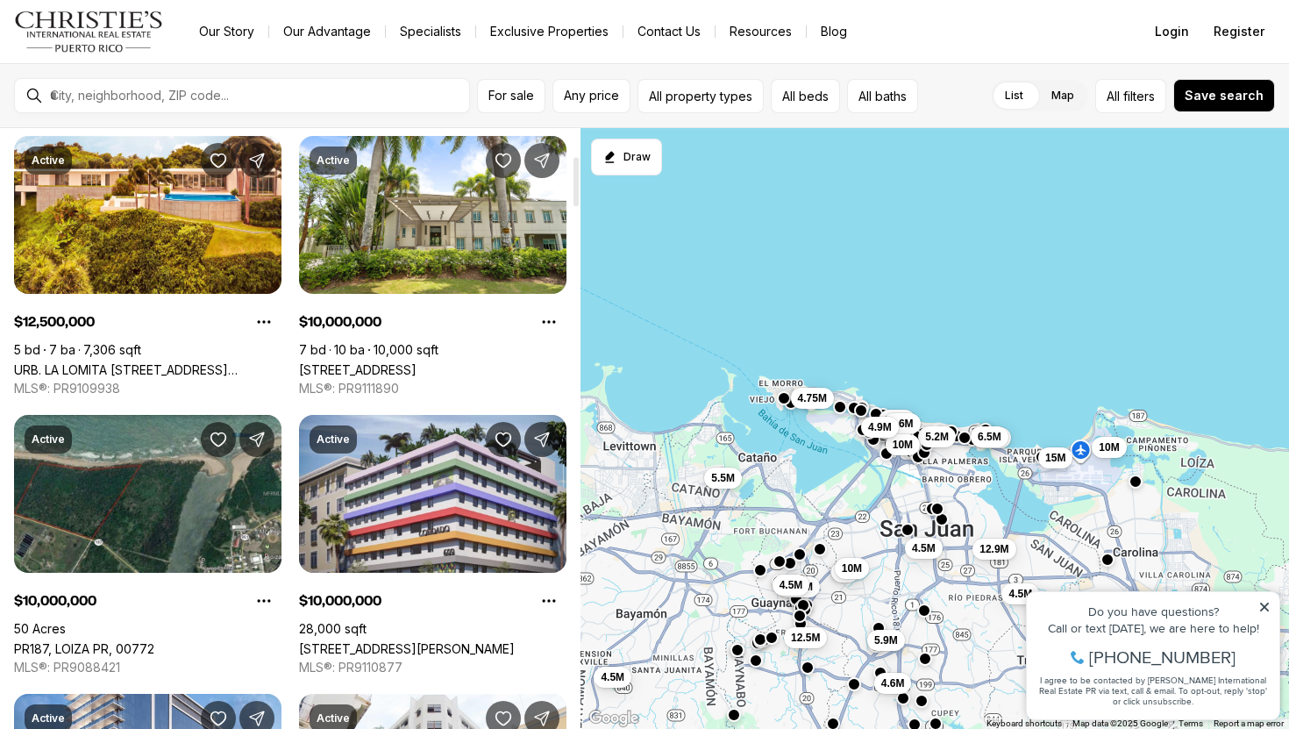
scroll to position [308, 0]
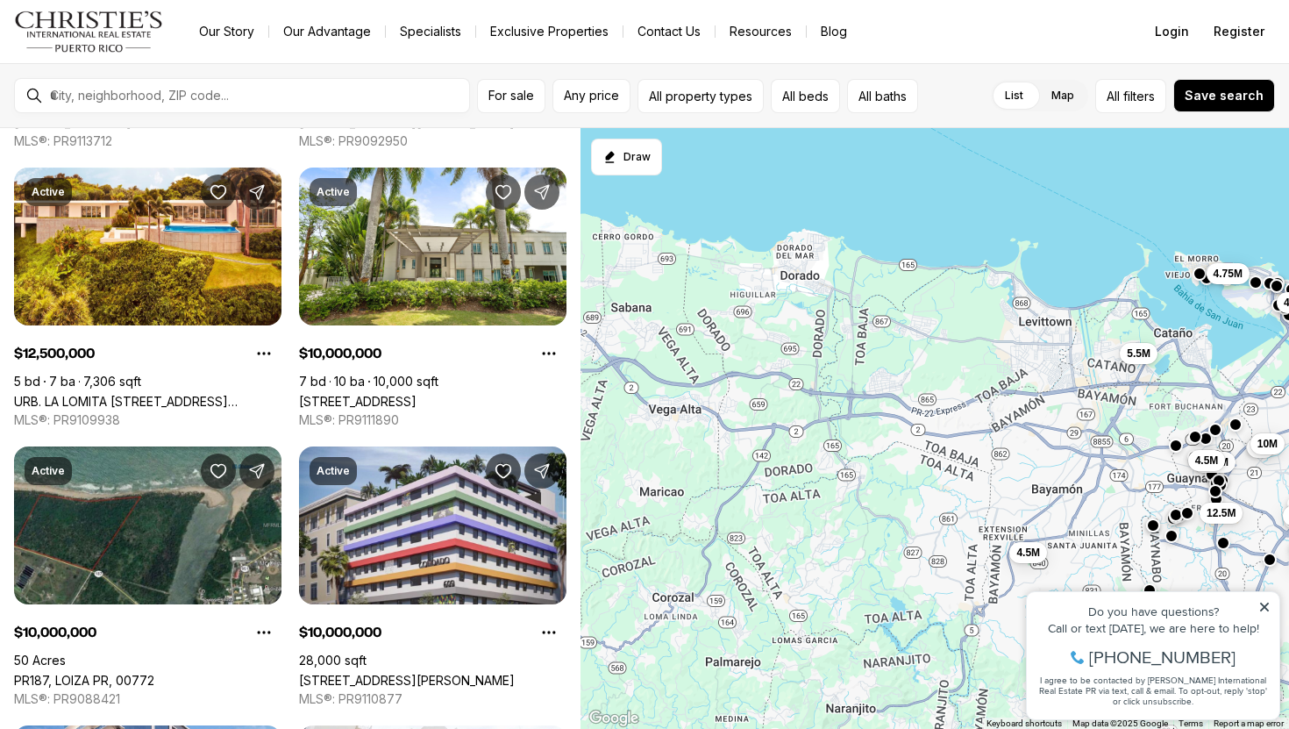
drag, startPoint x: 788, startPoint y: 341, endPoint x: 1212, endPoint y: 217, distance: 441.5
click at [1212, 217] on div "4.6M 7.2M 4.5M 5.2M 5.6M 4.5M 6.5M 10M 12.9M 15M 4.5M 5.26M 10M 4.5M 5.5M 4.75M…" at bounding box center [936, 429] width 710 height 602
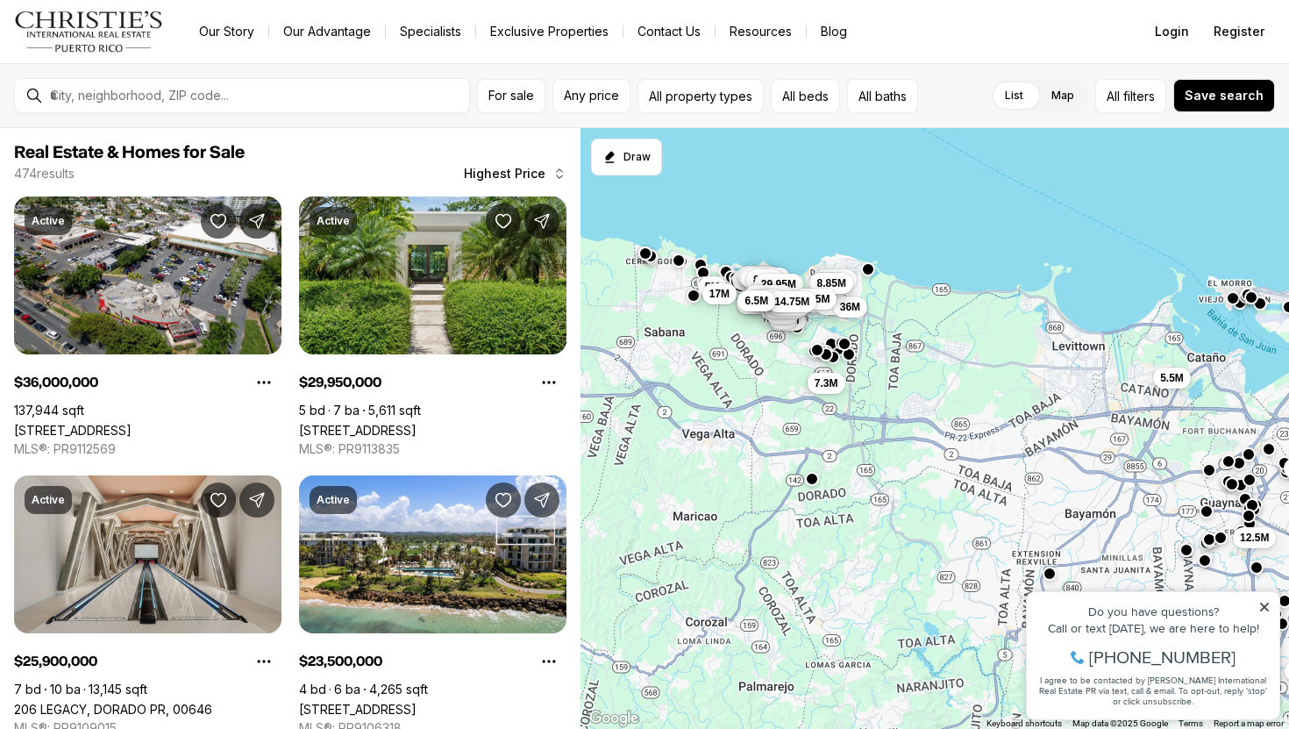
drag, startPoint x: 765, startPoint y: 296, endPoint x: 817, endPoint y: 328, distance: 61.1
click at [817, 328] on div "5.5M 12.5M 10M 5.9M 11.7M 5.25M 6M 6.5M 6.7M 7.3M 7.2M 9M 10M 16M 12.9M 25.9M 3…" at bounding box center [936, 429] width 710 height 602
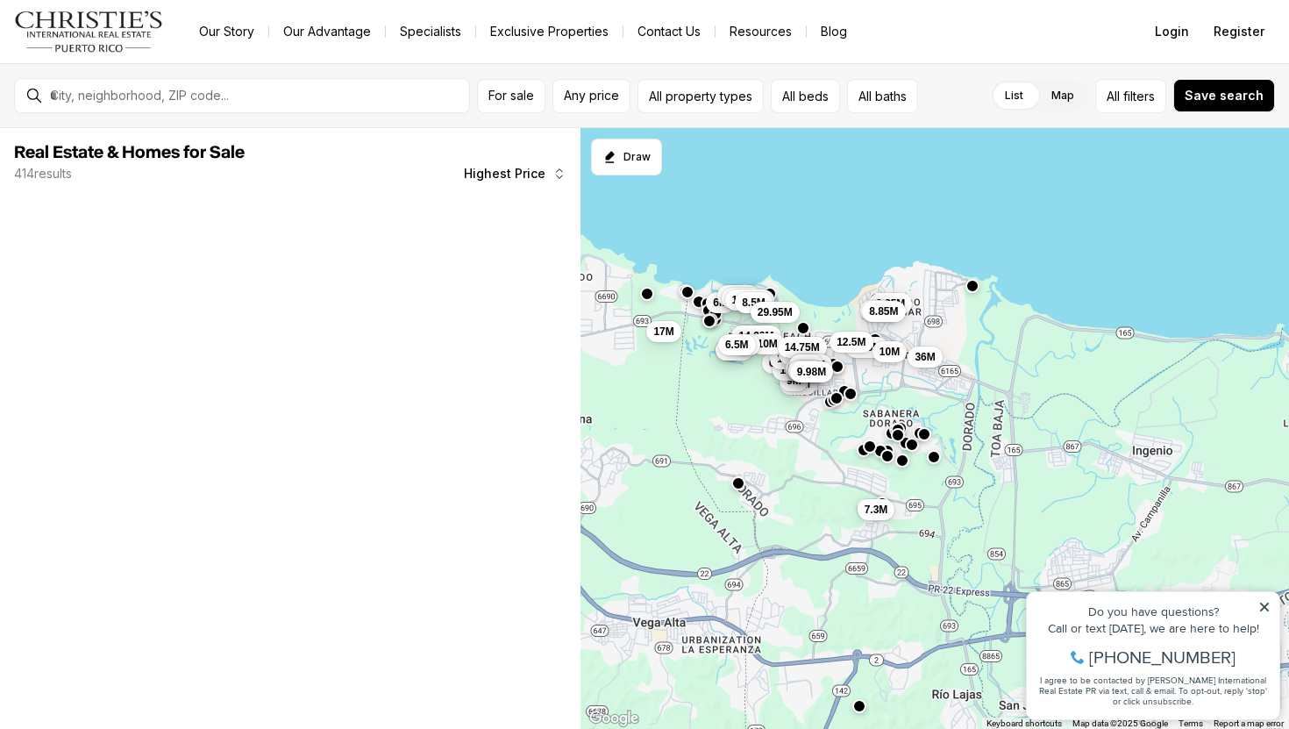
drag, startPoint x: 816, startPoint y: 312, endPoint x: 895, endPoint y: 424, distance: 137.2
click at [896, 424] on div "5.25M 6M 6.5M 6.7M 7.3M 7.2M 9M 10M 16M 12.9M 25.9M 36M 6M 23.5M 12.5M 12.78M 8…" at bounding box center [936, 429] width 710 height 602
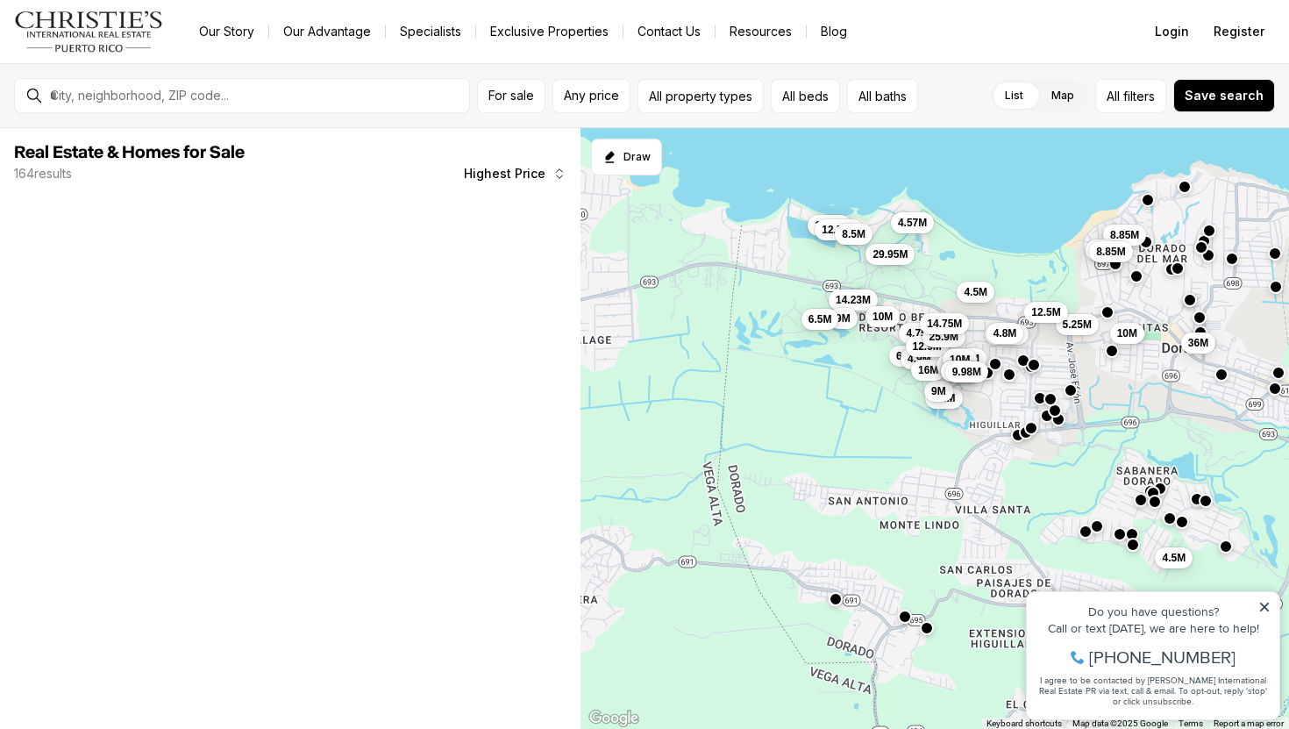
drag, startPoint x: 895, startPoint y: 424, endPoint x: 1117, endPoint y: 432, distance: 222.9
click at [1117, 432] on div "5.25M 6.7M 7.3M 7.2M 9M 10M 4.98M 4.8M 4.75M 4.9M 16M 4.5M 12.9M 25.9M 36M 12.5…" at bounding box center [936, 429] width 710 height 602
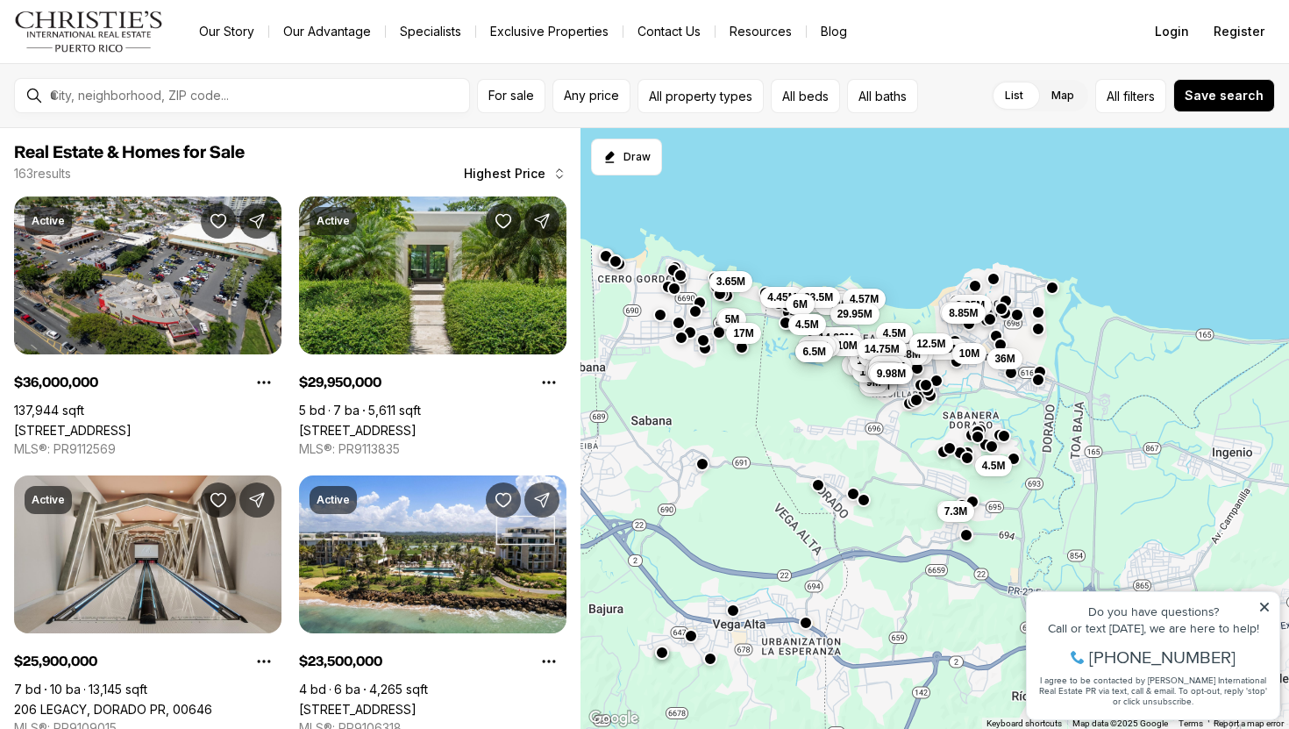
drag, startPoint x: 1041, startPoint y: 275, endPoint x: 874, endPoint y: 240, distance: 170.1
click at [874, 240] on div "5.25M 6.7M 7.3M 7.2M 9M 10M 4.98M 4.8M 4.75M 4.9M 16M 4.5M 12.9M 25.9M 36M 12.5…" at bounding box center [936, 429] width 710 height 602
click at [633, 172] on button "Draw" at bounding box center [626, 157] width 71 height 37
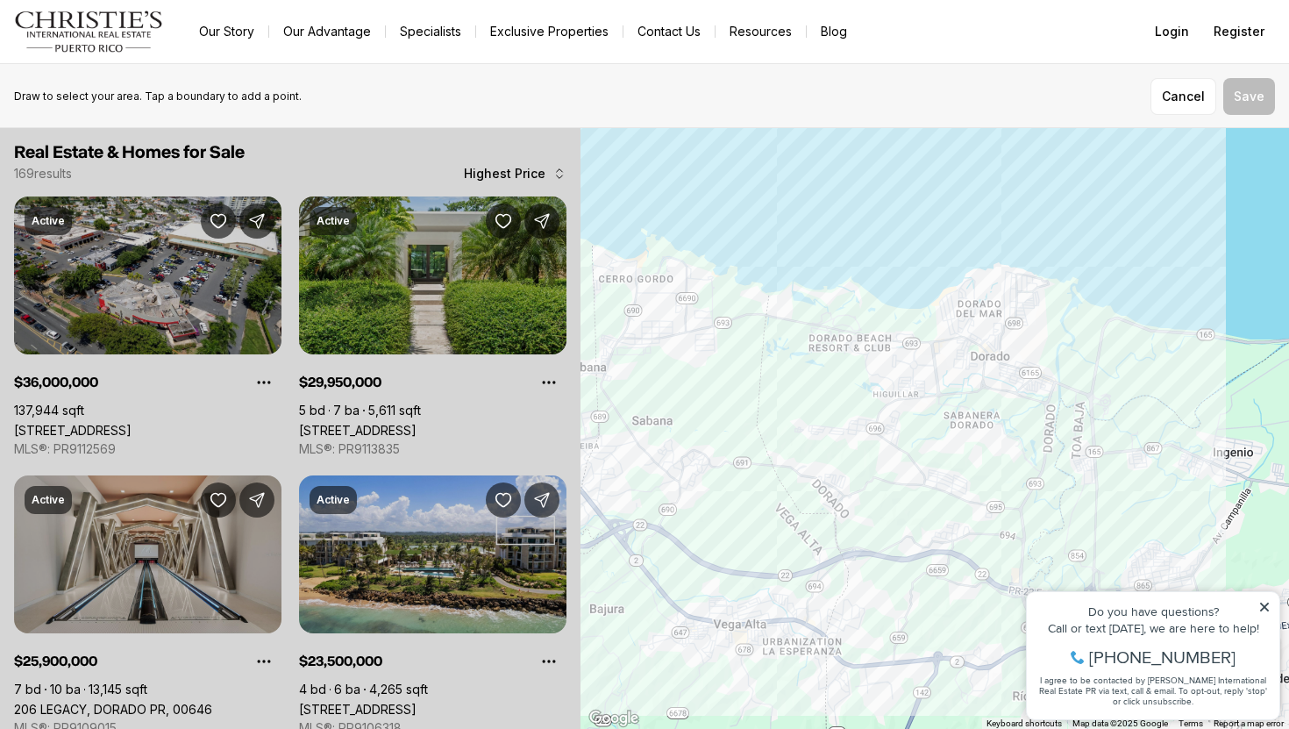
drag, startPoint x: 591, startPoint y: 232, endPoint x: 621, endPoint y: 223, distance: 31.3
click at [621, 223] on div at bounding box center [936, 429] width 710 height 602
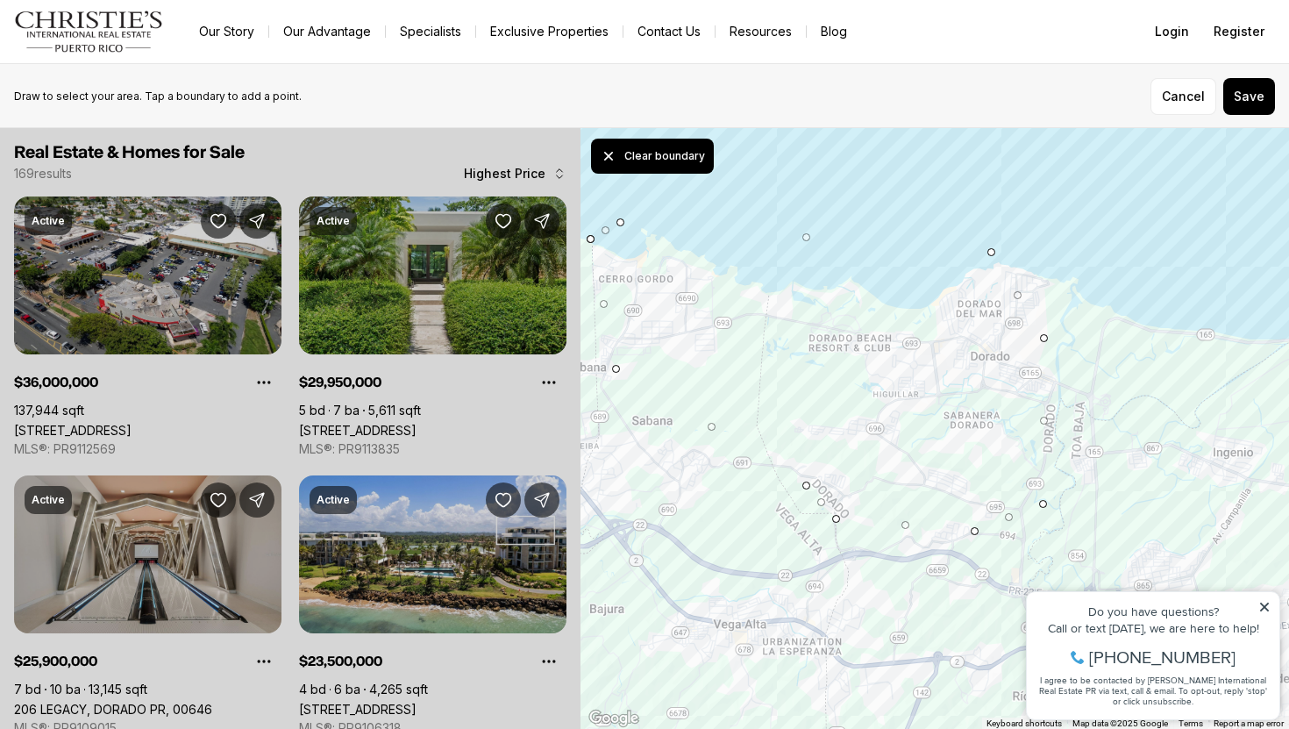
click at [1263, 605] on icon at bounding box center [1264, 607] width 9 height 9
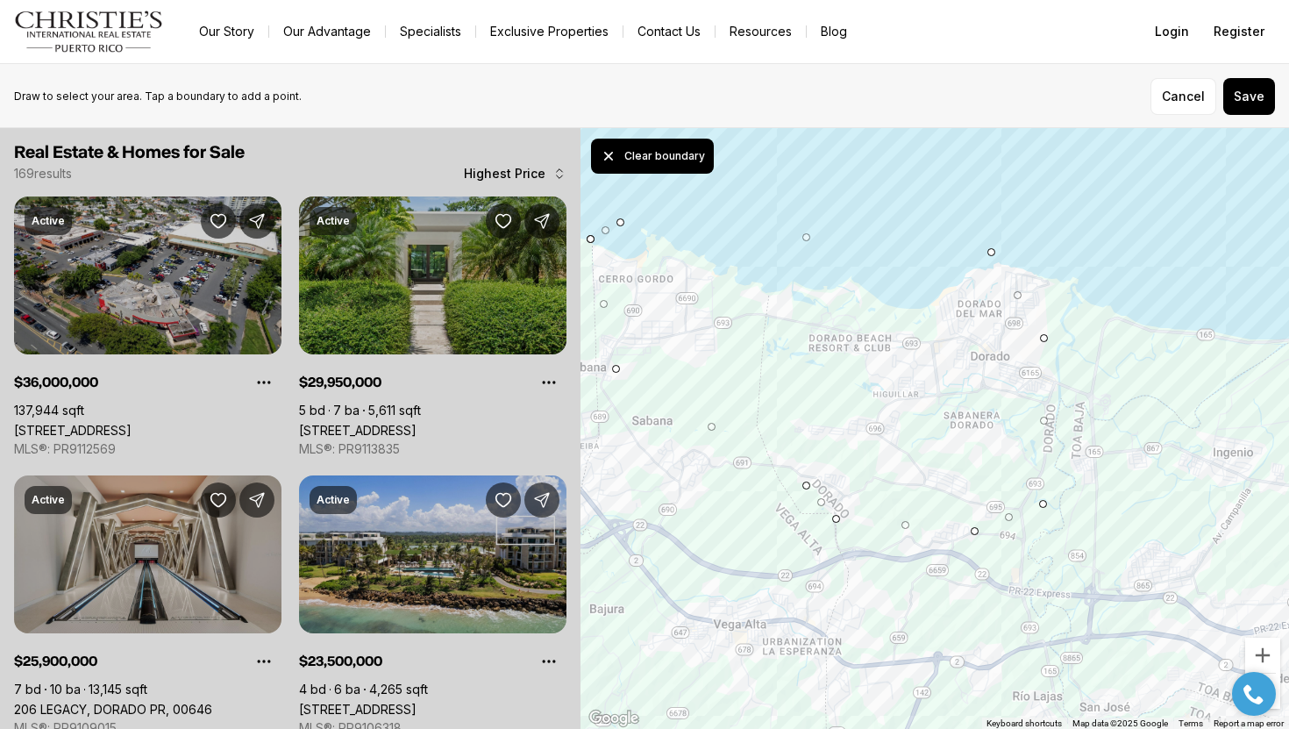
click at [1273, 80] on div "Cancel Save" at bounding box center [1213, 96] width 125 height 37
click at [1260, 91] on button "Save" at bounding box center [1249, 96] width 52 height 37
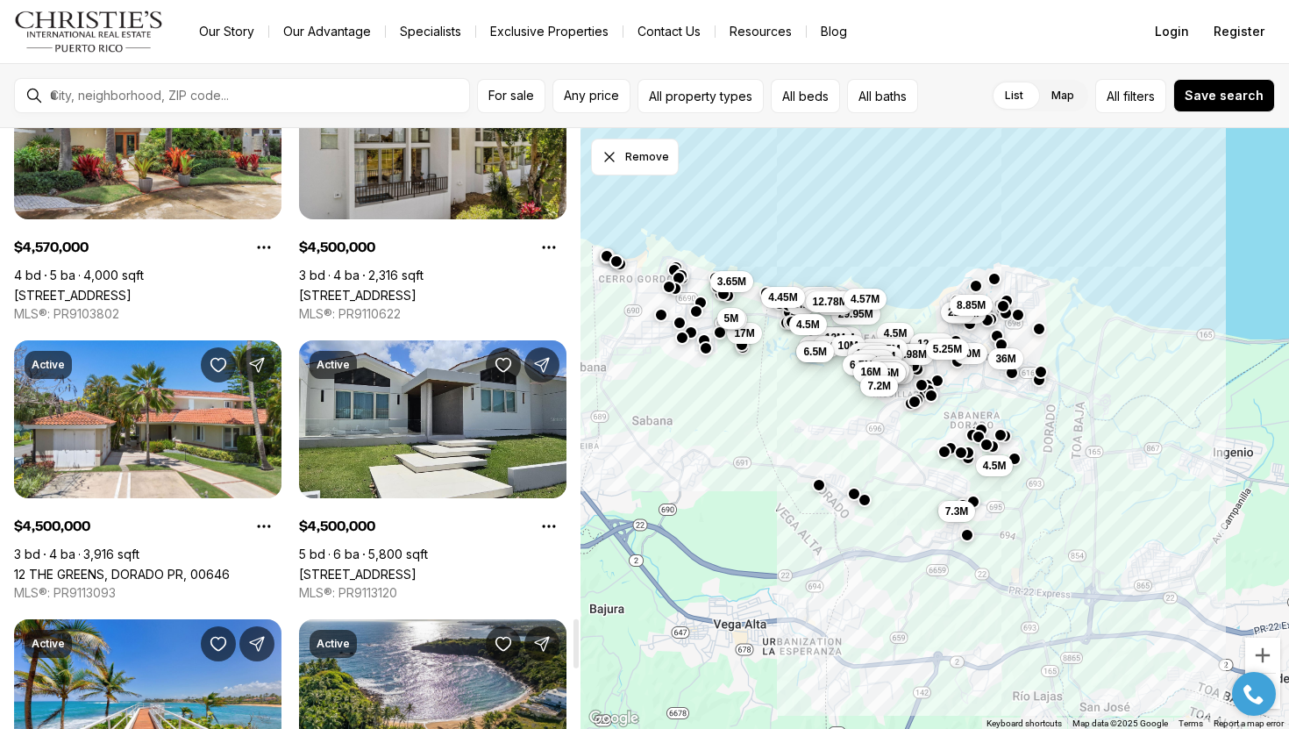
scroll to position [6282, 0]
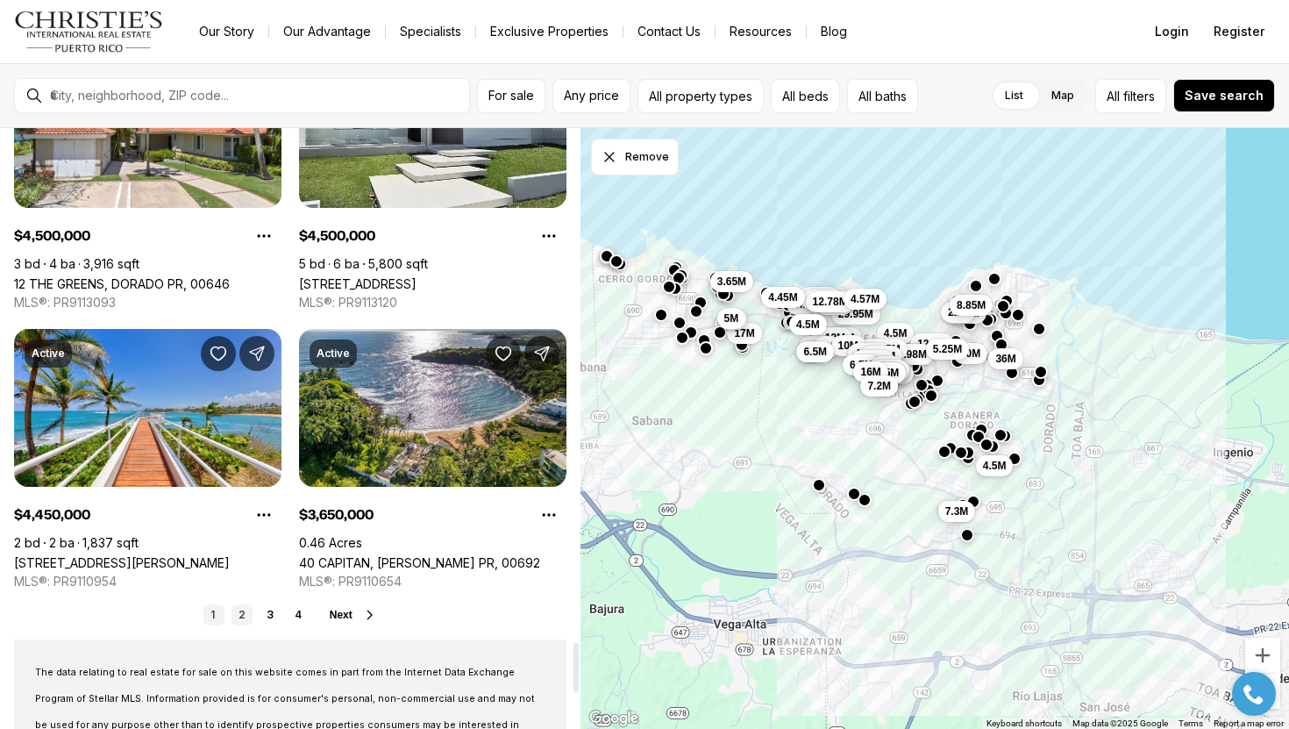
click at [243, 616] on link "2" at bounding box center [242, 614] width 21 height 21
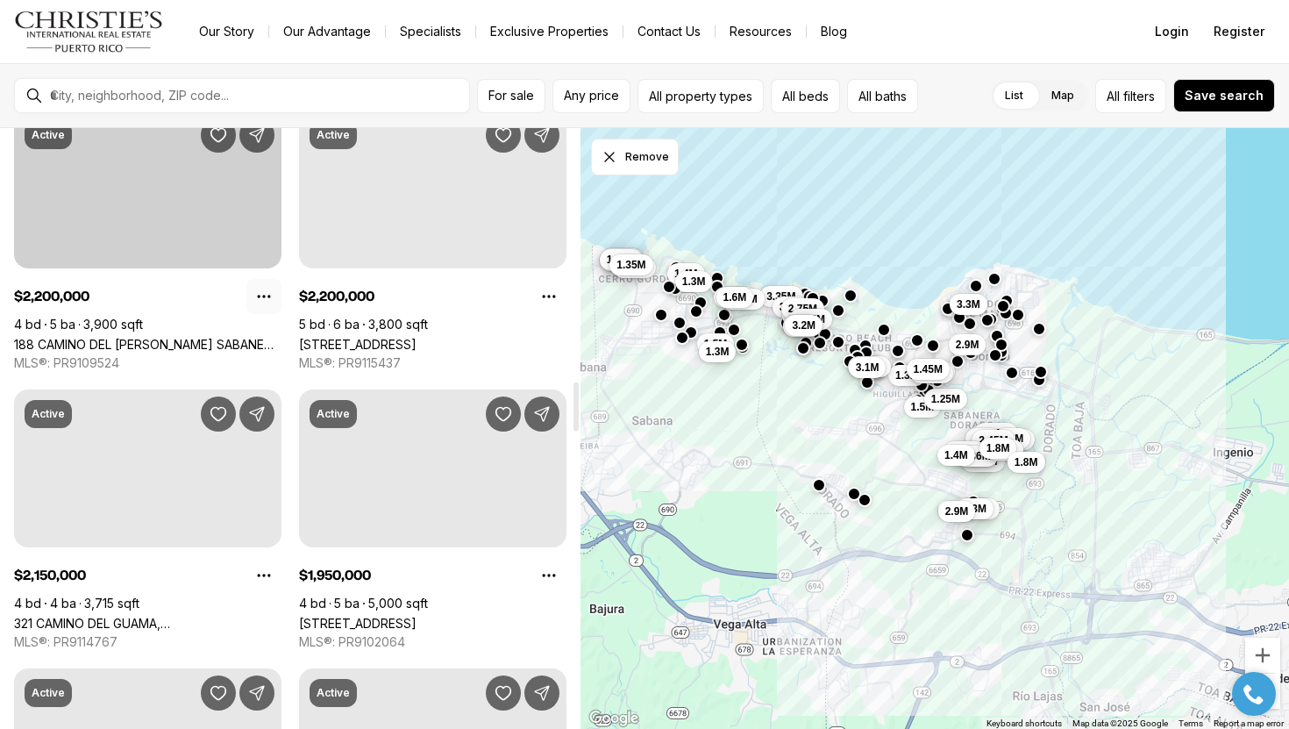
scroll to position [3245, 0]
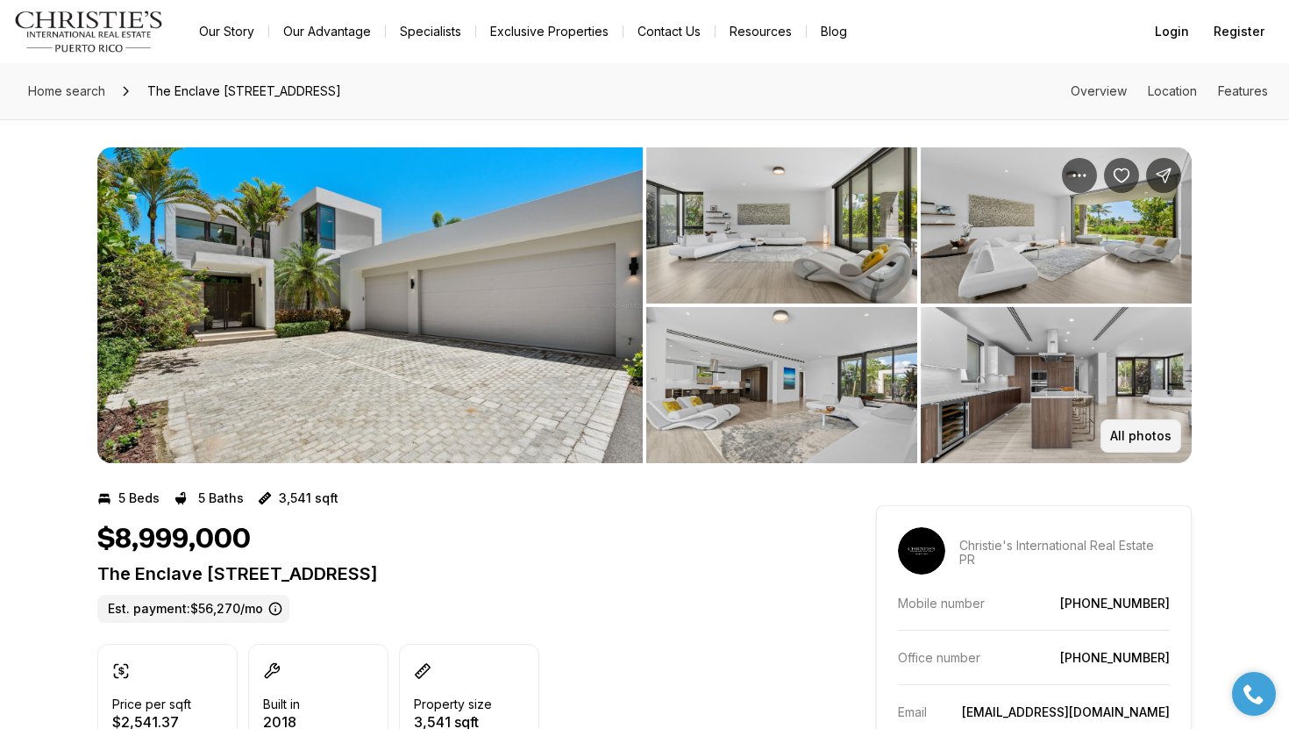
click at [1113, 442] on p "All photos" at bounding box center [1140, 436] width 61 height 14
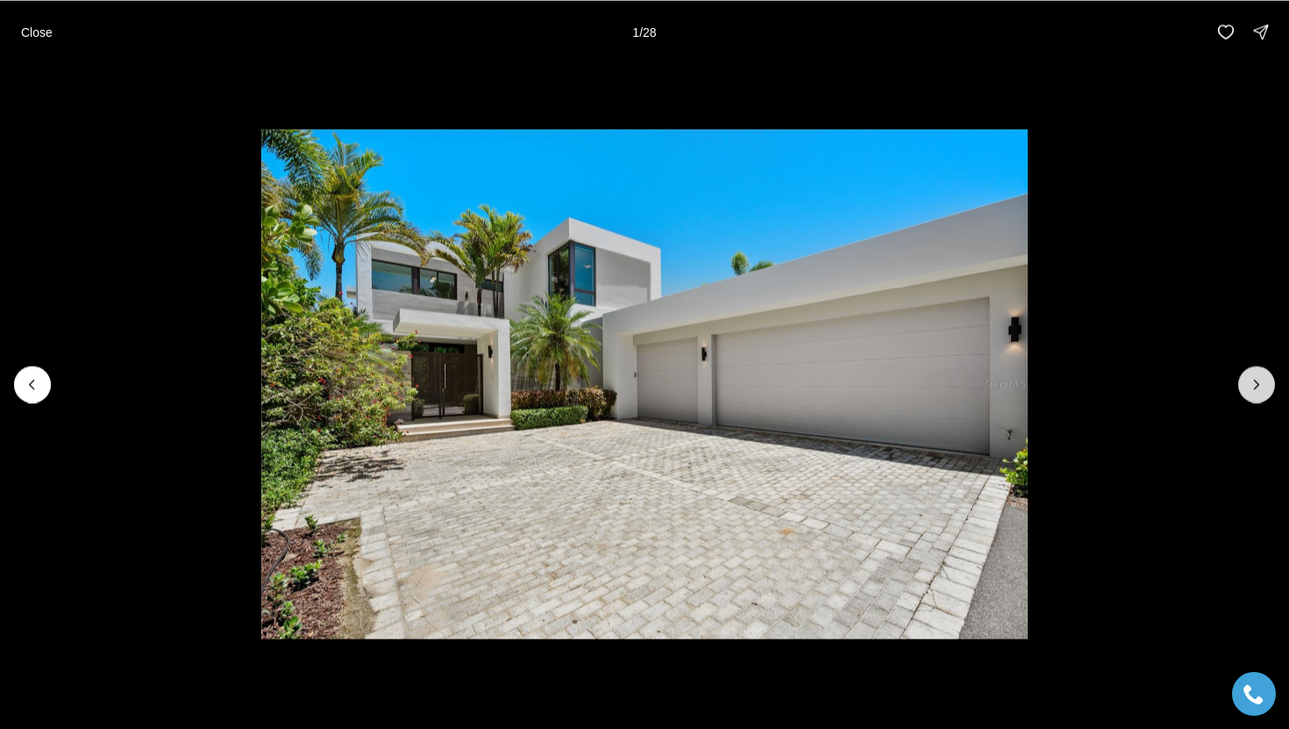
click at [1245, 391] on button "Next slide" at bounding box center [1256, 384] width 37 height 37
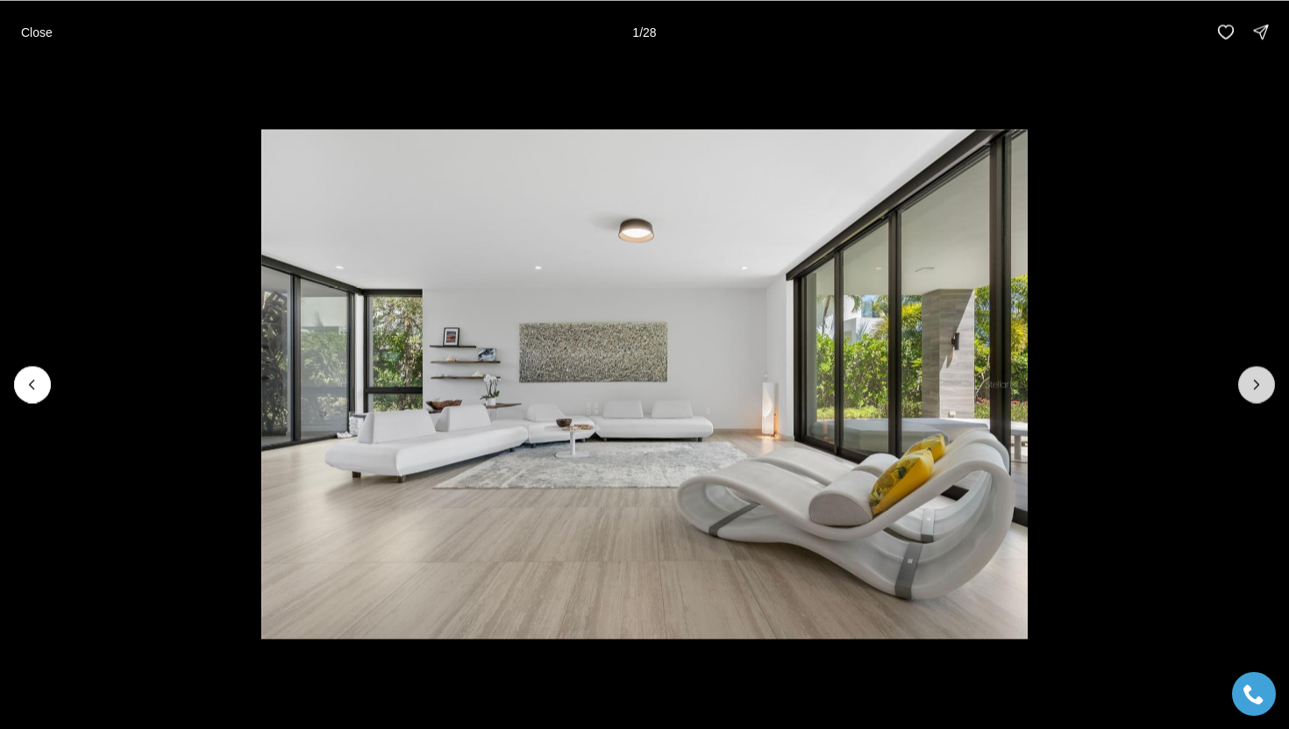
click at [1245, 391] on button "Next slide" at bounding box center [1256, 384] width 37 height 37
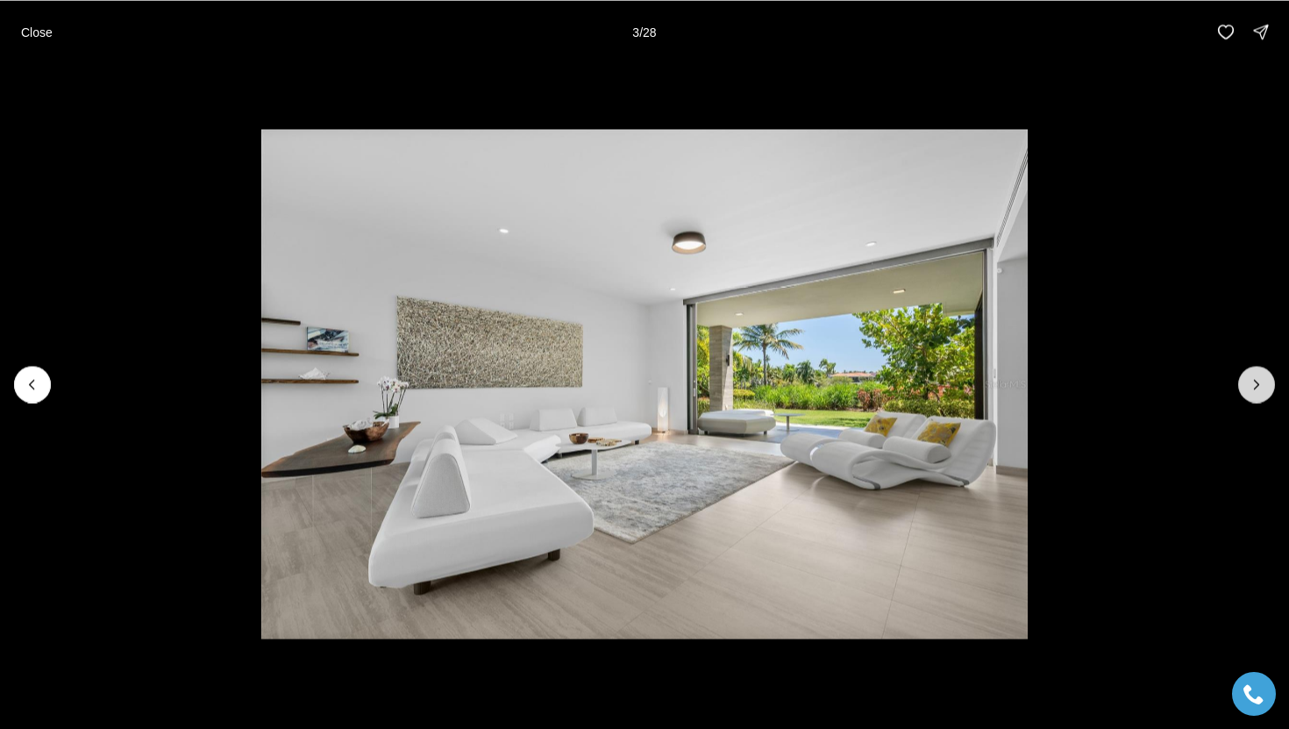
click at [1245, 391] on button "Next slide" at bounding box center [1256, 384] width 37 height 37
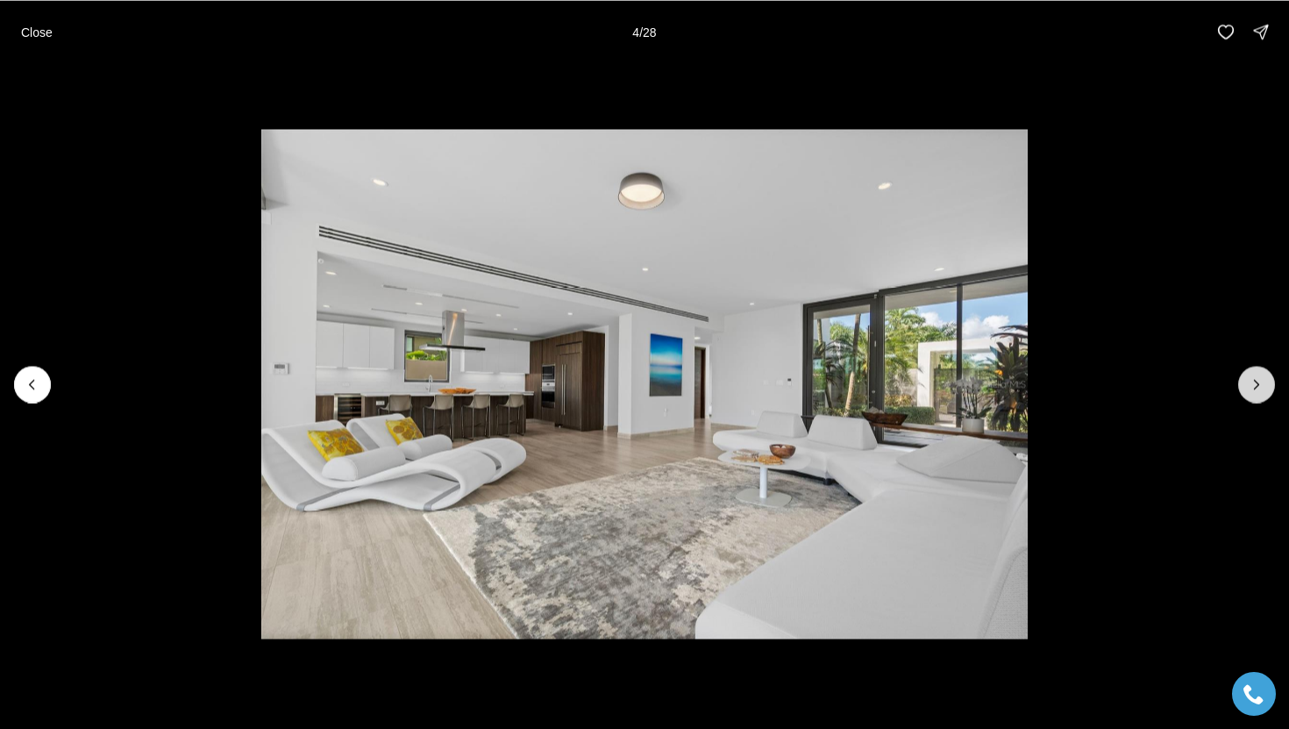
click at [1245, 391] on button "Next slide" at bounding box center [1256, 384] width 37 height 37
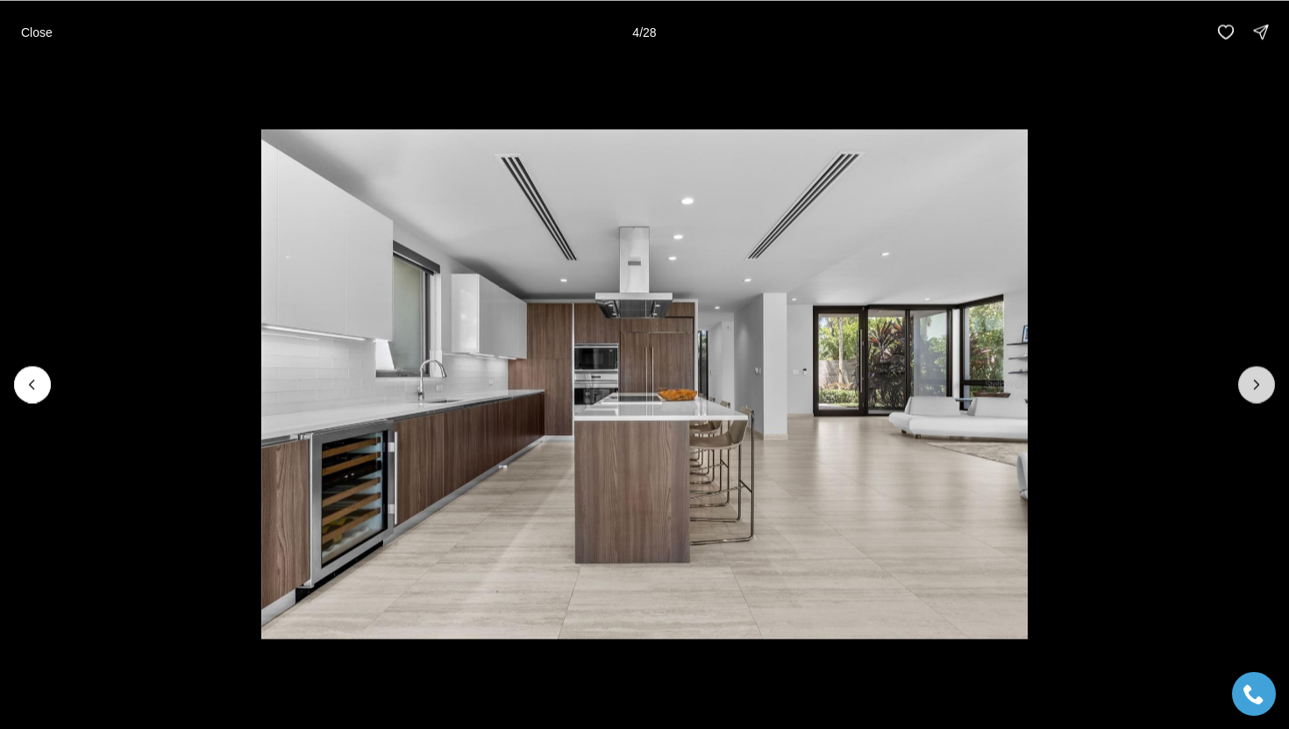
click at [1245, 391] on button "Next slide" at bounding box center [1256, 384] width 37 height 37
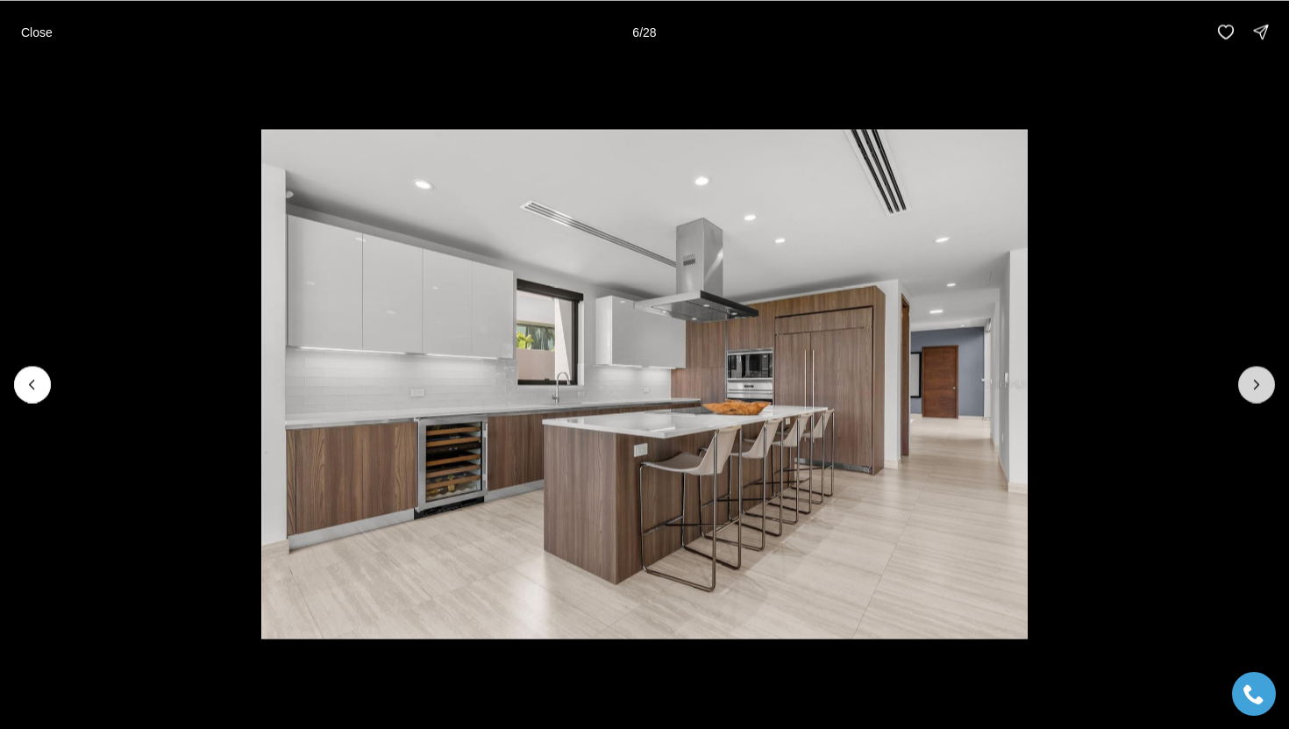
click at [1245, 391] on button "Next slide" at bounding box center [1256, 384] width 37 height 37
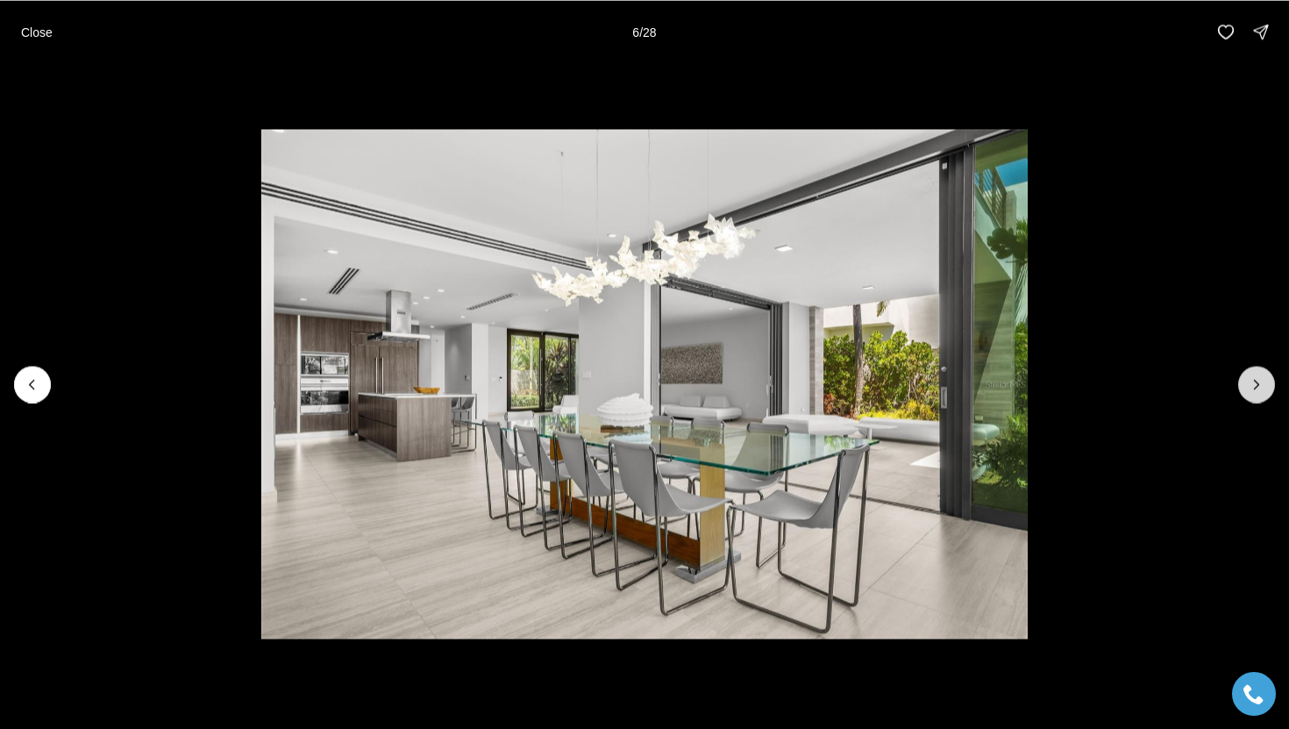
click at [1245, 391] on button "Next slide" at bounding box center [1256, 384] width 37 height 37
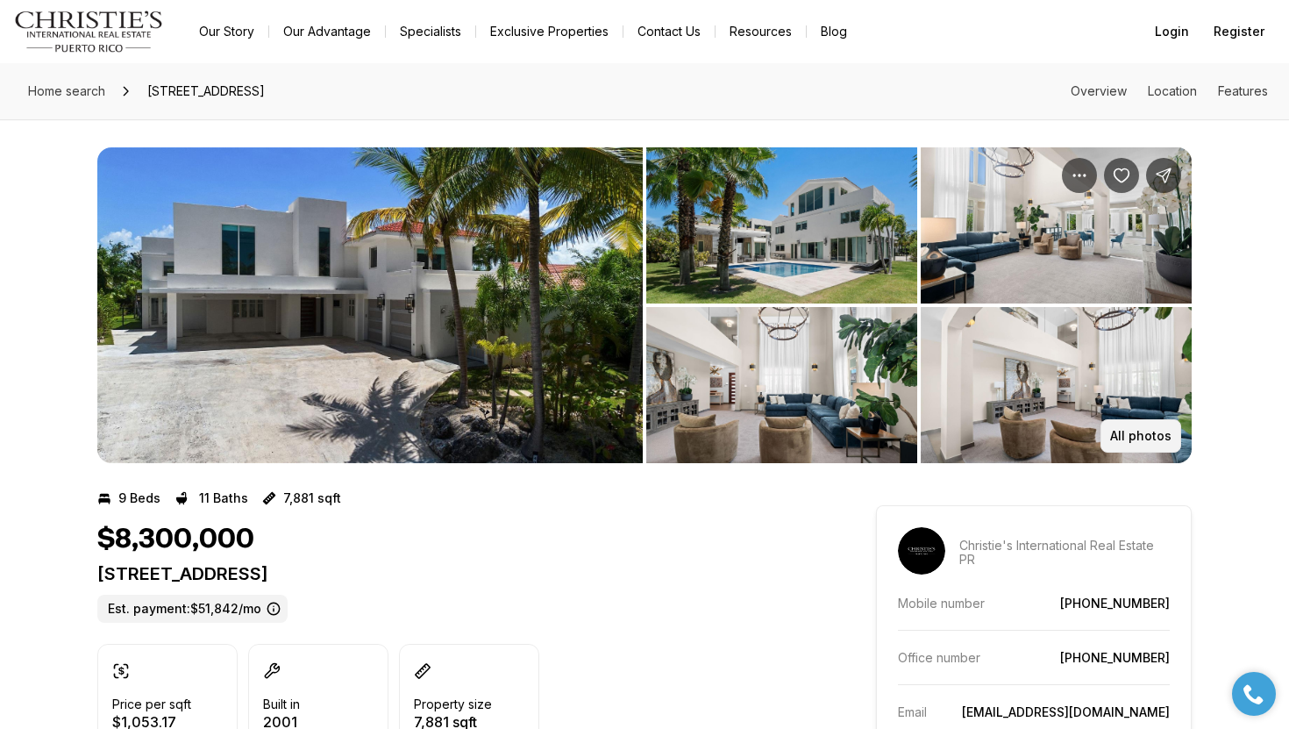
click at [1156, 427] on button "All photos" at bounding box center [1141, 435] width 81 height 33
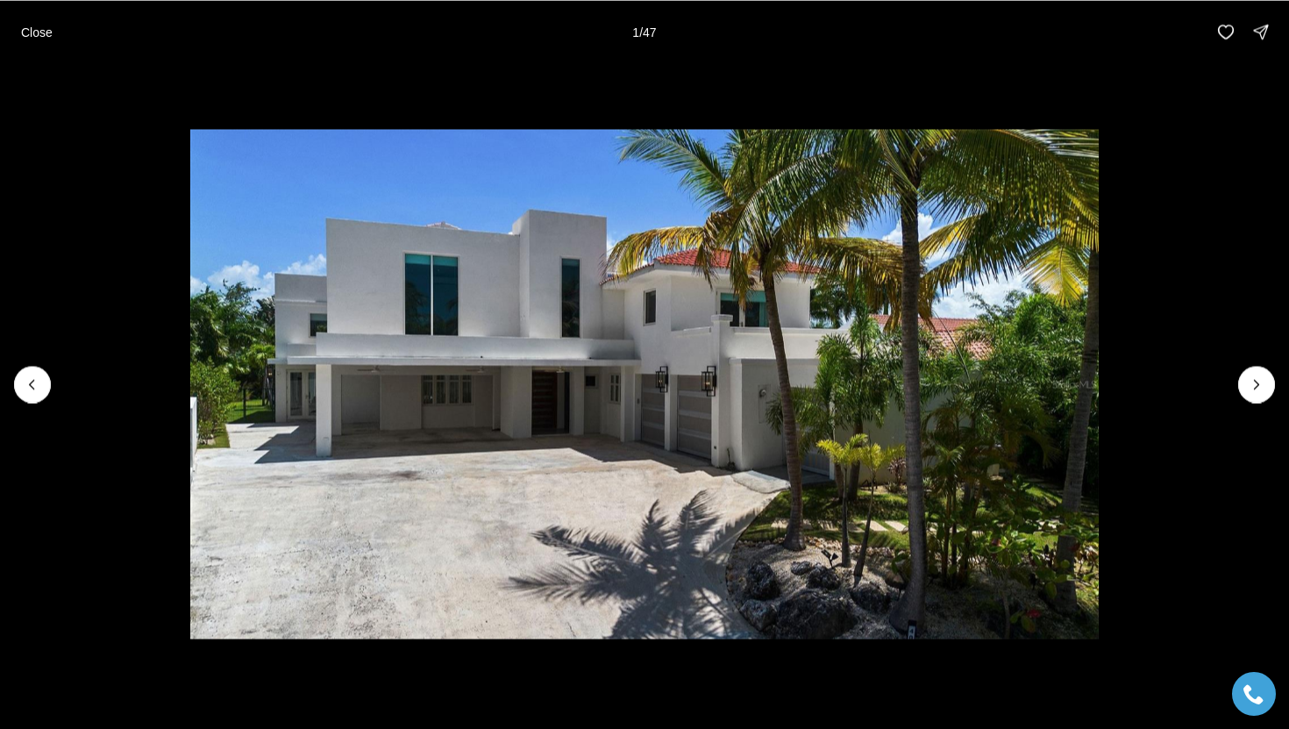
click at [1232, 365] on li "1 of 47" at bounding box center [644, 383] width 1289 height 641
click at [1249, 387] on icon "Next slide" at bounding box center [1257, 384] width 18 height 18
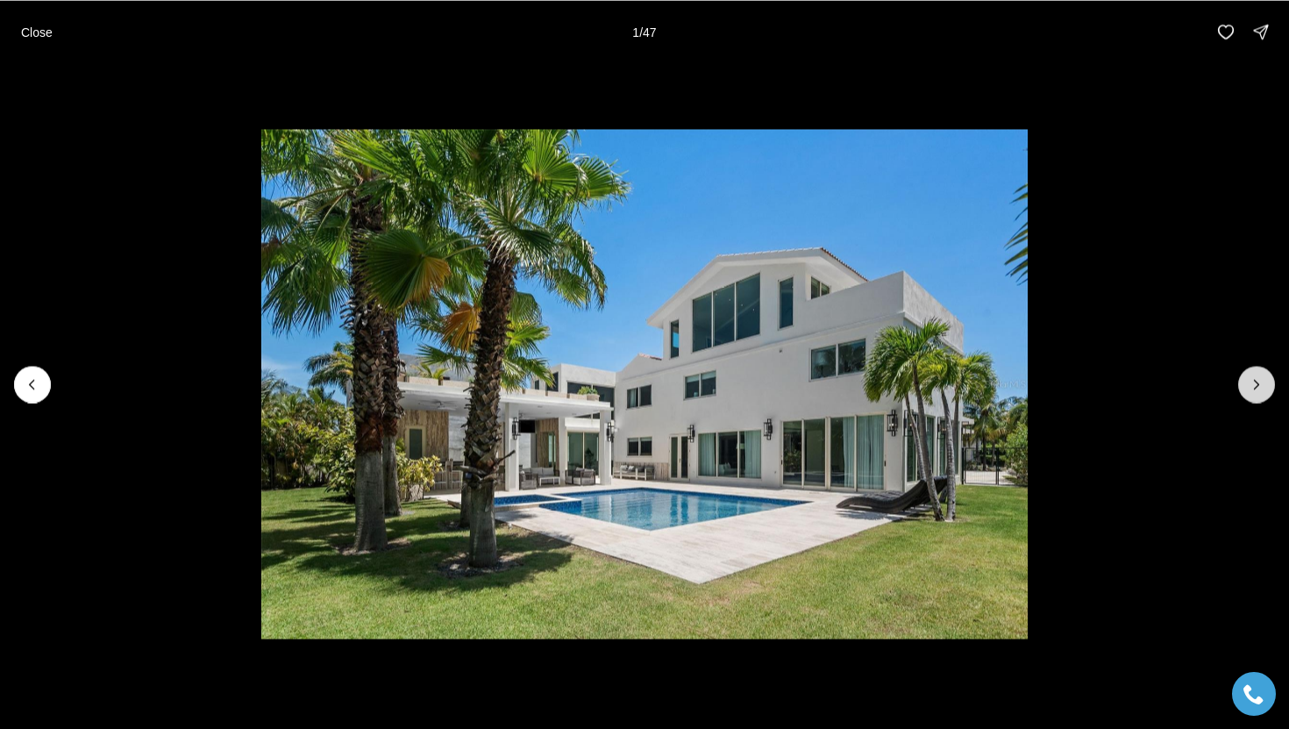
click at [1249, 387] on icon "Next slide" at bounding box center [1257, 384] width 18 height 18
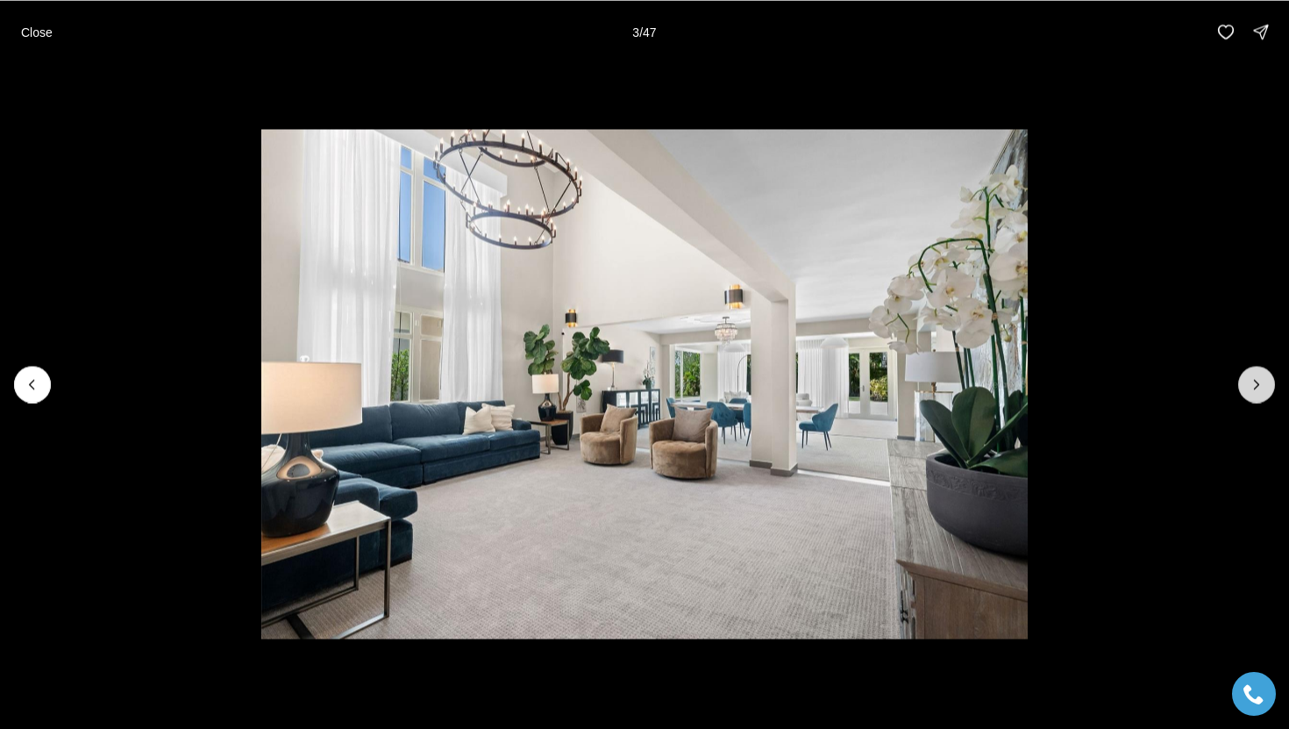
click at [1249, 387] on icon "Next slide" at bounding box center [1257, 384] width 18 height 18
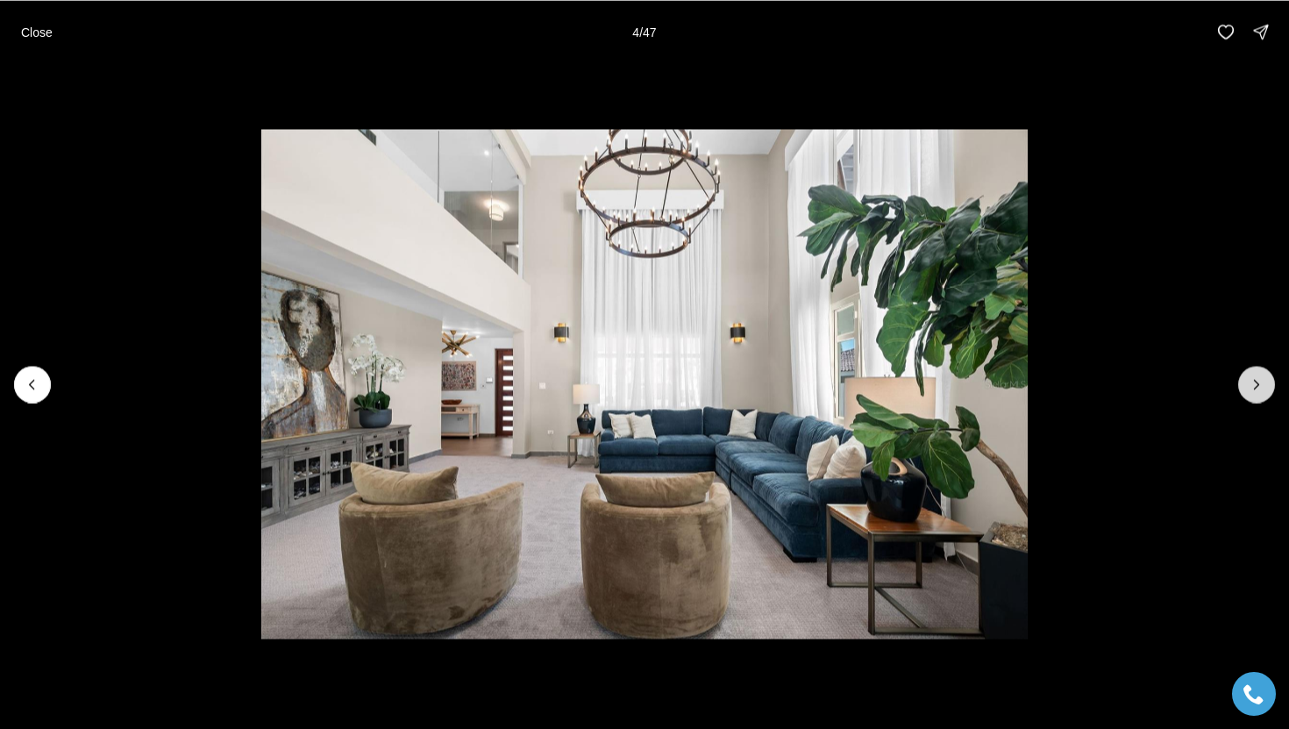
click at [1249, 387] on icon "Next slide" at bounding box center [1257, 384] width 18 height 18
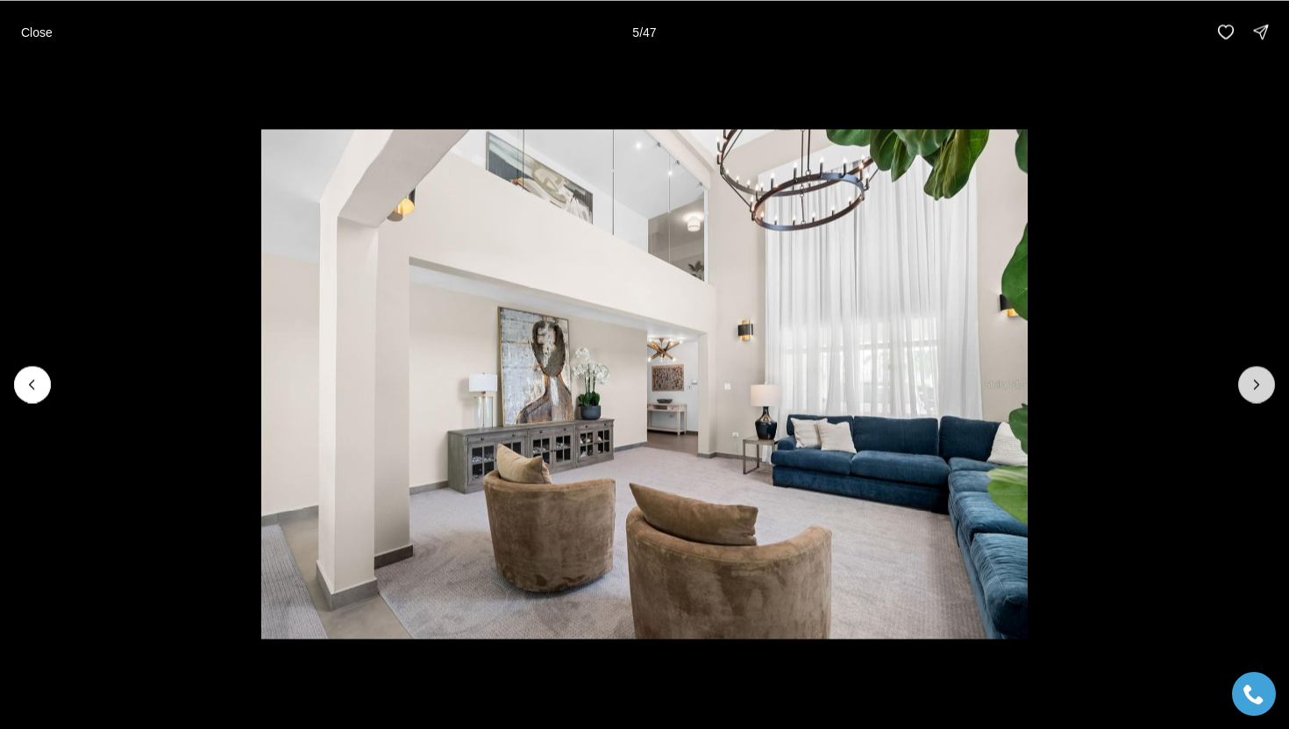
click at [1249, 387] on icon "Next slide" at bounding box center [1257, 384] width 18 height 18
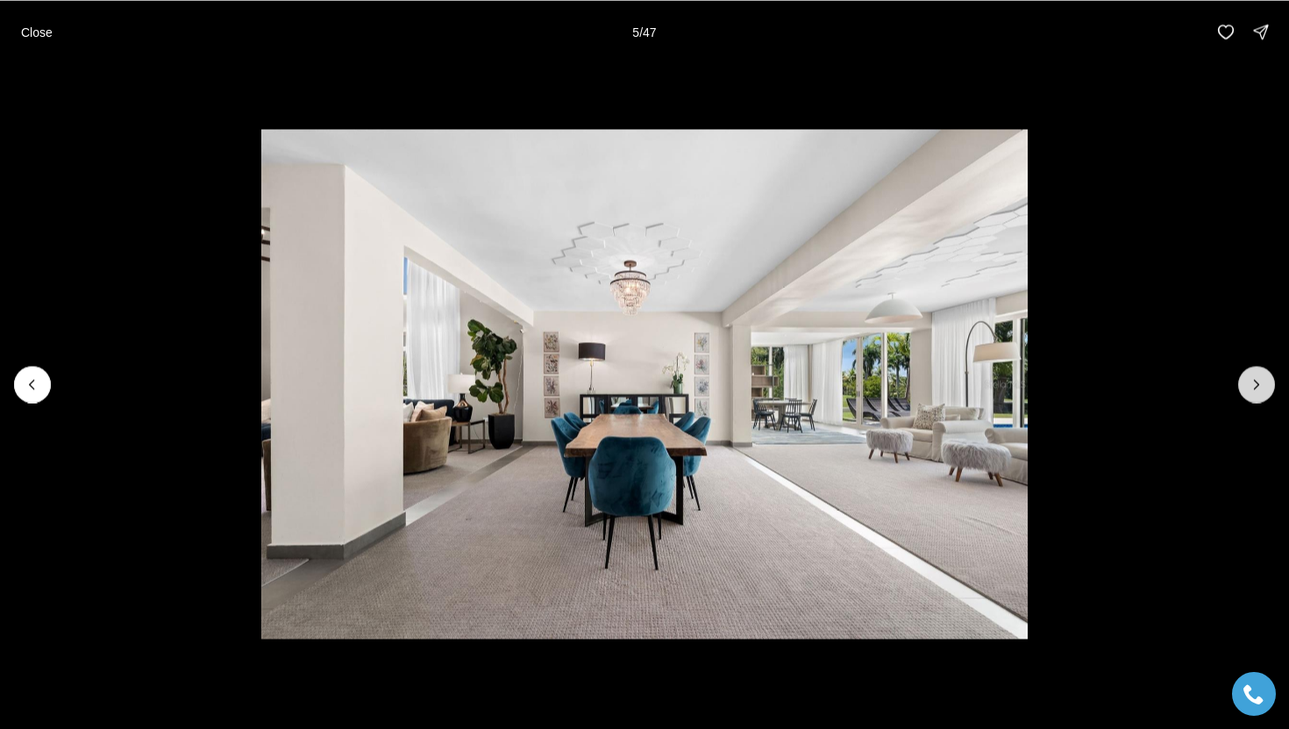
click at [1249, 387] on icon "Next slide" at bounding box center [1257, 384] width 18 height 18
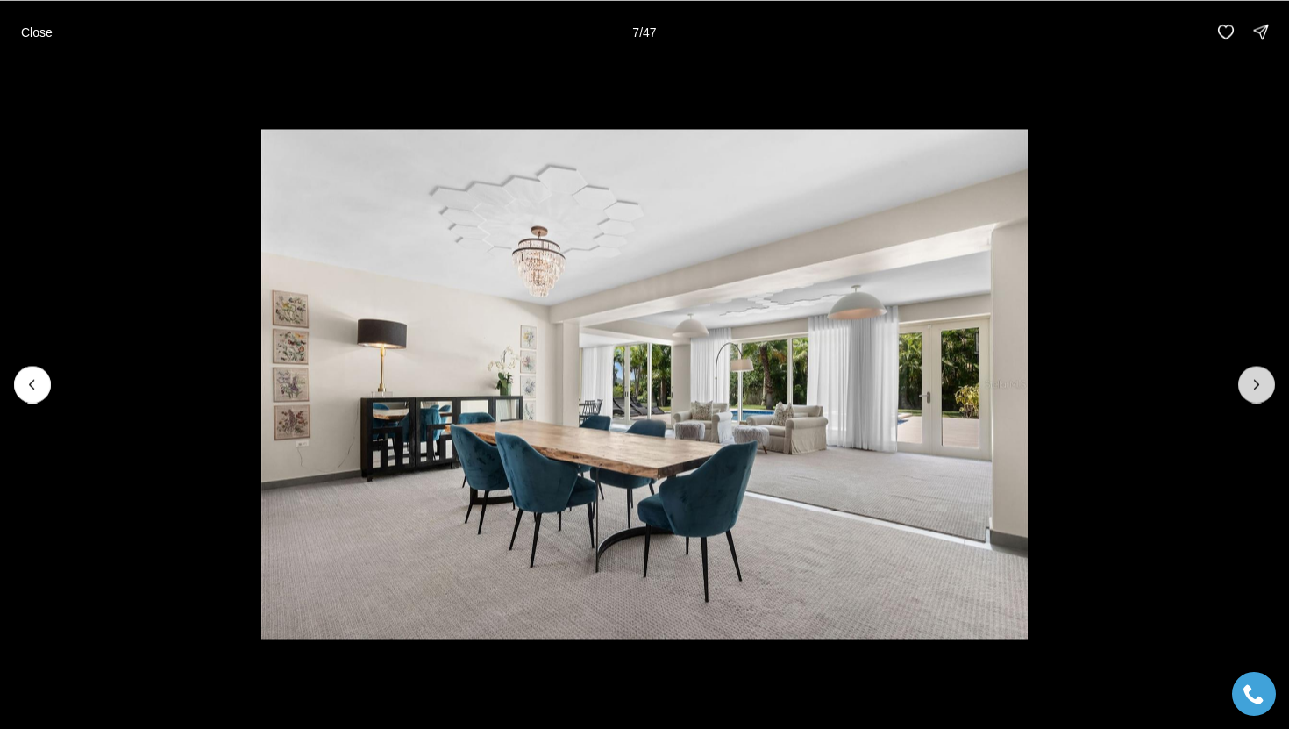
click at [1249, 387] on icon "Next slide" at bounding box center [1257, 384] width 18 height 18
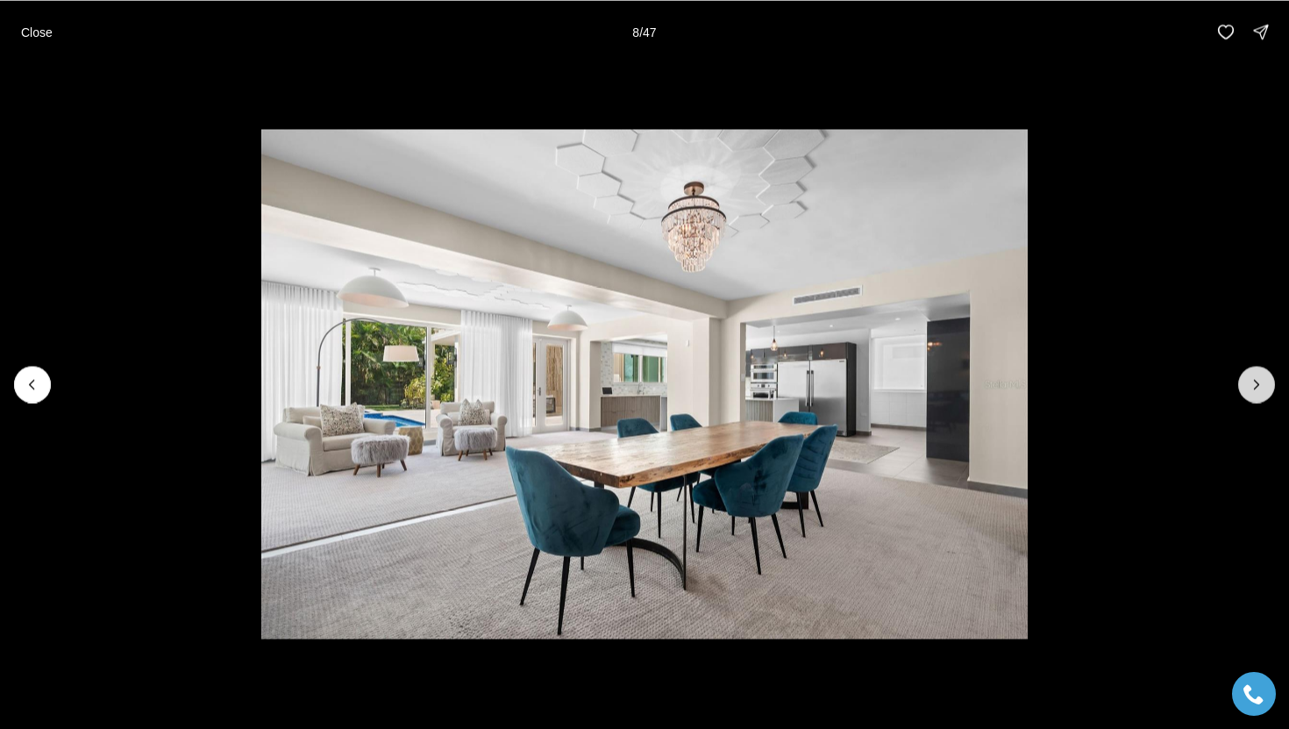
click at [1249, 387] on icon "Next slide" at bounding box center [1257, 384] width 18 height 18
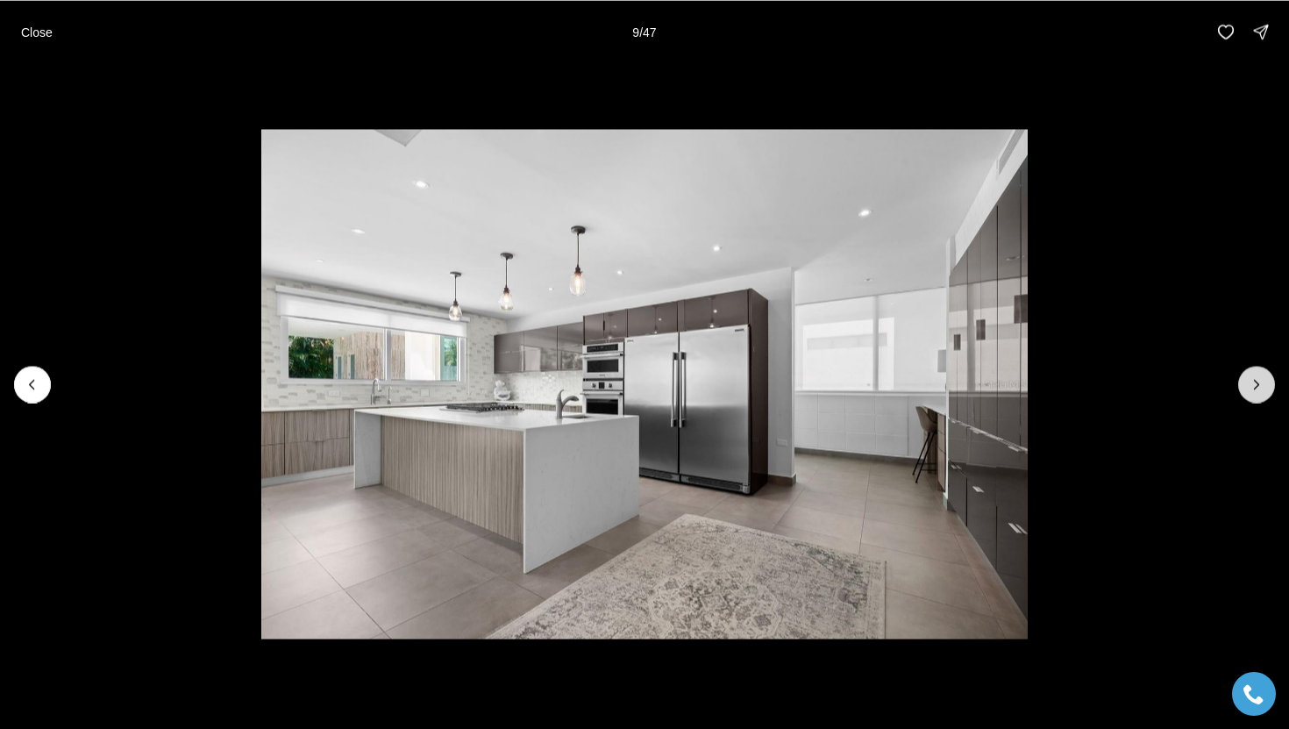
click at [1249, 387] on icon "Next slide" at bounding box center [1257, 384] width 18 height 18
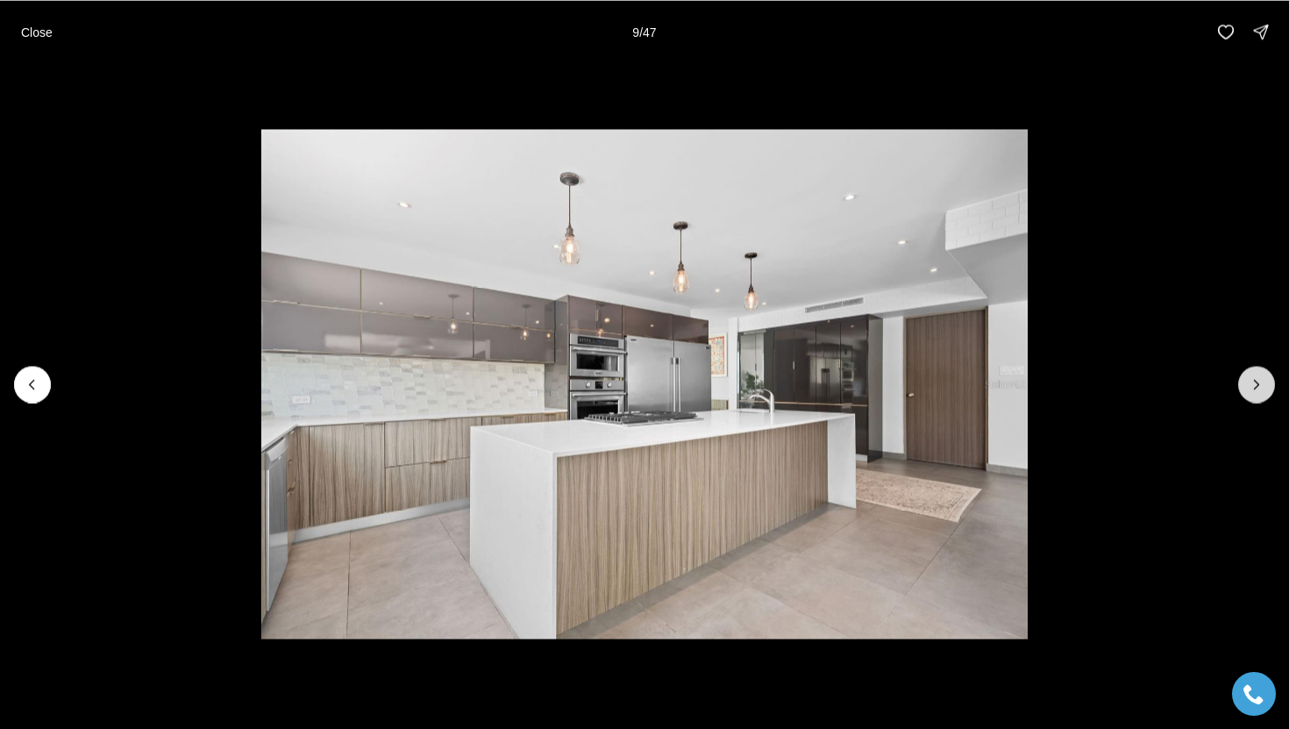
click at [1249, 387] on icon "Next slide" at bounding box center [1257, 384] width 18 height 18
